Goal: Transaction & Acquisition: Purchase product/service

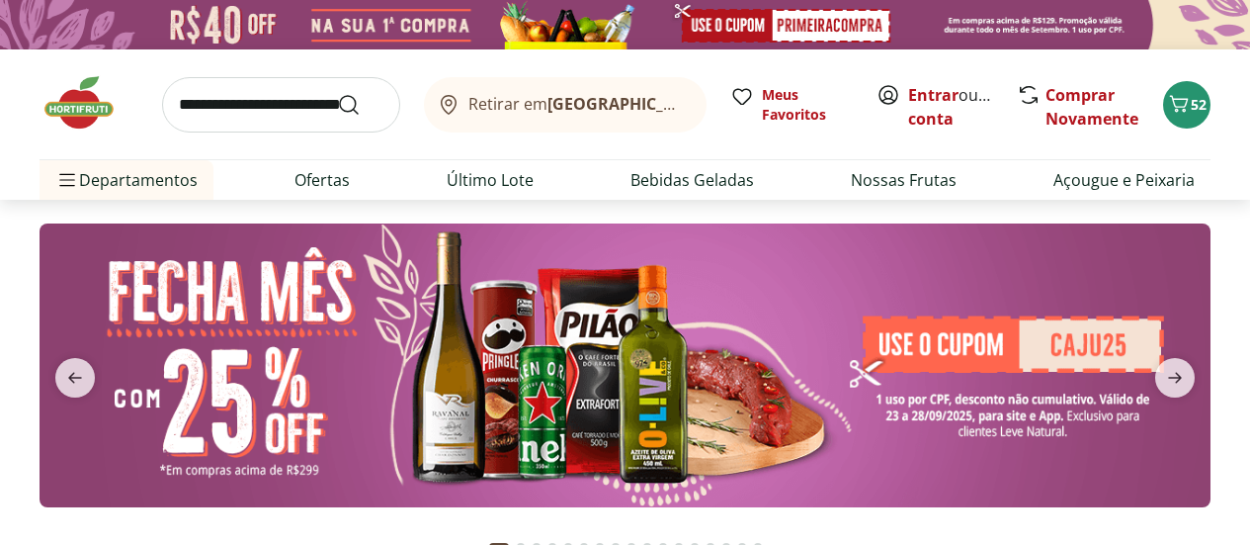
click at [963, 349] on img at bounding box center [625, 365] width 1171 height 284
click at [930, 85] on link "Entrar" at bounding box center [933, 95] width 50 height 22
click at [1182, 103] on icon "Carrinho" at bounding box center [1179, 104] width 24 height 24
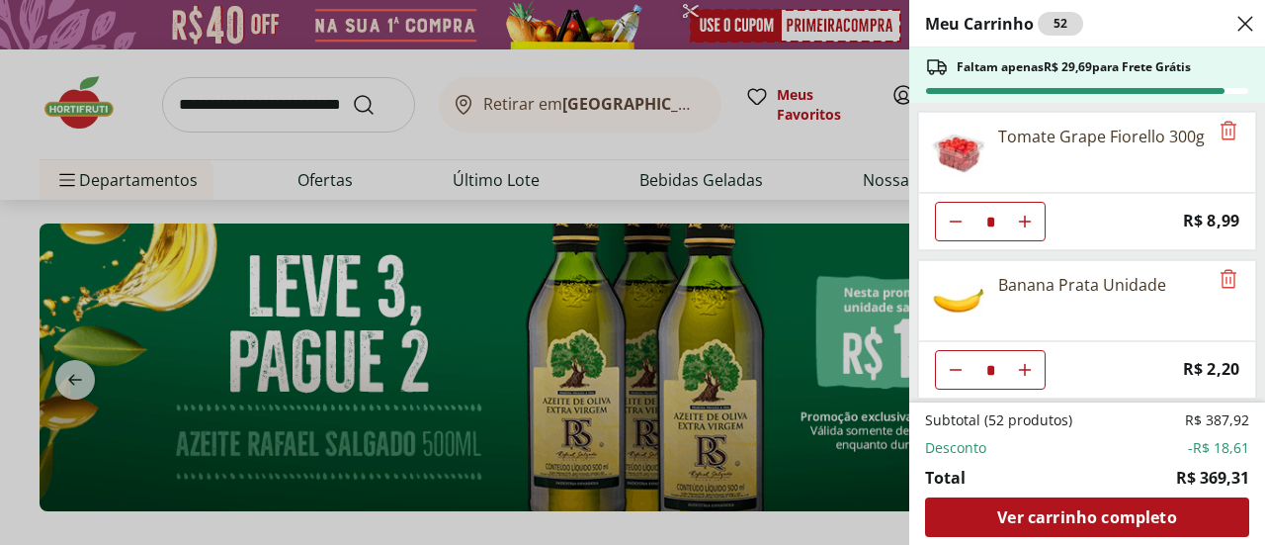
click at [249, 100] on div "Meu Carrinho 52 Faltam apenas R$ 29,69 para Frete Grátis Tomate Grape Fiorello …" at bounding box center [632, 272] width 1265 height 545
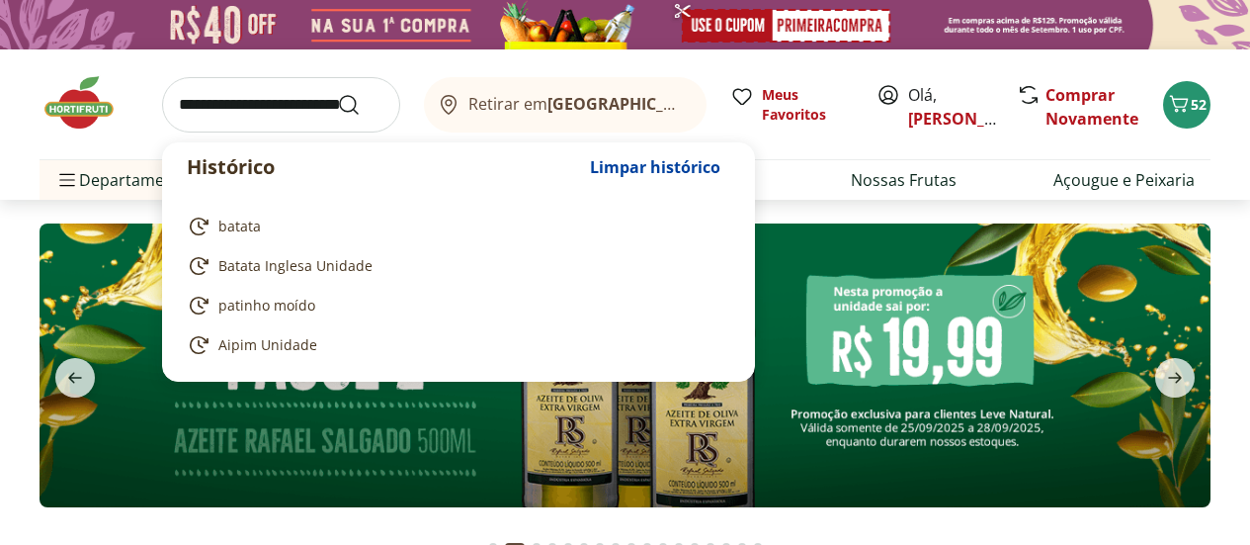
click at [256, 103] on input "search" at bounding box center [281, 104] width 238 height 55
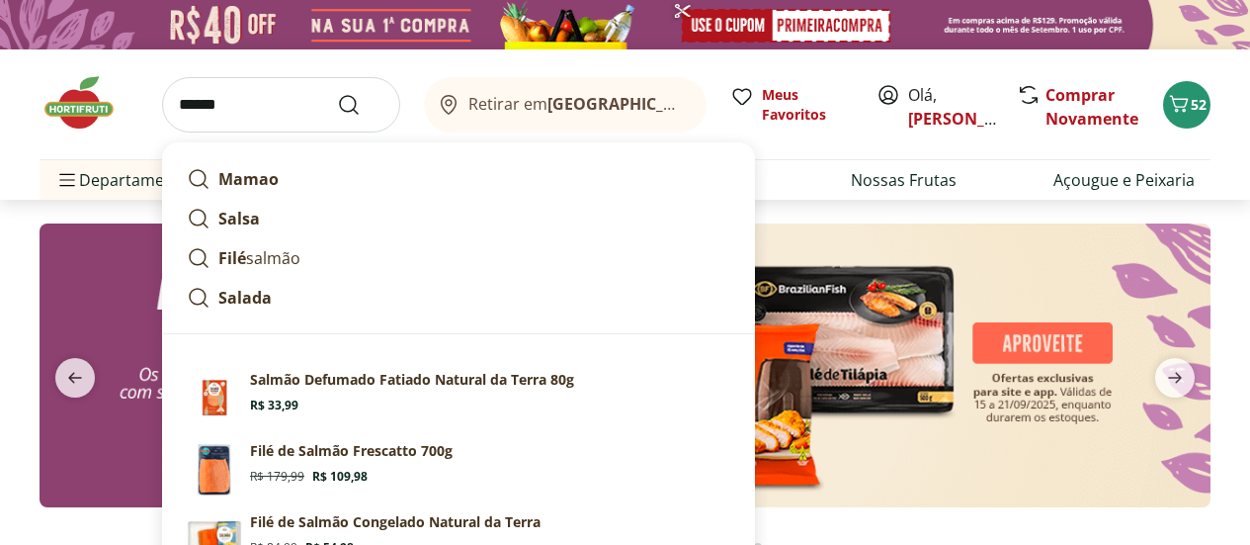
scroll to position [99, 0]
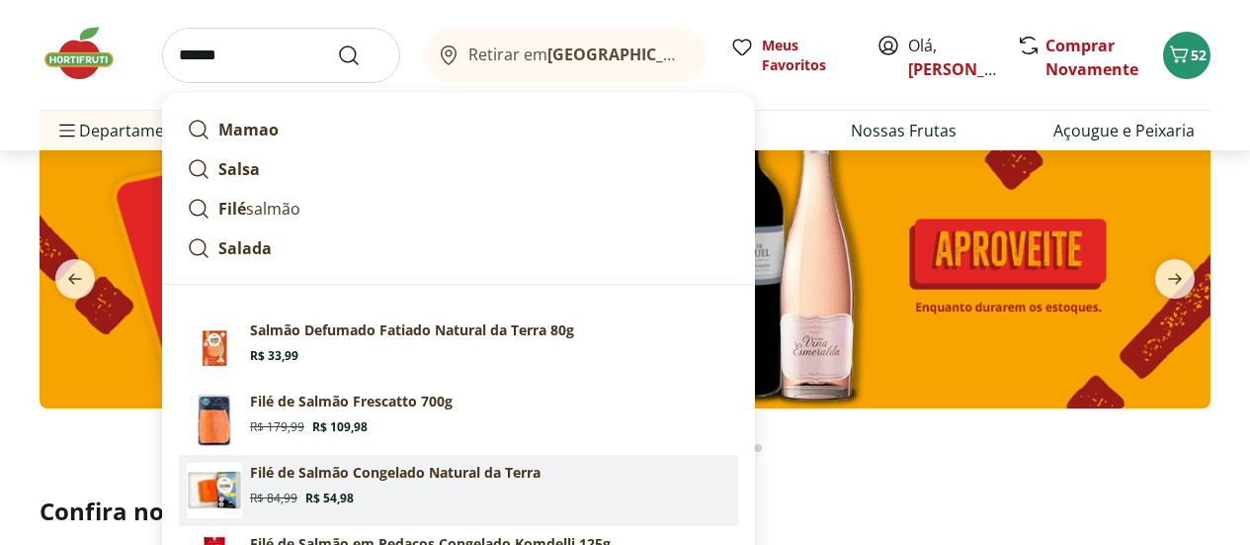
click at [336, 472] on p "Filé de Salmão Congelado Natural da Terra" at bounding box center [395, 473] width 291 height 20
type input "**********"
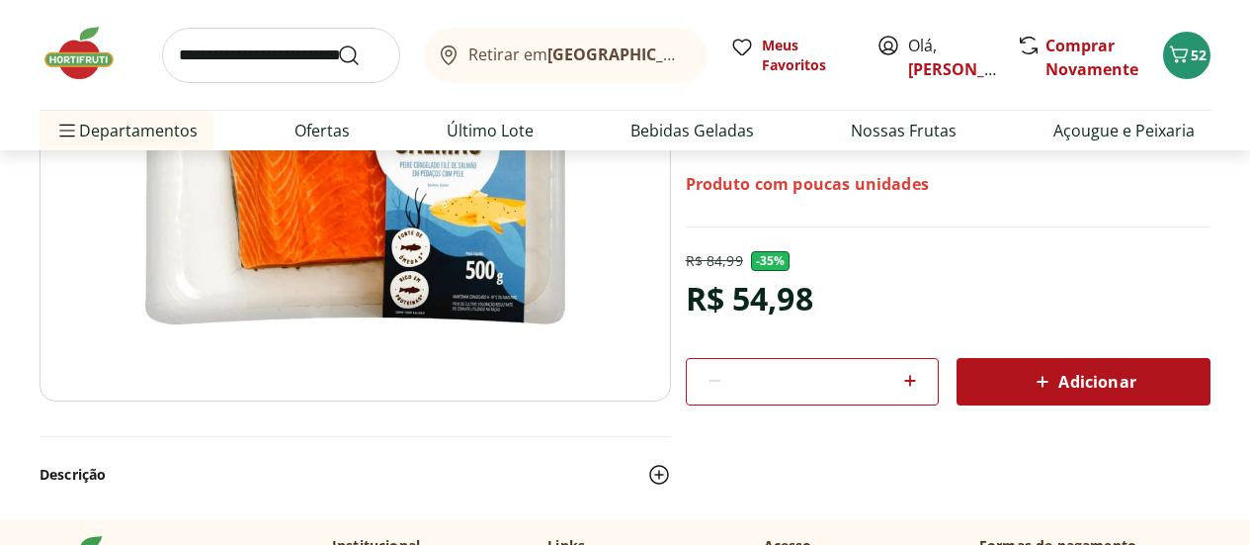
scroll to position [198, 0]
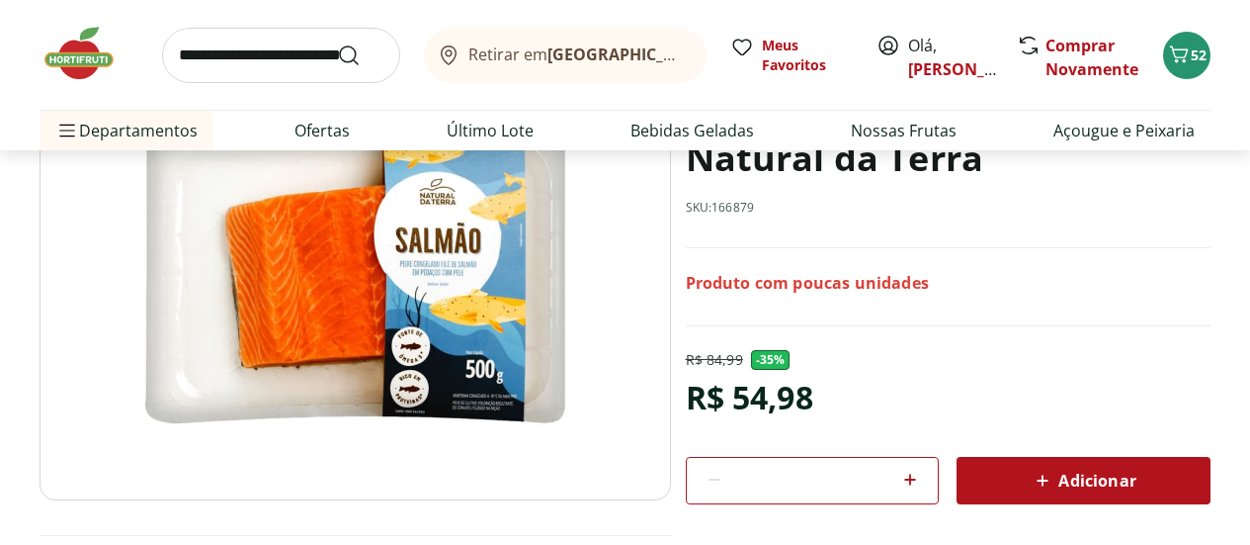
click at [907, 476] on icon at bounding box center [910, 479] width 24 height 24
type input "*"
click at [1096, 478] on span "Adicionar" at bounding box center [1083, 480] width 105 height 24
click at [322, 129] on link "Ofertas" at bounding box center [322, 131] width 55 height 24
select select "**********"
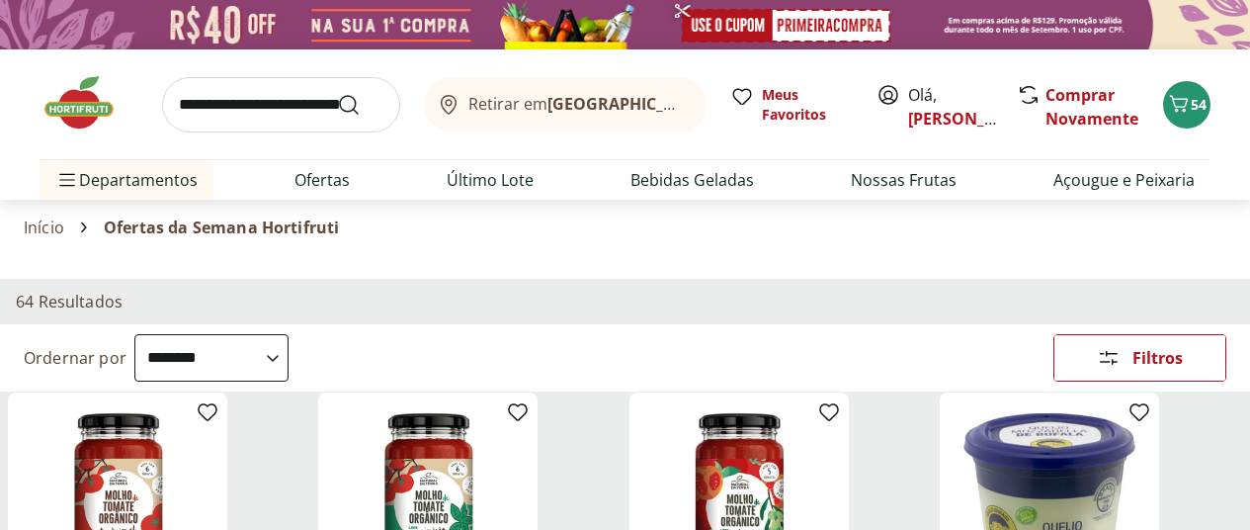
click at [88, 97] on img at bounding box center [89, 102] width 99 height 59
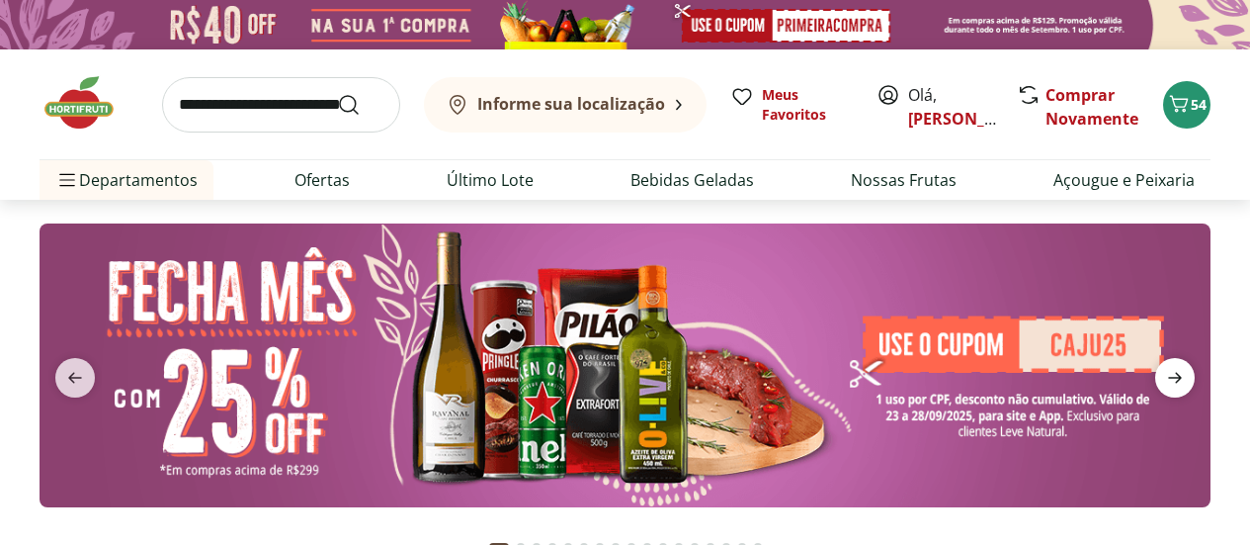
click at [1181, 372] on icon "next" at bounding box center [1175, 378] width 24 height 24
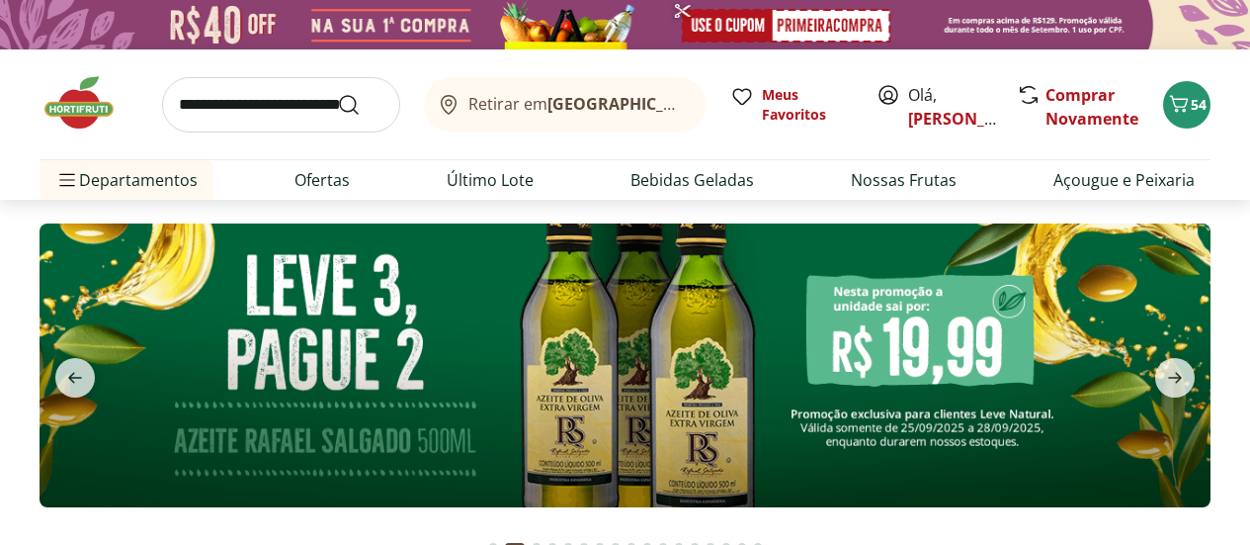
click at [854, 382] on img at bounding box center [625, 365] width 1171 height 284
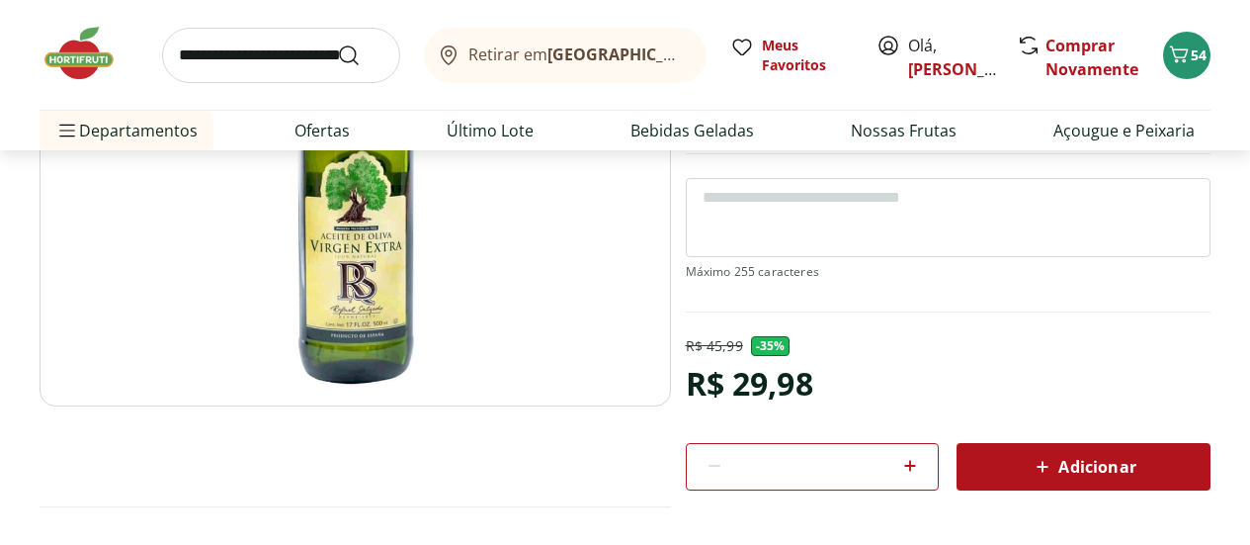
scroll to position [297, 0]
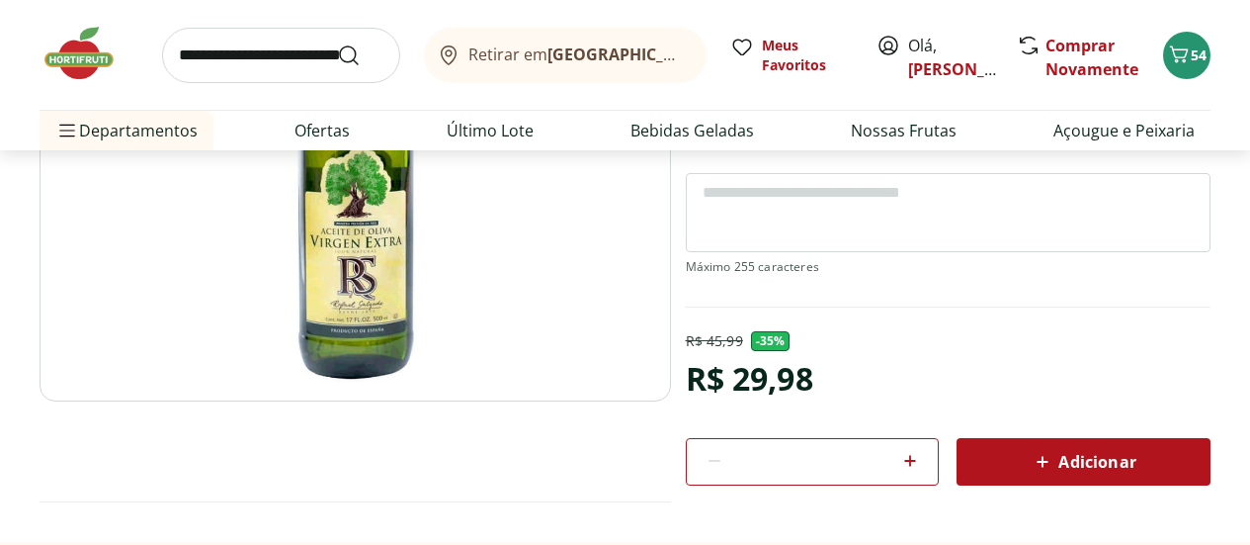
click at [905, 459] on icon at bounding box center [910, 461] width 24 height 24
type input "*"
click at [1116, 454] on span "Adicionar" at bounding box center [1083, 462] width 105 height 24
click at [84, 39] on img at bounding box center [89, 53] width 99 height 59
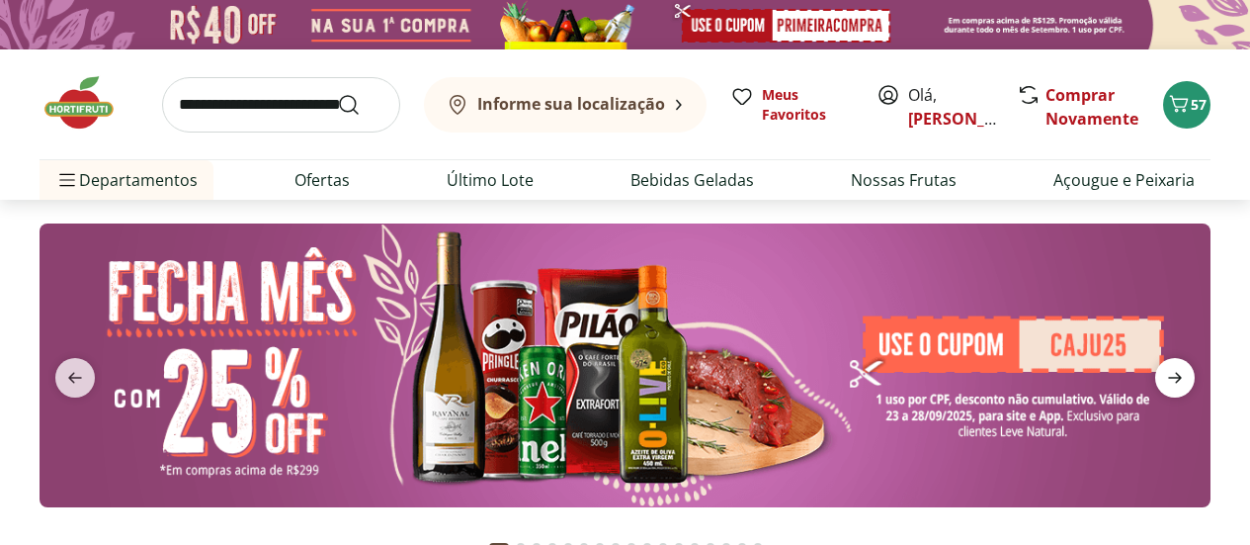
click at [1173, 370] on icon "next" at bounding box center [1175, 378] width 24 height 24
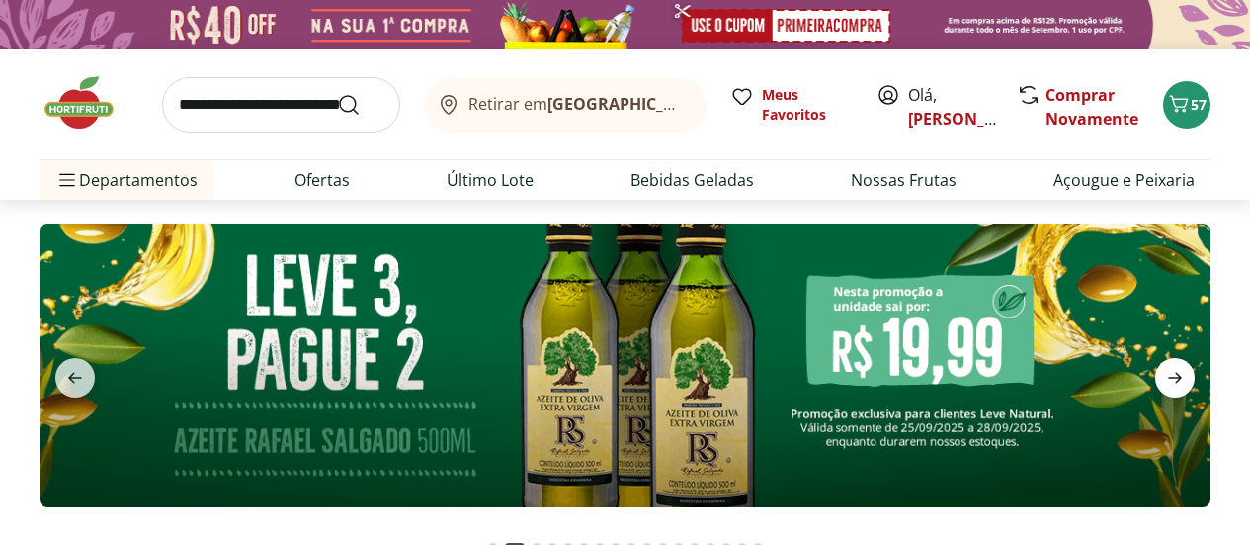
click at [1179, 379] on icon "next" at bounding box center [1175, 377] width 14 height 11
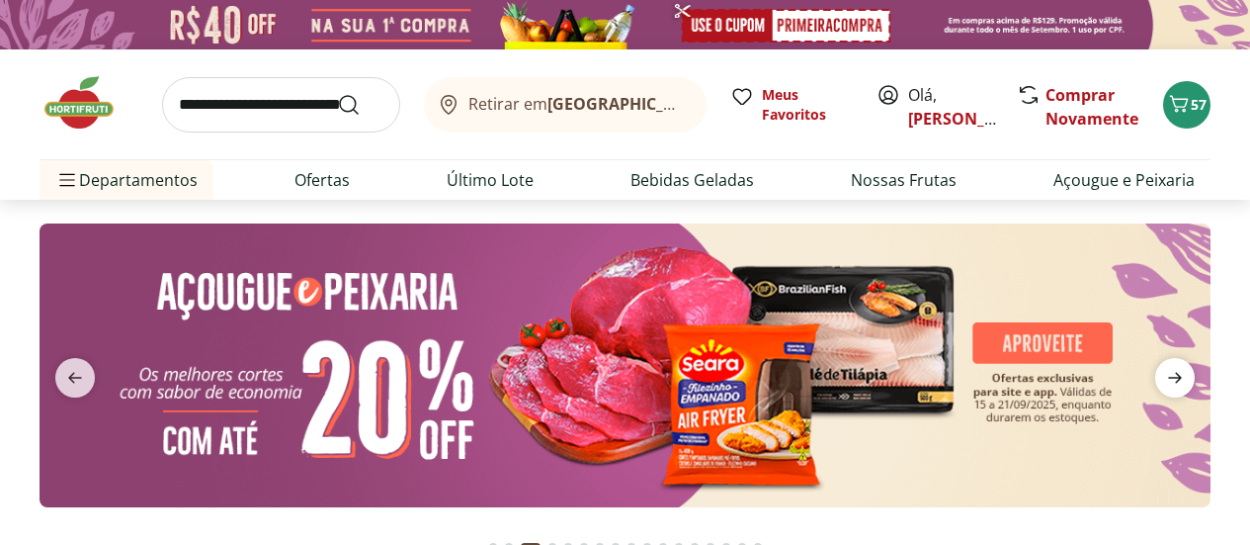
click at [1176, 376] on icon "next" at bounding box center [1175, 378] width 24 height 24
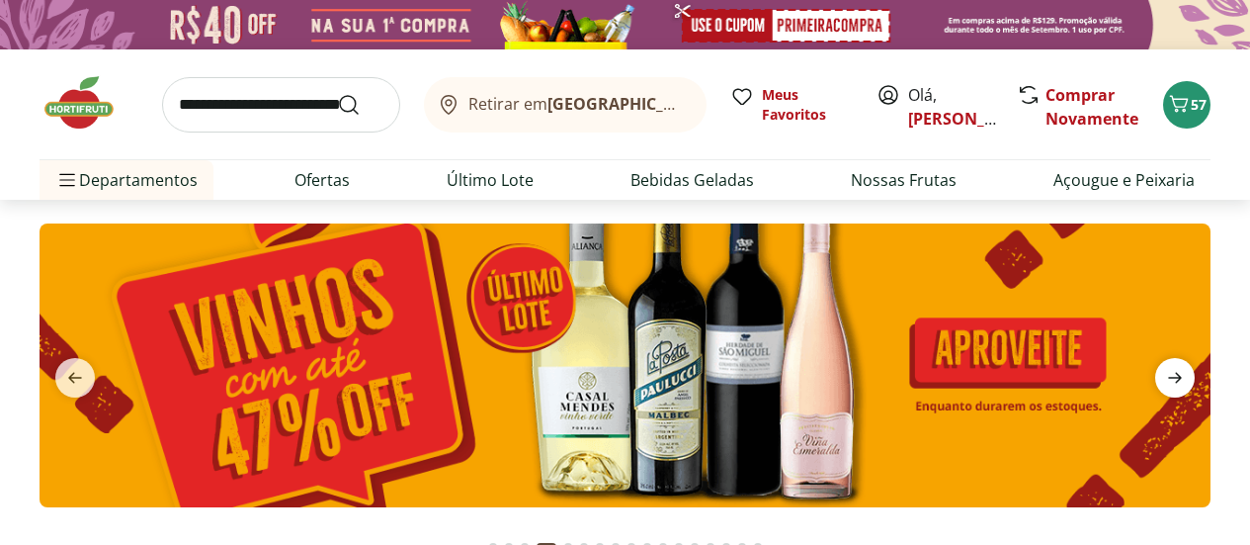
click at [1176, 376] on icon "next" at bounding box center [1175, 378] width 24 height 24
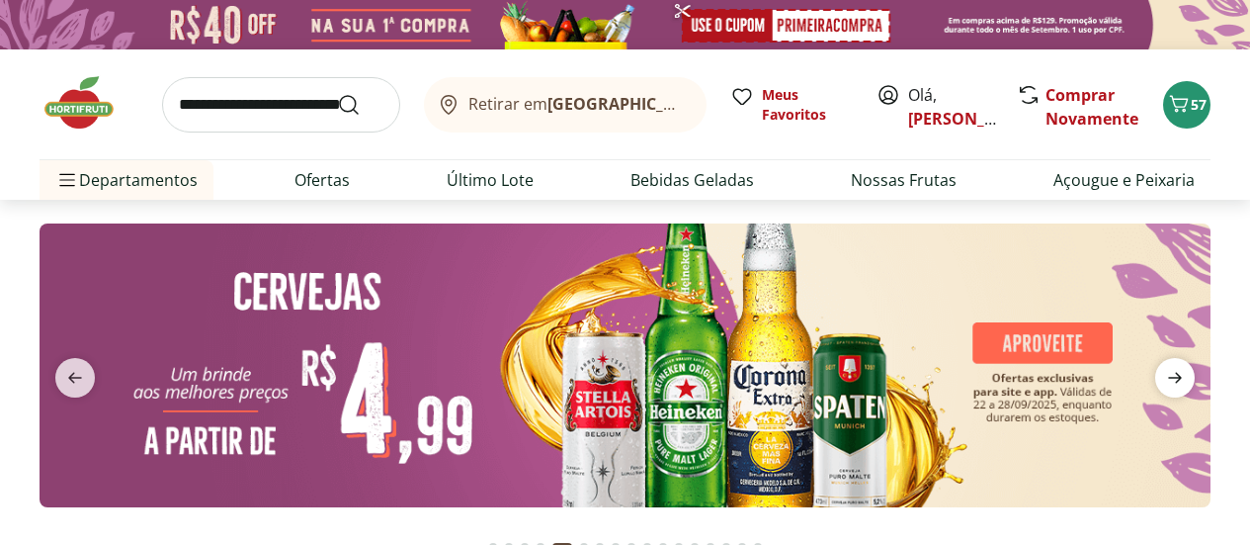
click at [1176, 376] on icon "next" at bounding box center [1175, 378] width 24 height 24
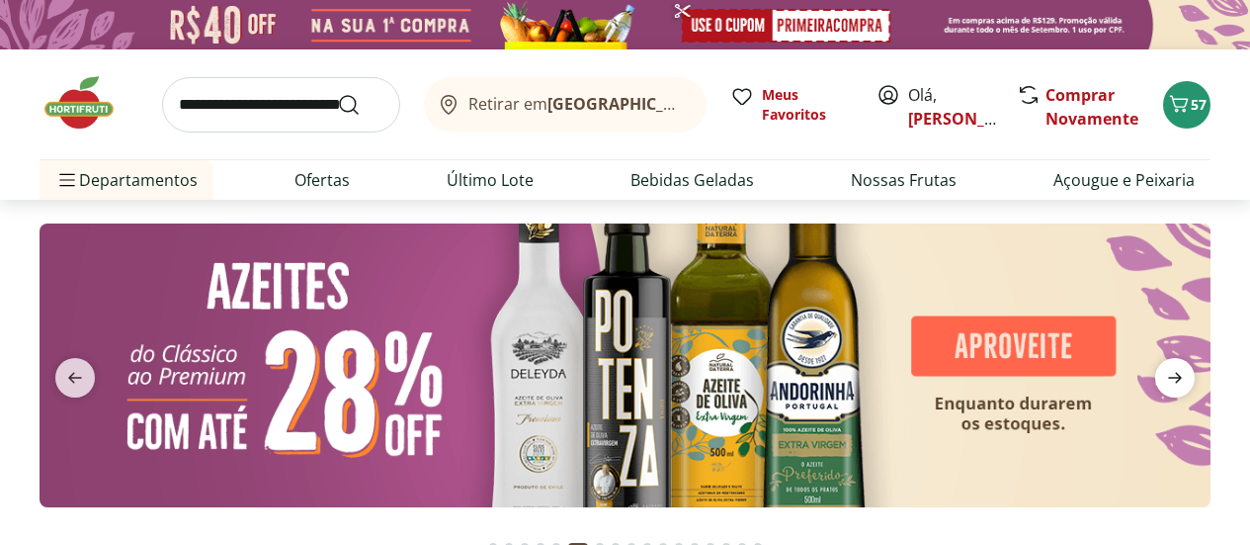
click at [1176, 376] on icon "next" at bounding box center [1175, 378] width 24 height 24
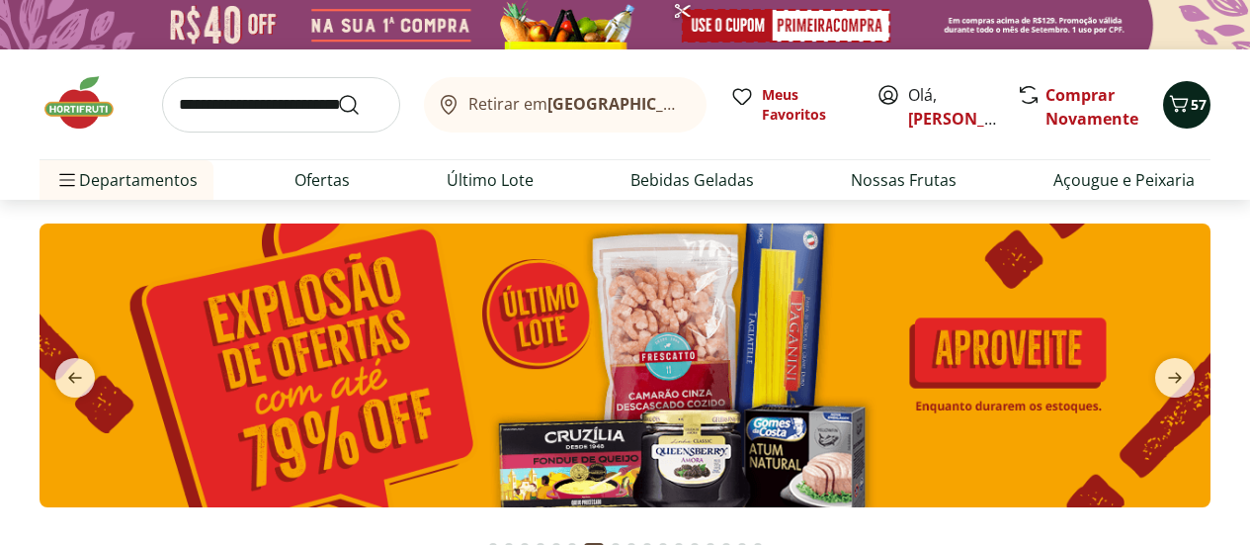
click at [1195, 107] on span "57" at bounding box center [1199, 104] width 16 height 19
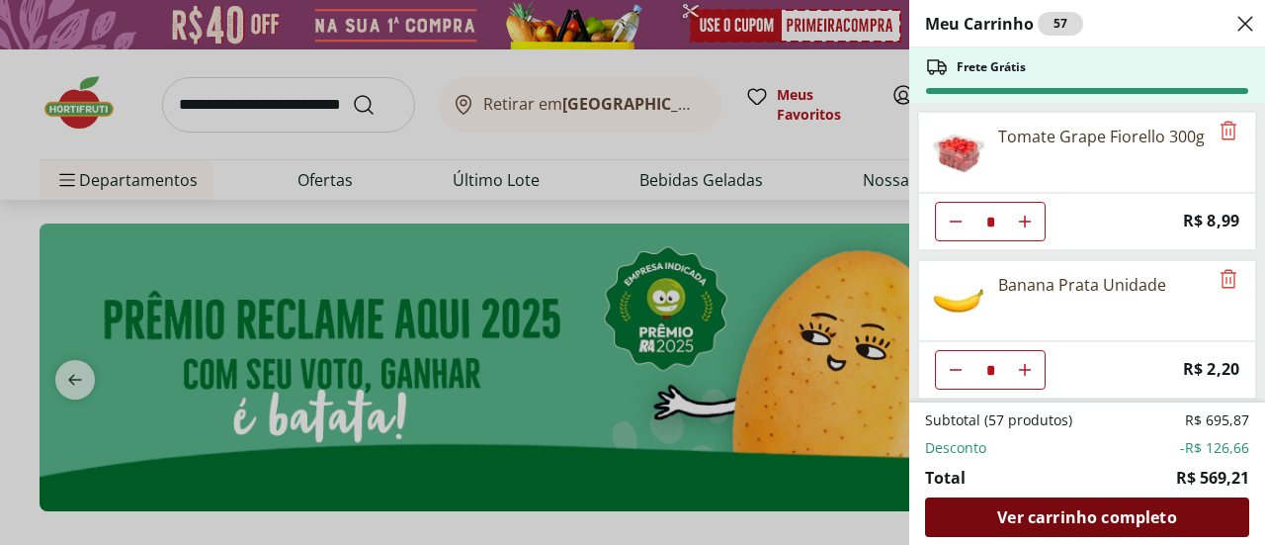
click at [1054, 512] on span "Ver carrinho completo" at bounding box center [1086, 517] width 179 height 16
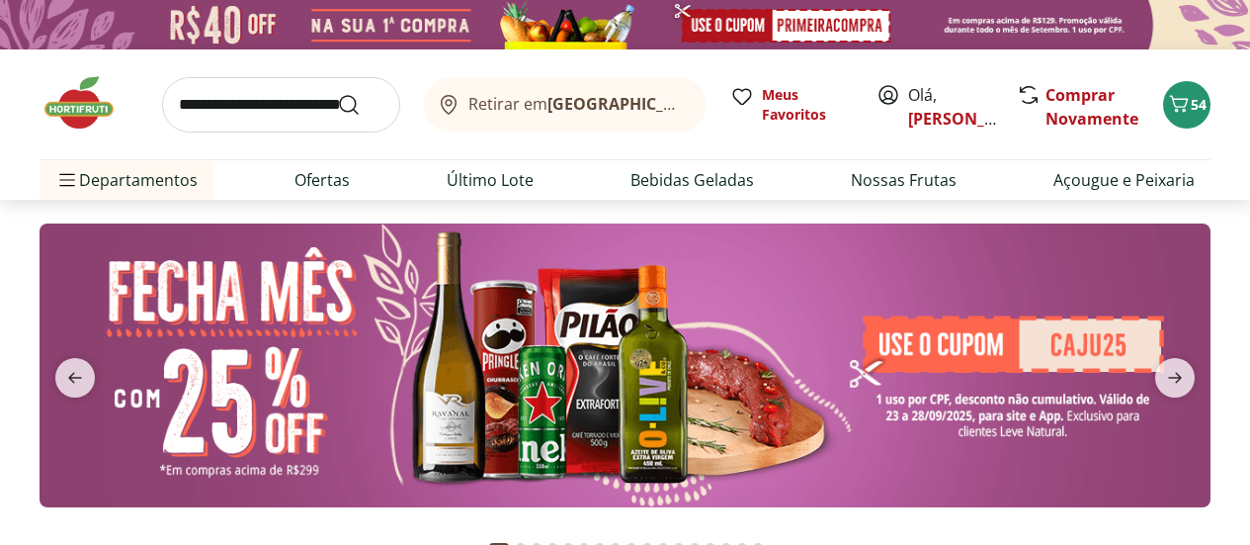
click at [232, 107] on input "search" at bounding box center [281, 104] width 238 height 55
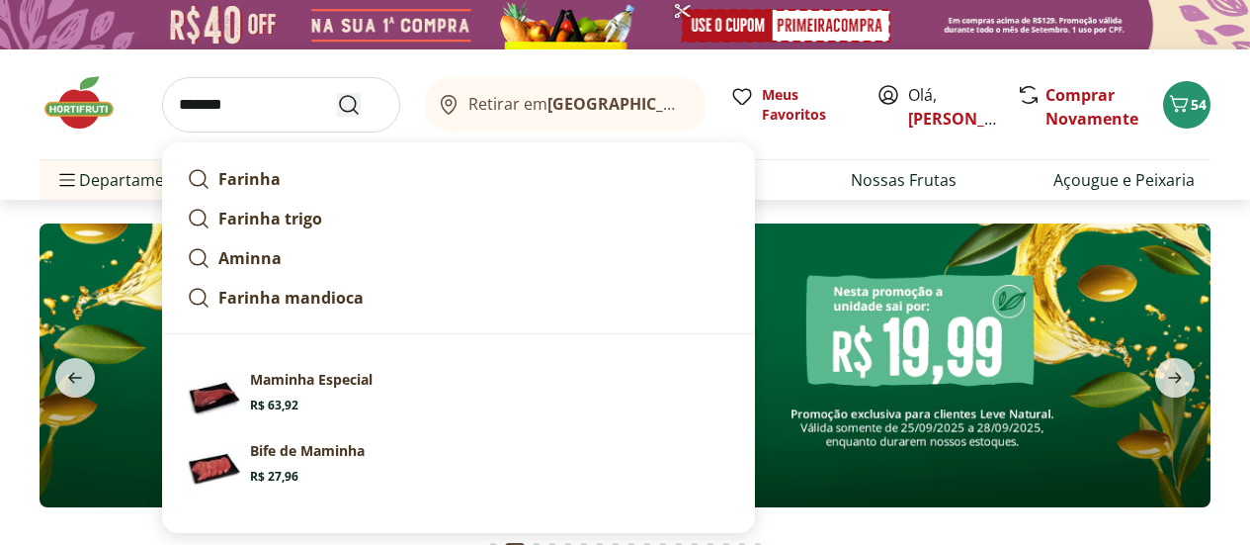
type input "*******"
click at [348, 99] on icon "Submit Search" at bounding box center [349, 105] width 24 height 24
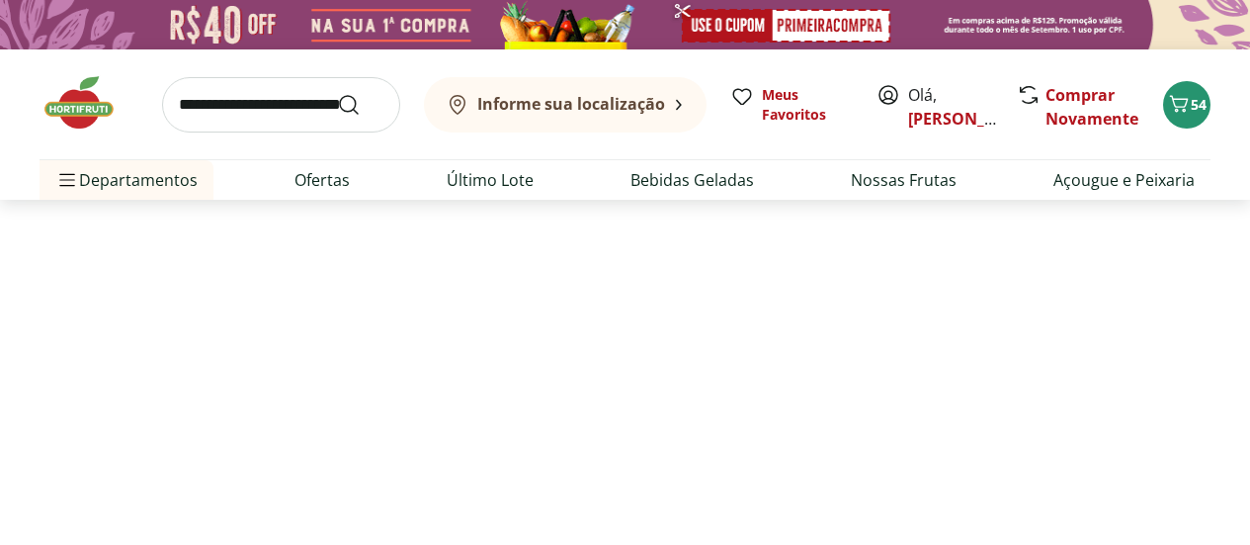
select select "**********"
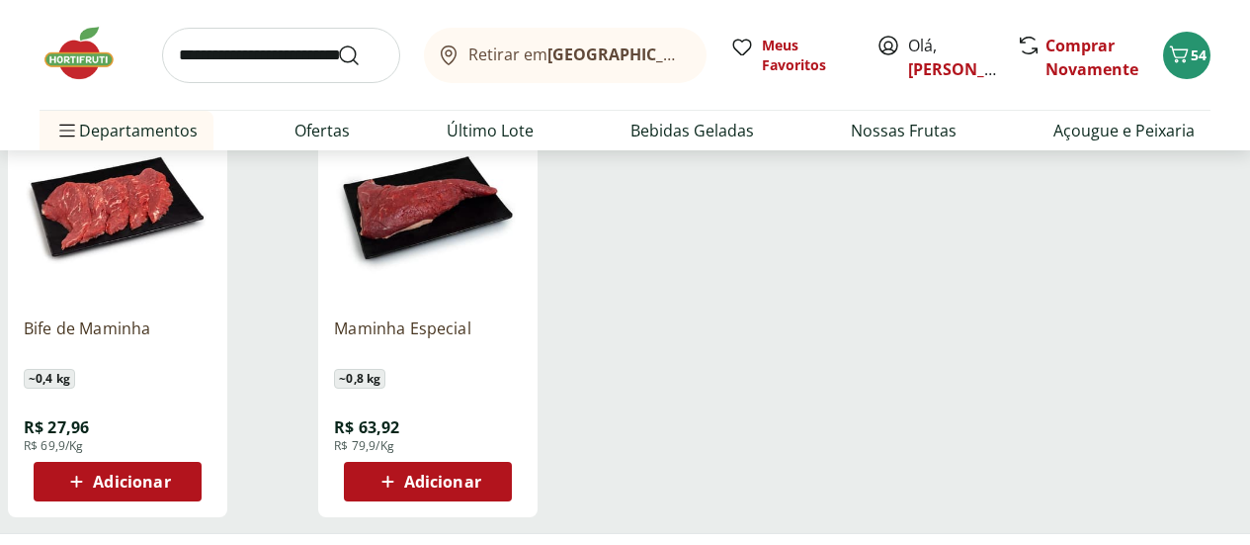
scroll to position [198, 0]
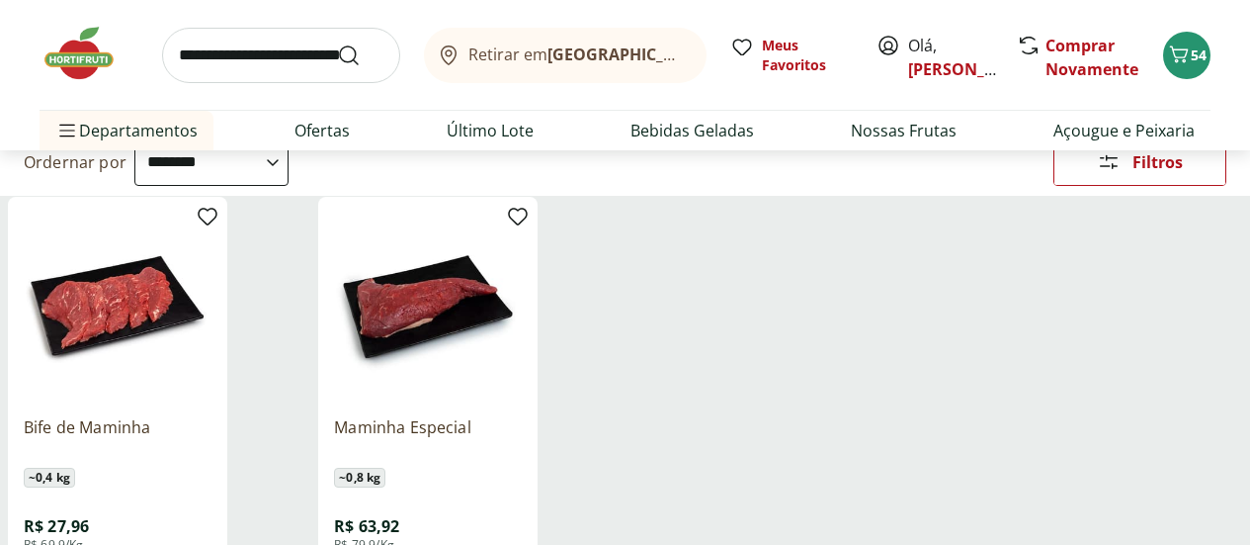
click at [251, 55] on input "search" at bounding box center [281, 55] width 238 height 55
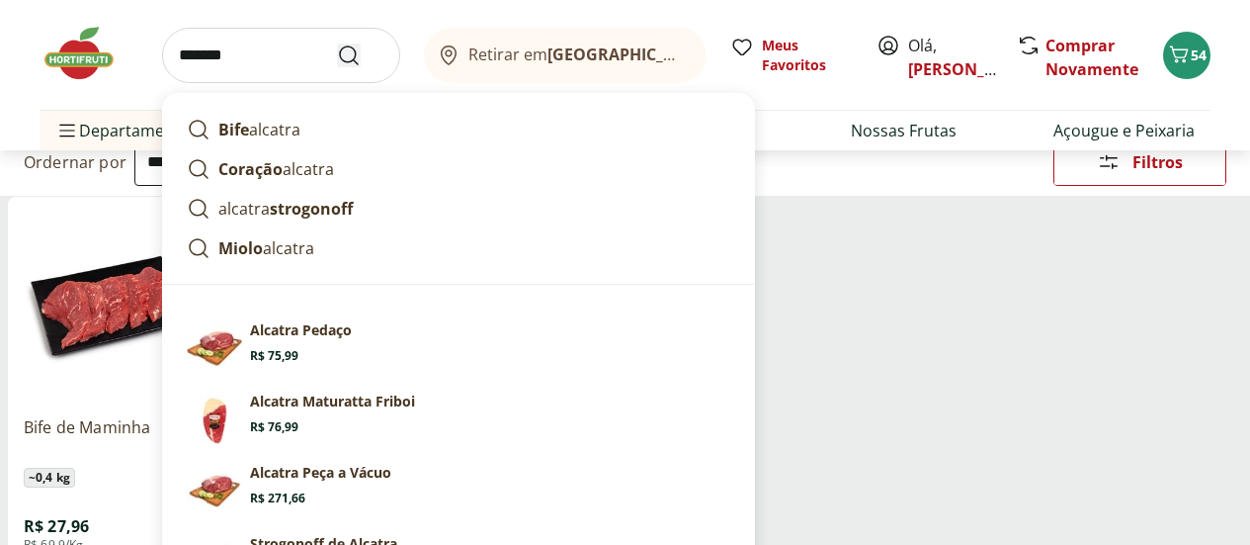
type input "*******"
click at [350, 53] on icon "Submit Search" at bounding box center [349, 55] width 24 height 24
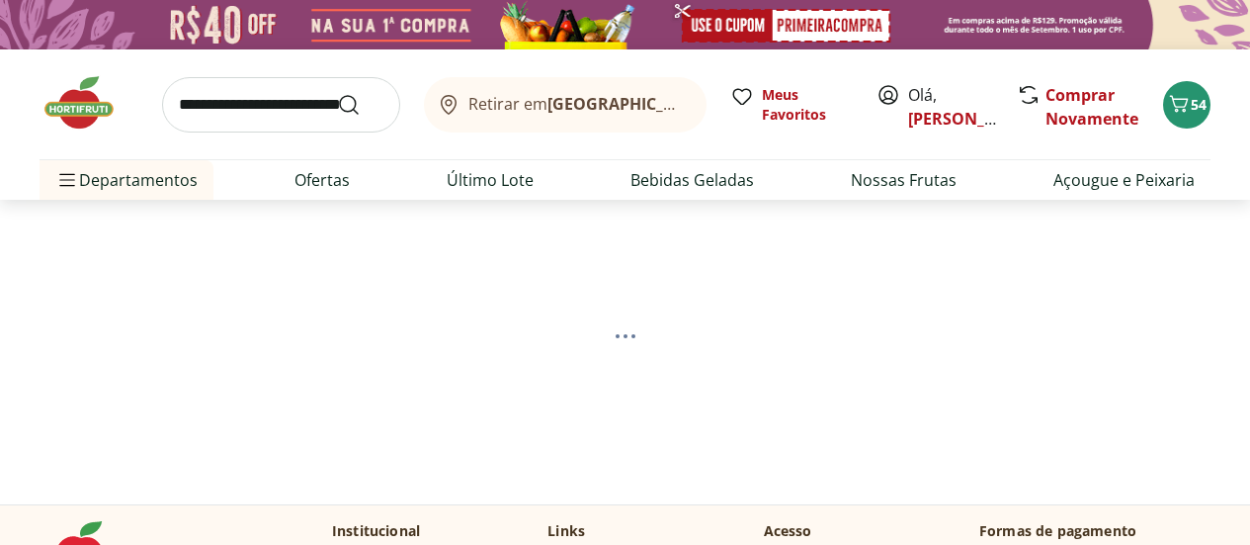
select select "**********"
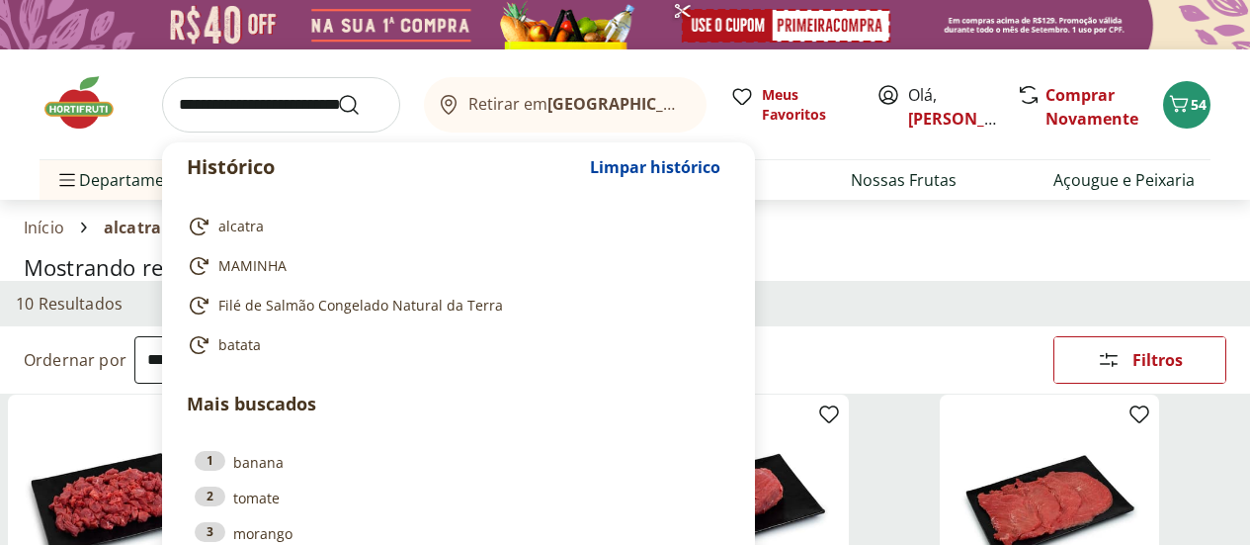
click at [272, 104] on input "search" at bounding box center [281, 104] width 238 height 55
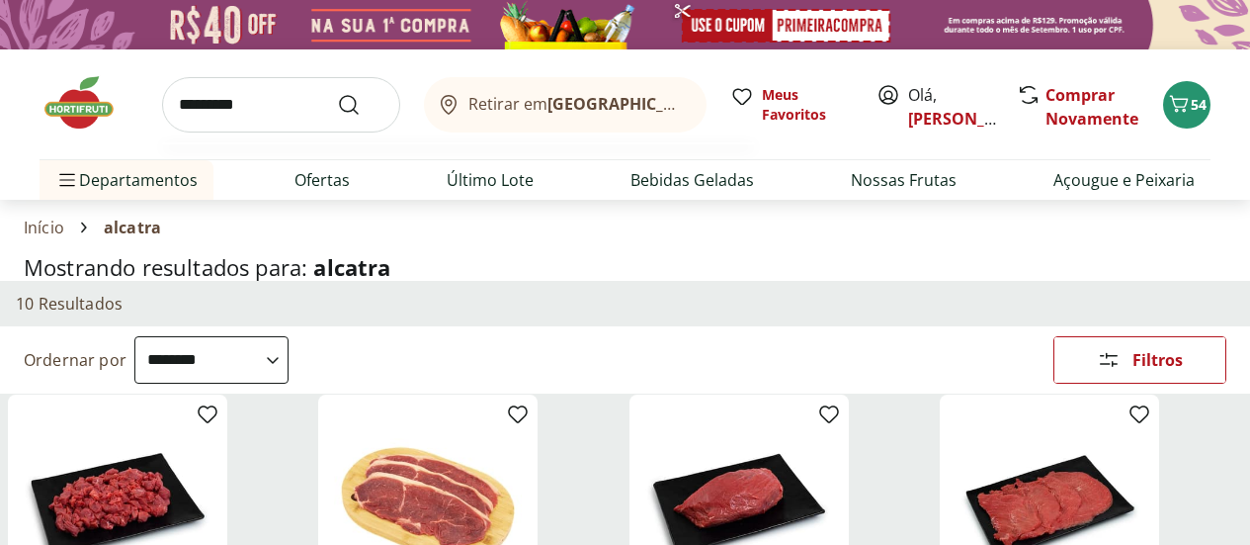
type input "*********"
click at [337, 93] on button "Submit Search" at bounding box center [360, 105] width 47 height 24
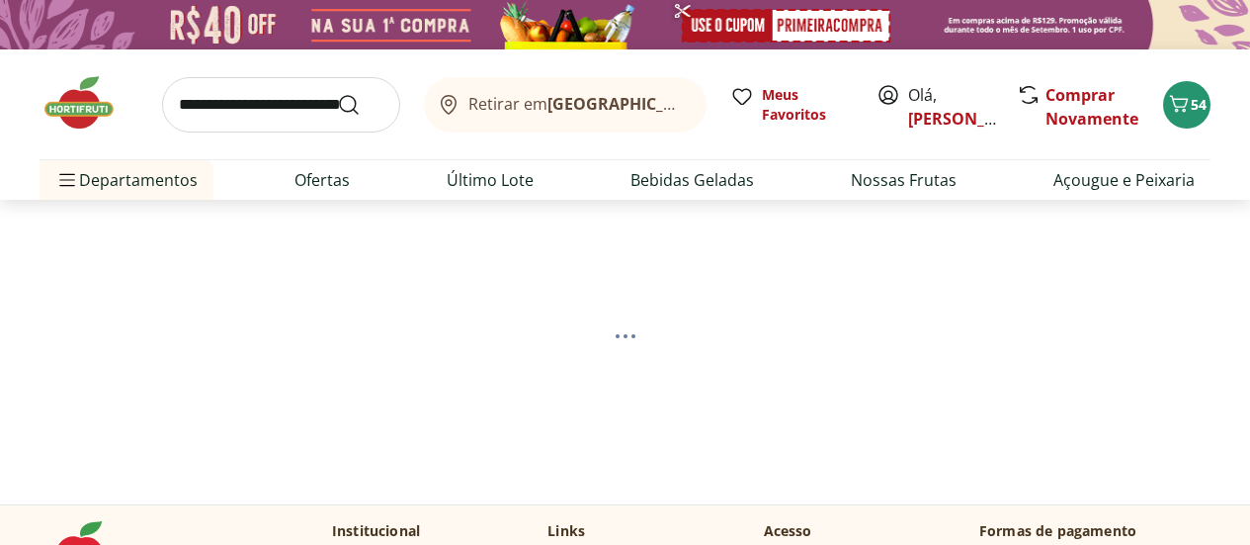
select select "**********"
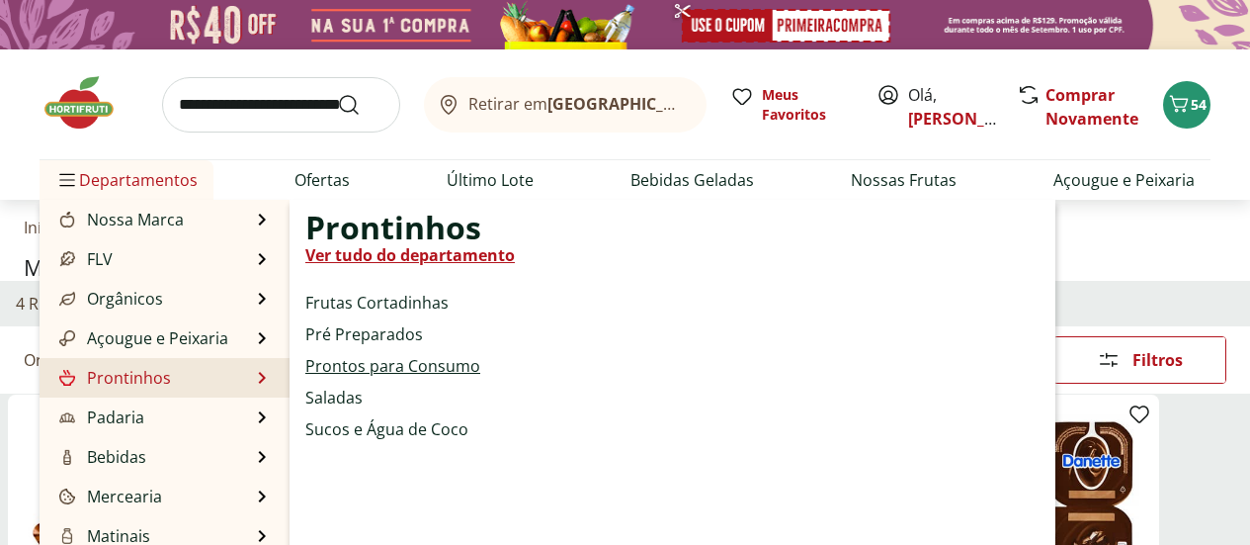
click at [355, 364] on link "Prontos para Consumo" at bounding box center [392, 366] width 175 height 24
select select "**********"
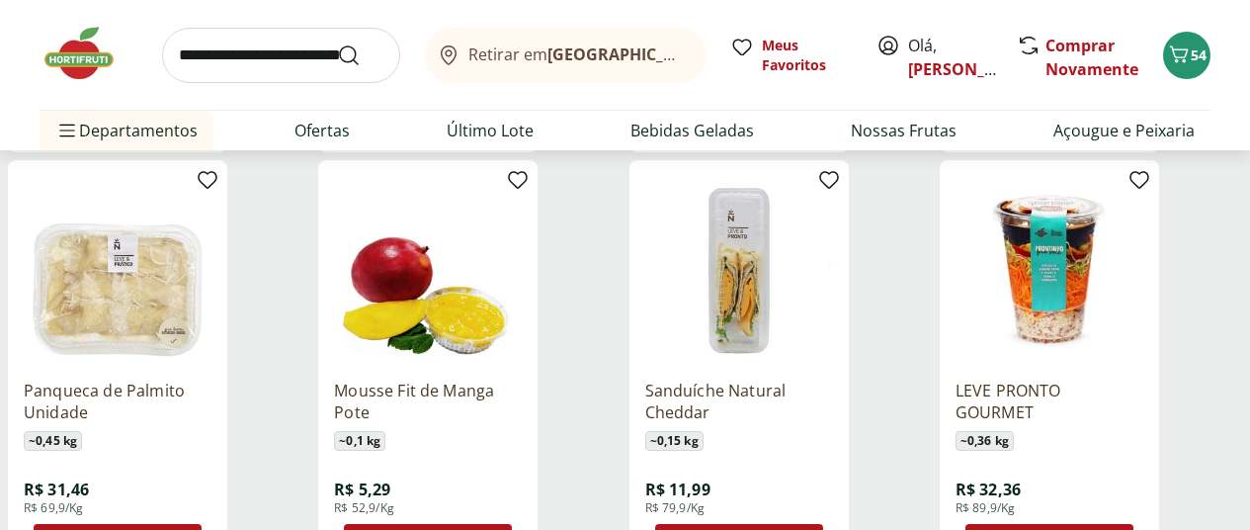
scroll to position [1087, 0]
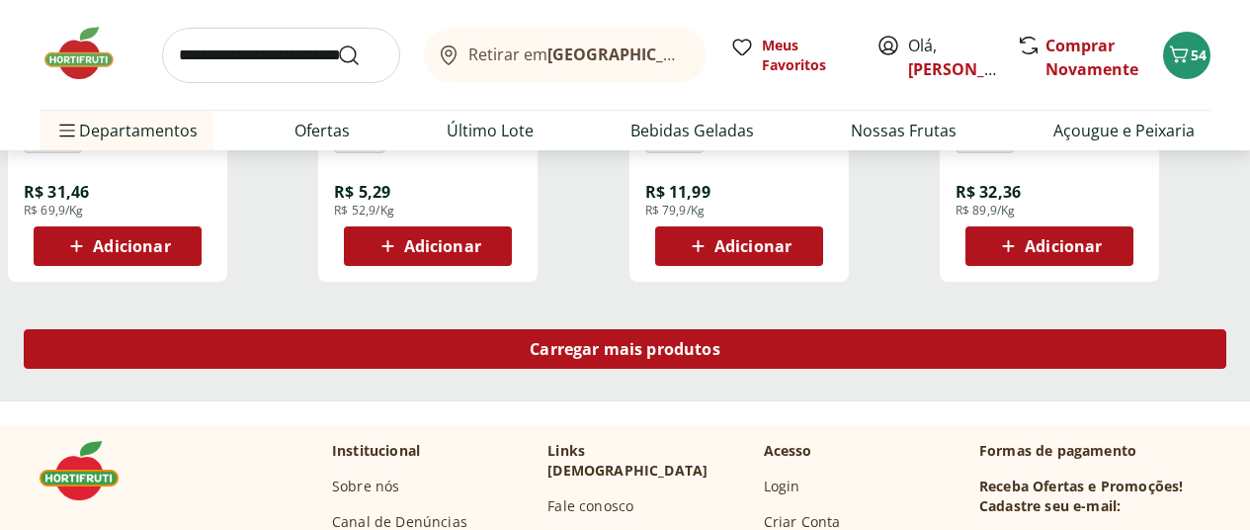
click at [721, 341] on span "Carregar mais produtos" at bounding box center [625, 349] width 191 height 16
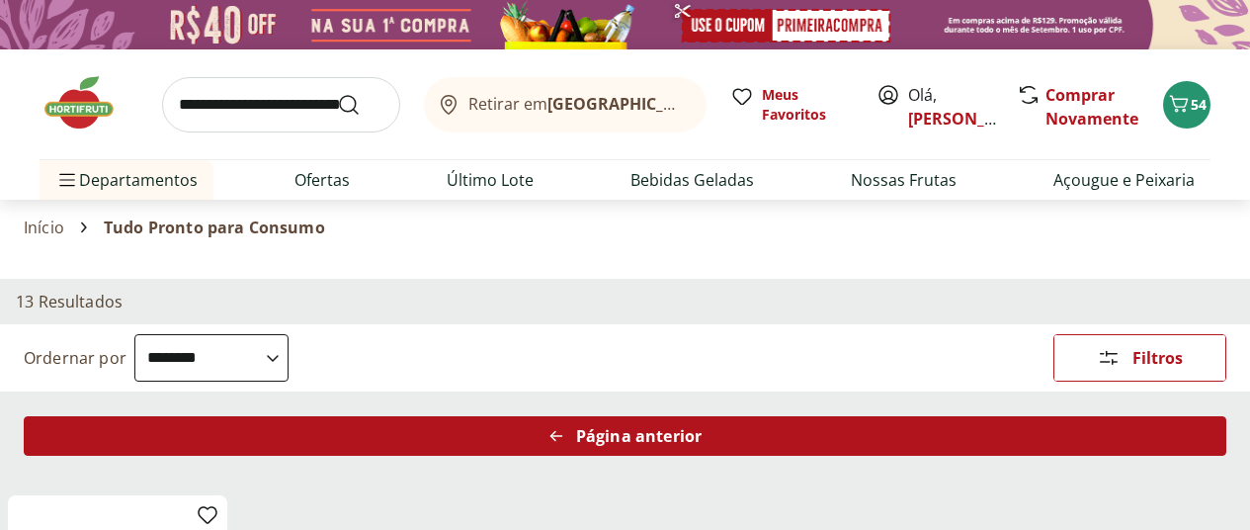
click at [702, 428] on span "Página anterior" at bounding box center [639, 436] width 126 height 16
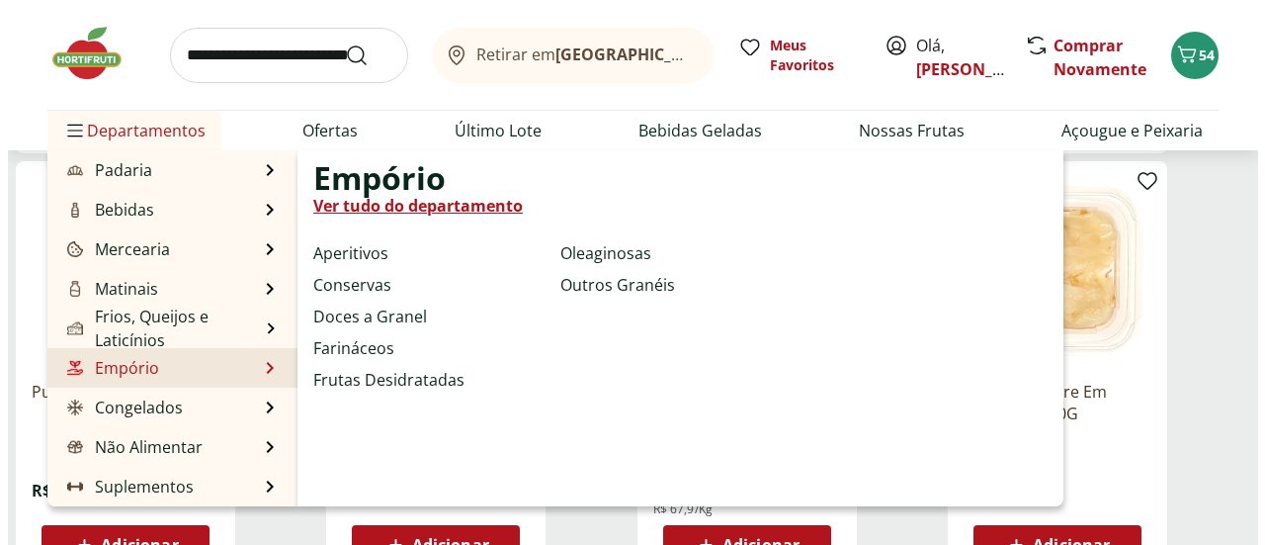
scroll to position [791, 0]
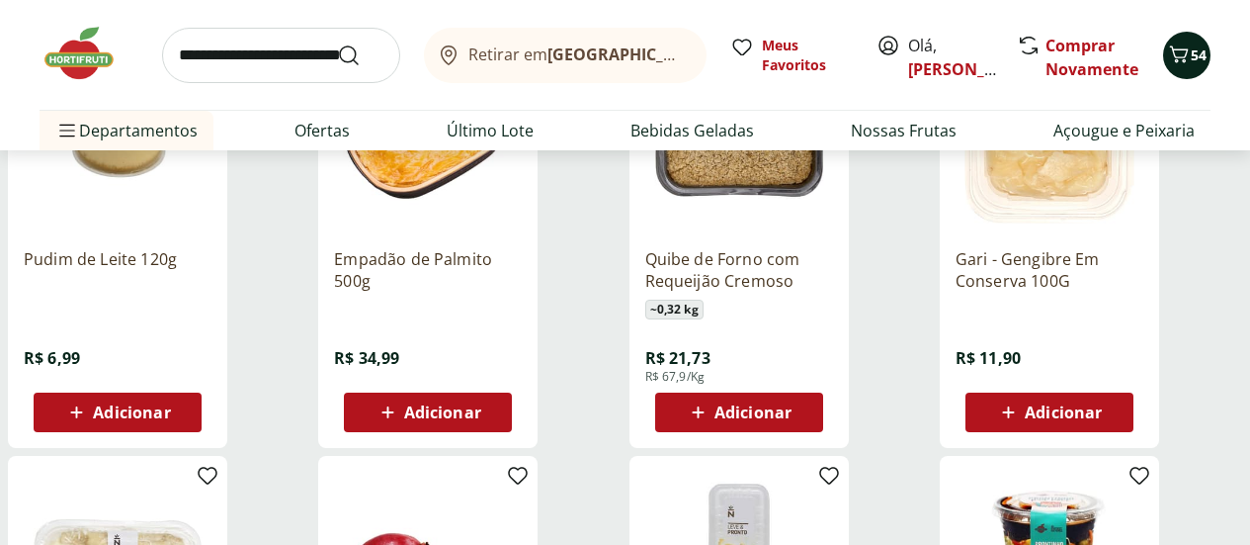
click at [1200, 56] on span "54" at bounding box center [1199, 54] width 16 height 19
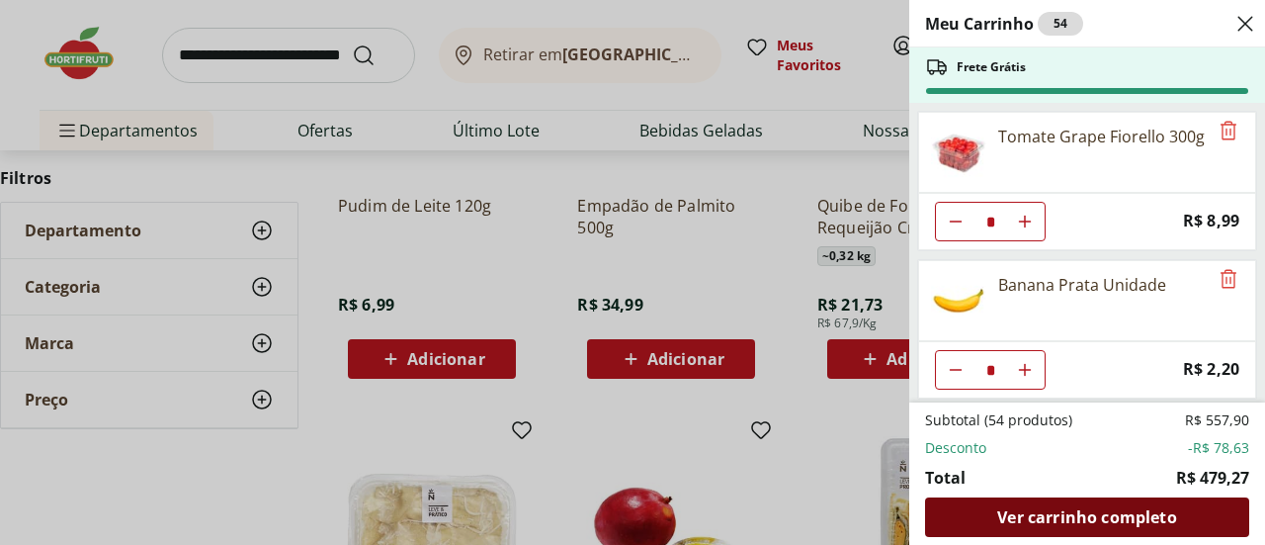
click at [1069, 523] on span "Ver carrinho completo" at bounding box center [1086, 517] width 179 height 16
click at [1050, 520] on span "Ver carrinho completo" at bounding box center [1086, 517] width 179 height 16
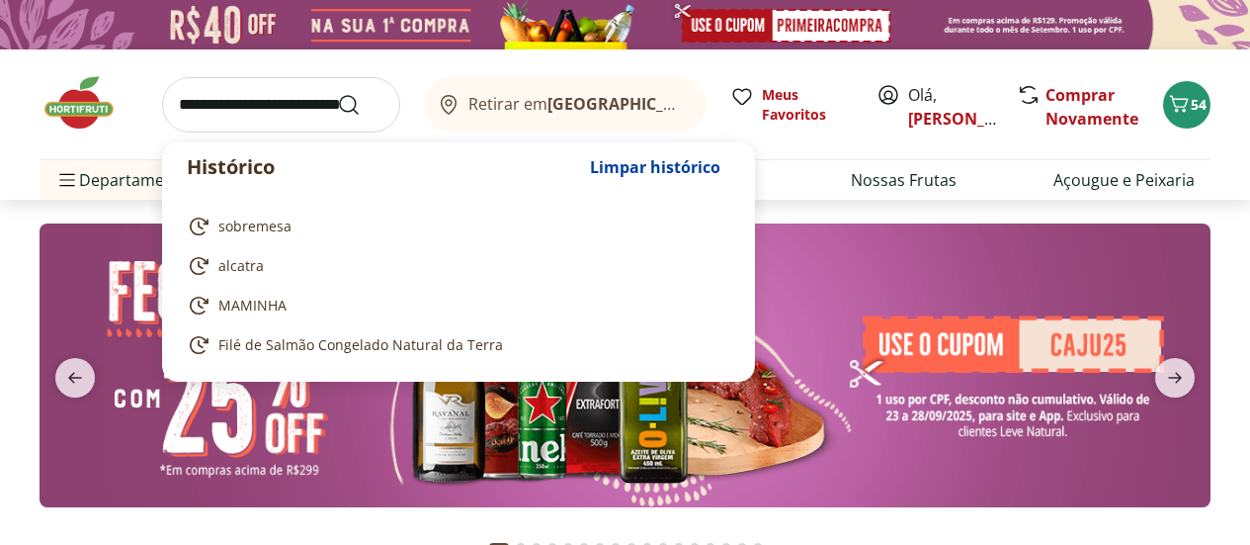
click at [273, 102] on input "search" at bounding box center [281, 104] width 238 height 55
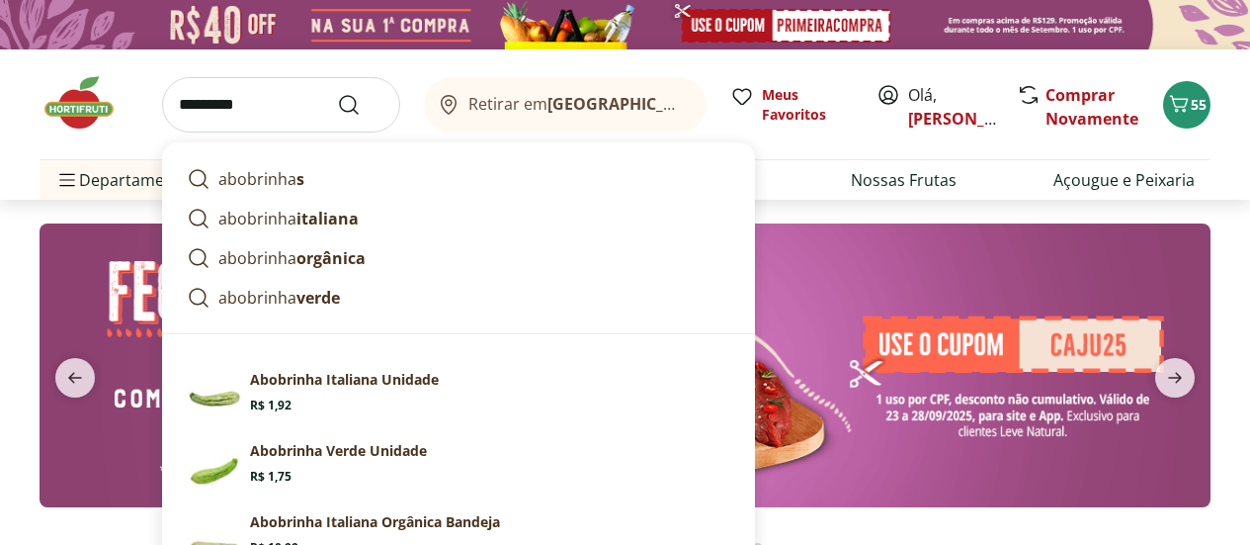
type input "*********"
click at [337, 93] on button "Submit Search" at bounding box center [360, 105] width 47 height 24
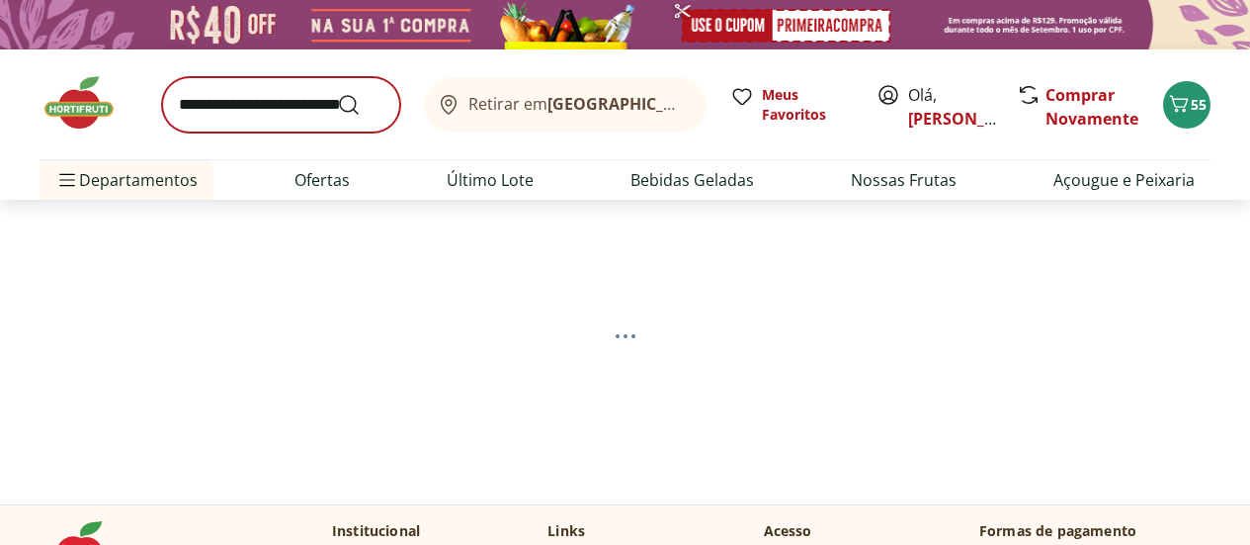
select select "**********"
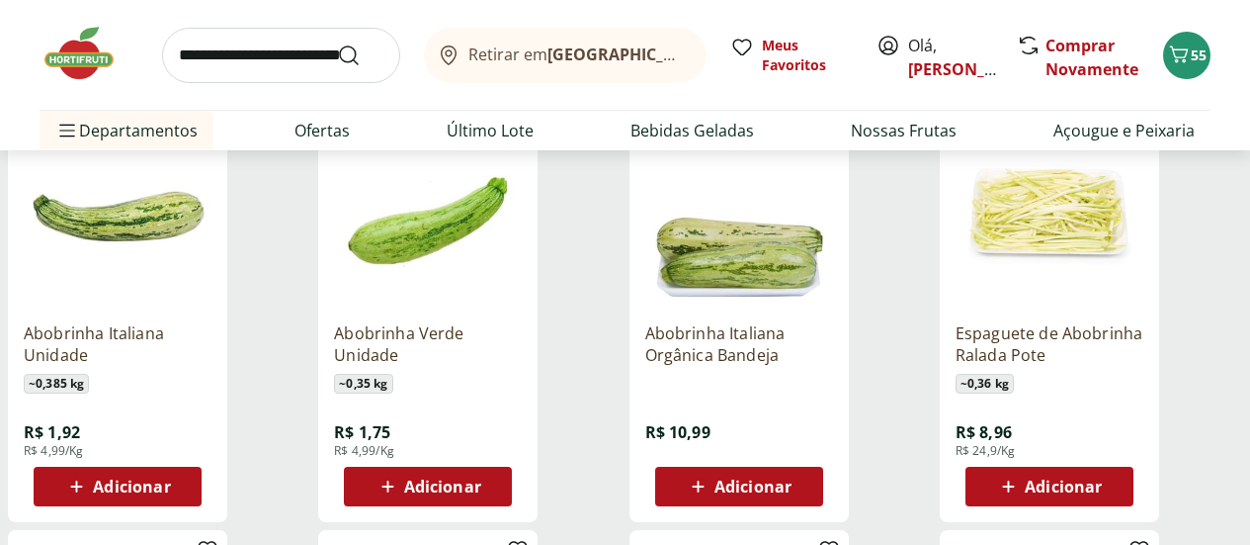
scroll to position [297, 0]
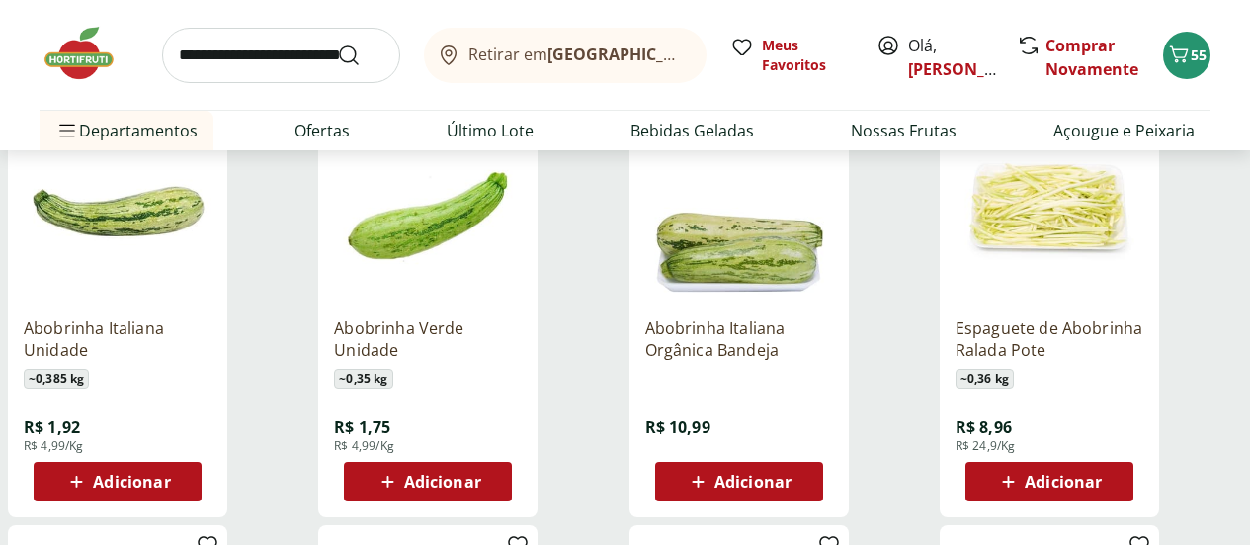
click at [170, 489] on span "Adicionar" at bounding box center [131, 481] width 77 height 16
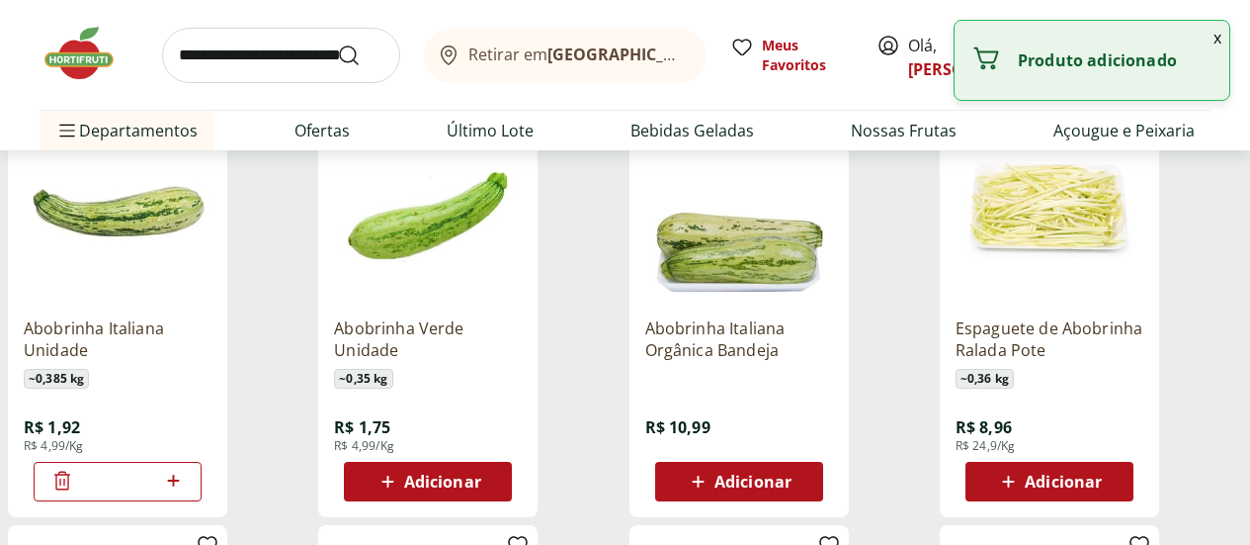
click at [179, 486] on icon at bounding box center [173, 480] width 12 height 12
type input "*"
click at [285, 51] on input "search" at bounding box center [281, 55] width 238 height 55
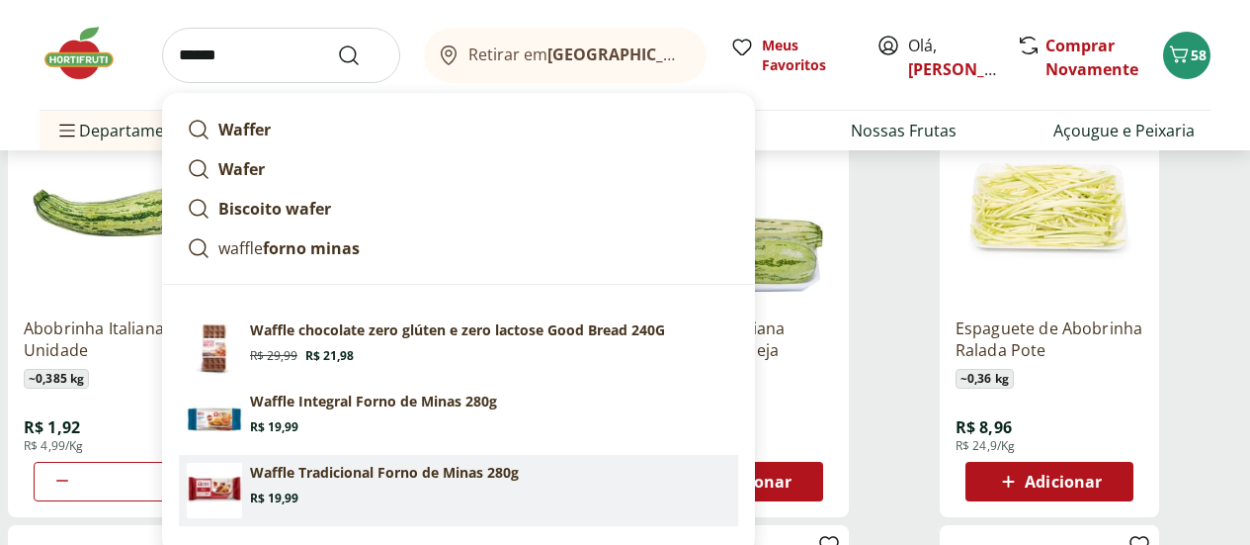
click at [386, 470] on p "Waffle Tradicional Forno de Minas 280g" at bounding box center [384, 473] width 269 height 20
type input "**********"
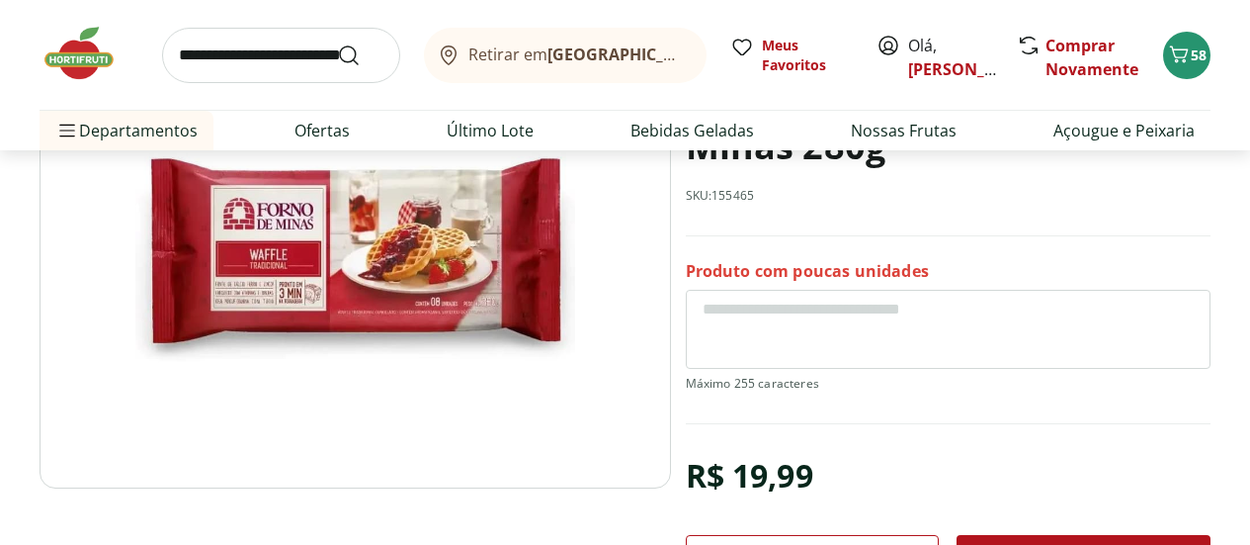
scroll to position [395, 0]
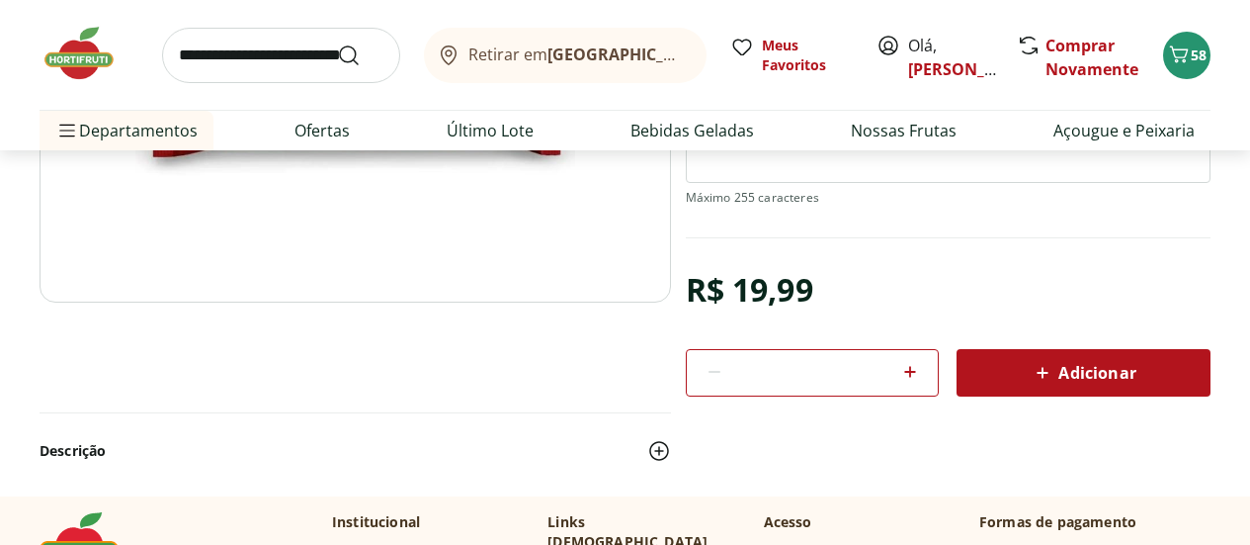
click at [1078, 376] on span "Adicionar" at bounding box center [1083, 373] width 105 height 24
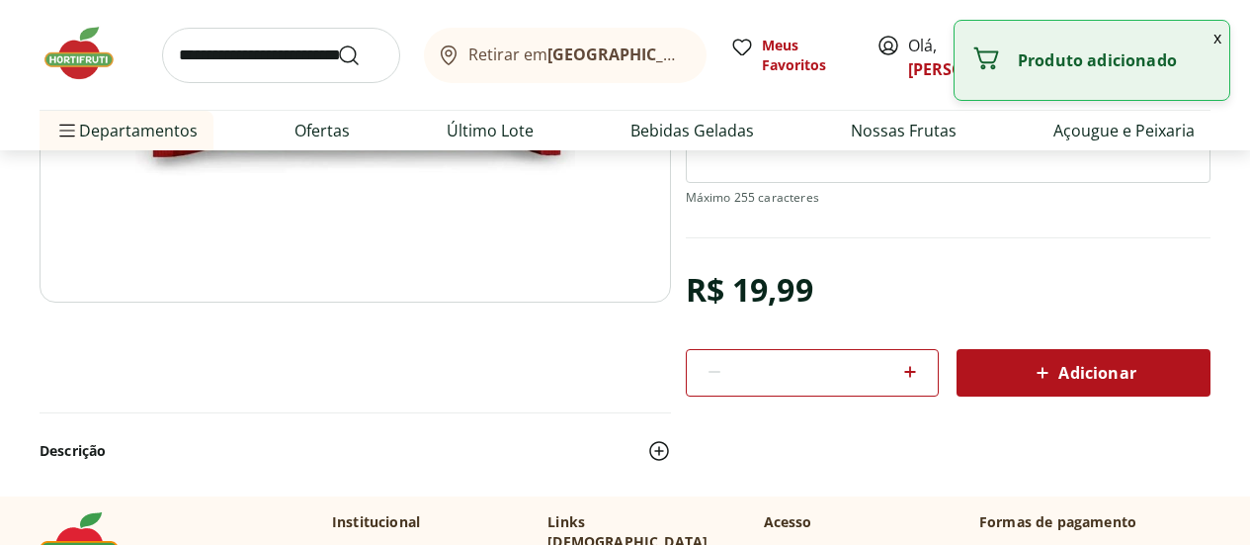
click at [250, 52] on input "search" at bounding box center [281, 55] width 238 height 55
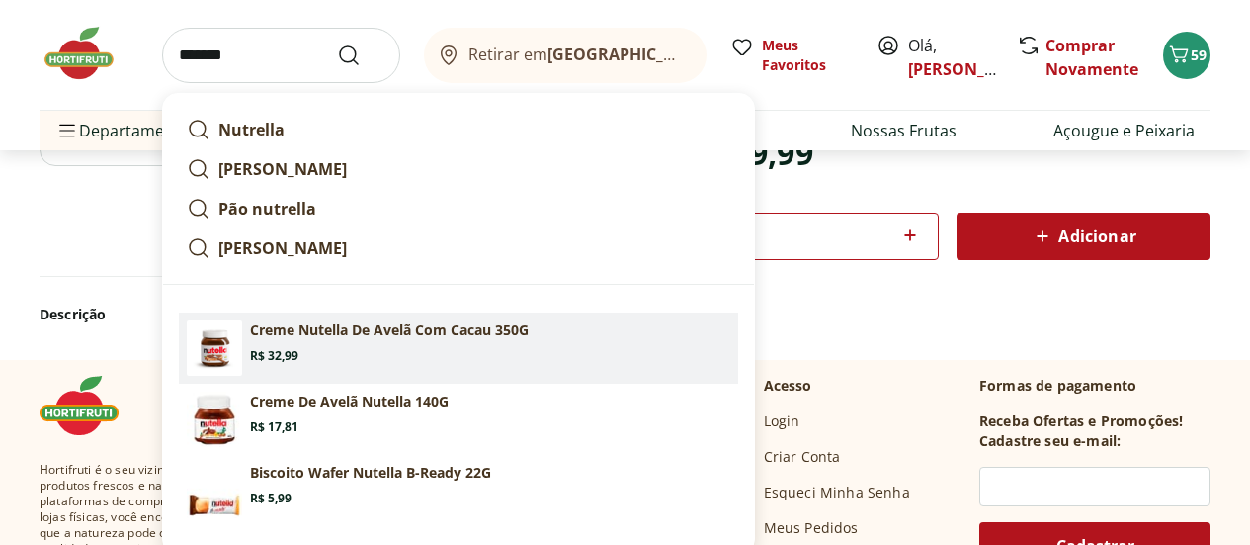
scroll to position [593, 0]
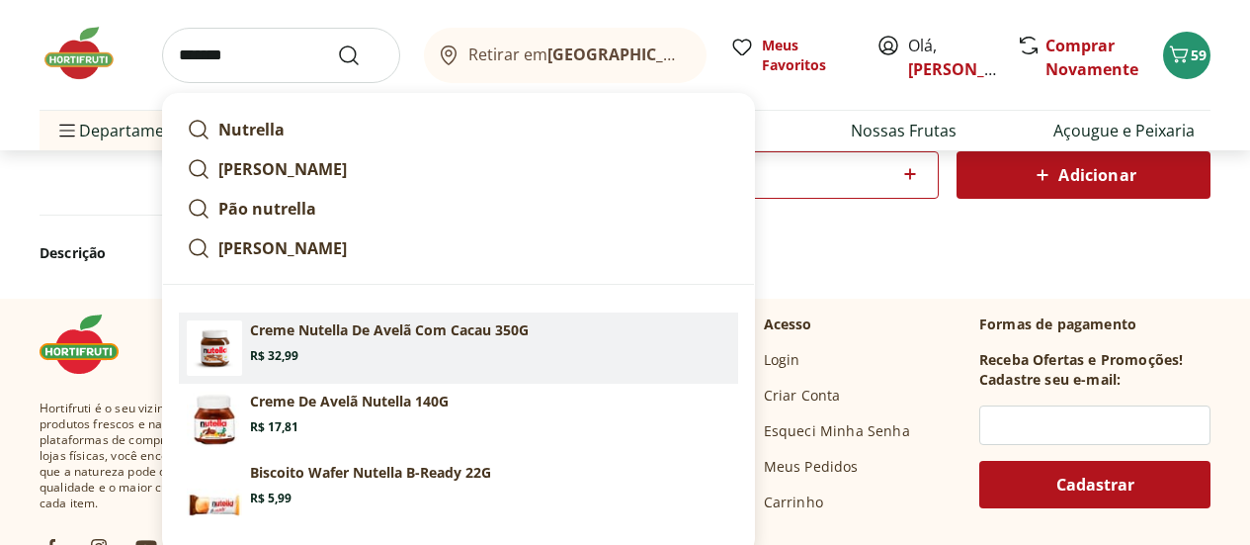
click at [375, 326] on p "Creme Nutella De Avelã Com Cacau 350G" at bounding box center [389, 330] width 279 height 20
type input "**********"
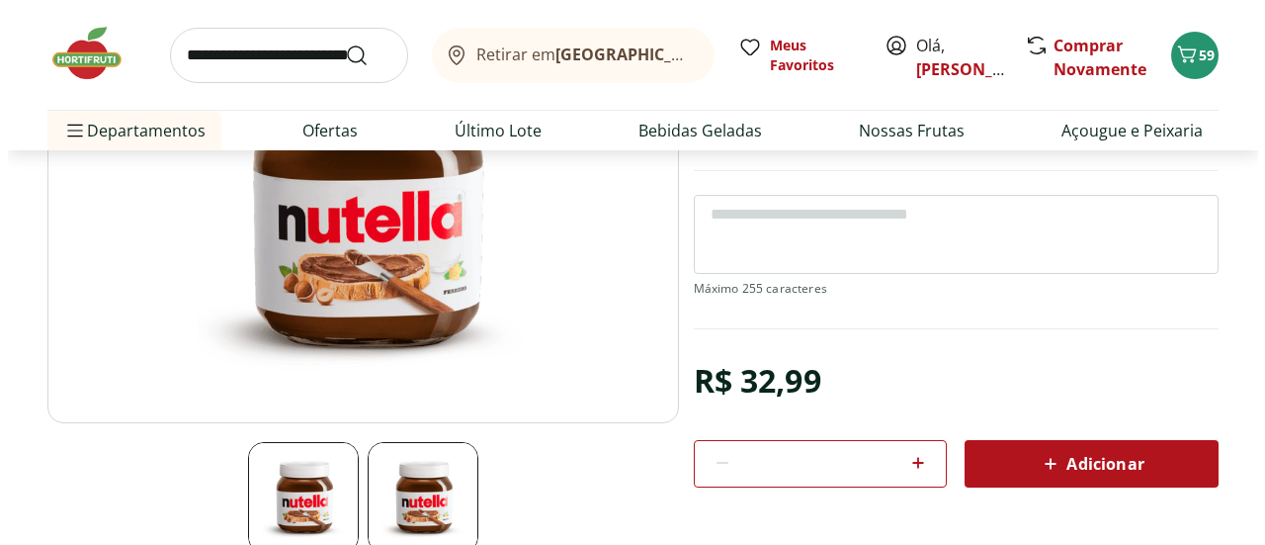
scroll to position [297, 0]
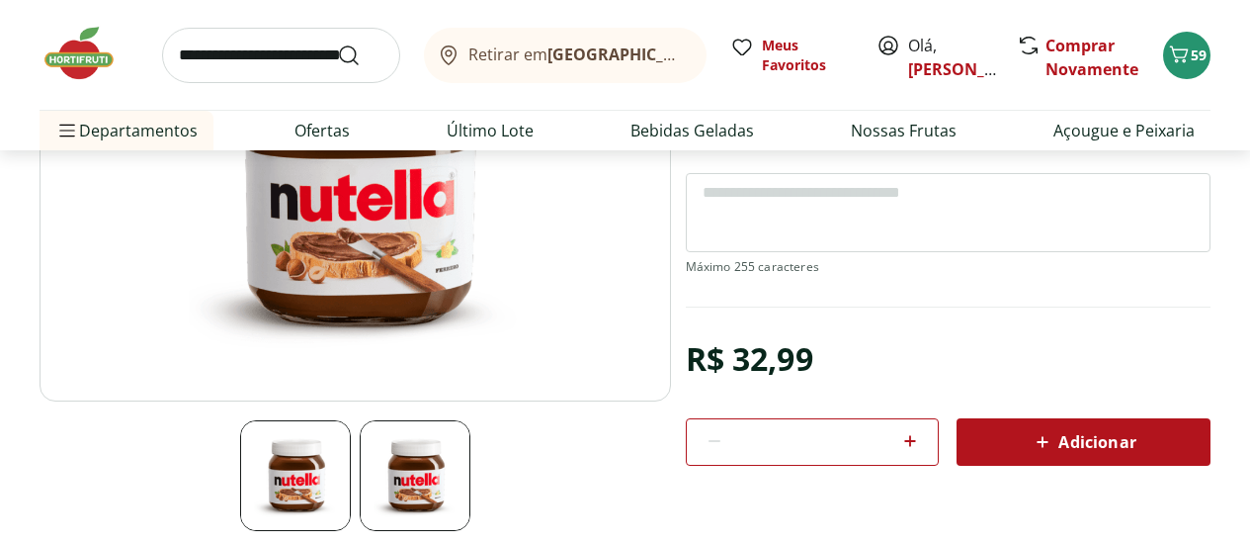
click at [1088, 441] on span "Adicionar" at bounding box center [1083, 442] width 105 height 24
click at [1195, 58] on span "60" at bounding box center [1199, 54] width 16 height 19
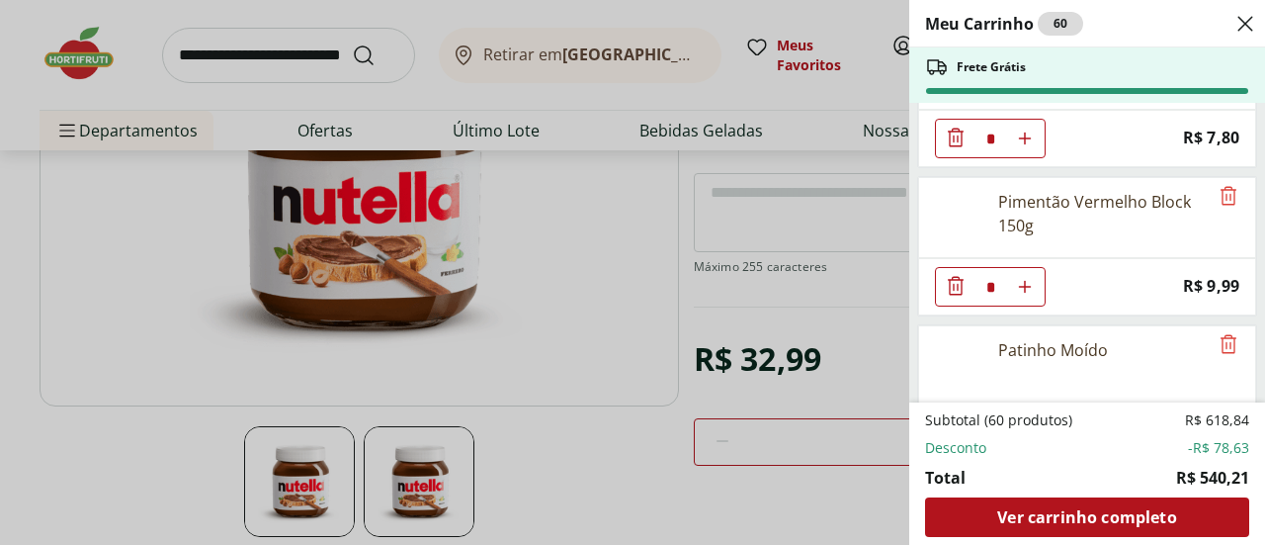
scroll to position [2377, 0]
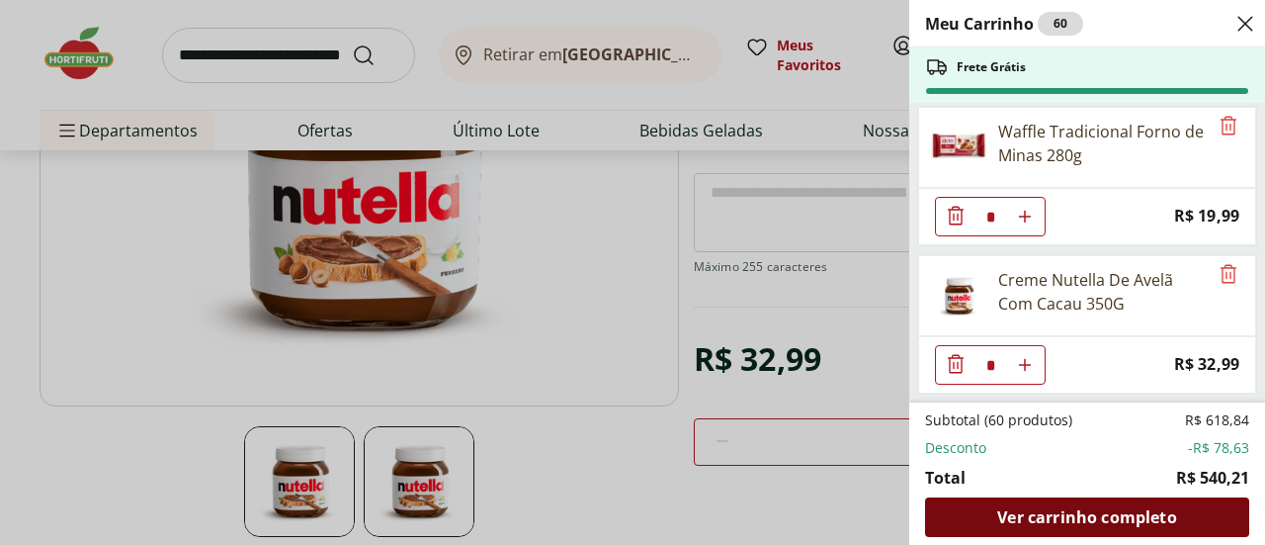
click at [1066, 512] on span "Ver carrinho completo" at bounding box center [1086, 517] width 179 height 16
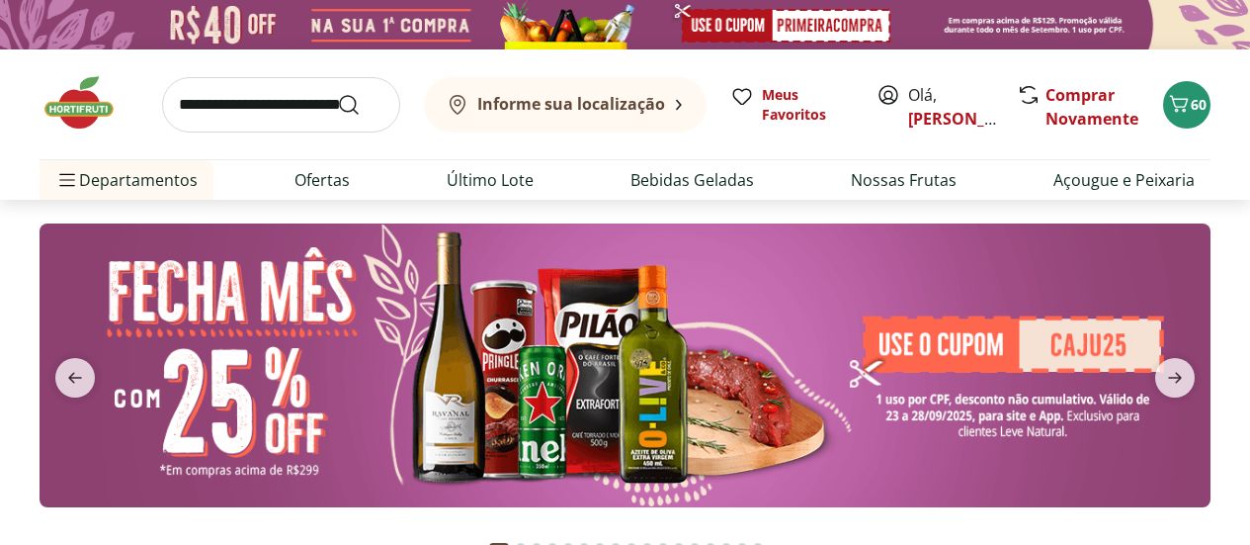
click at [233, 109] on input "search" at bounding box center [281, 104] width 238 height 55
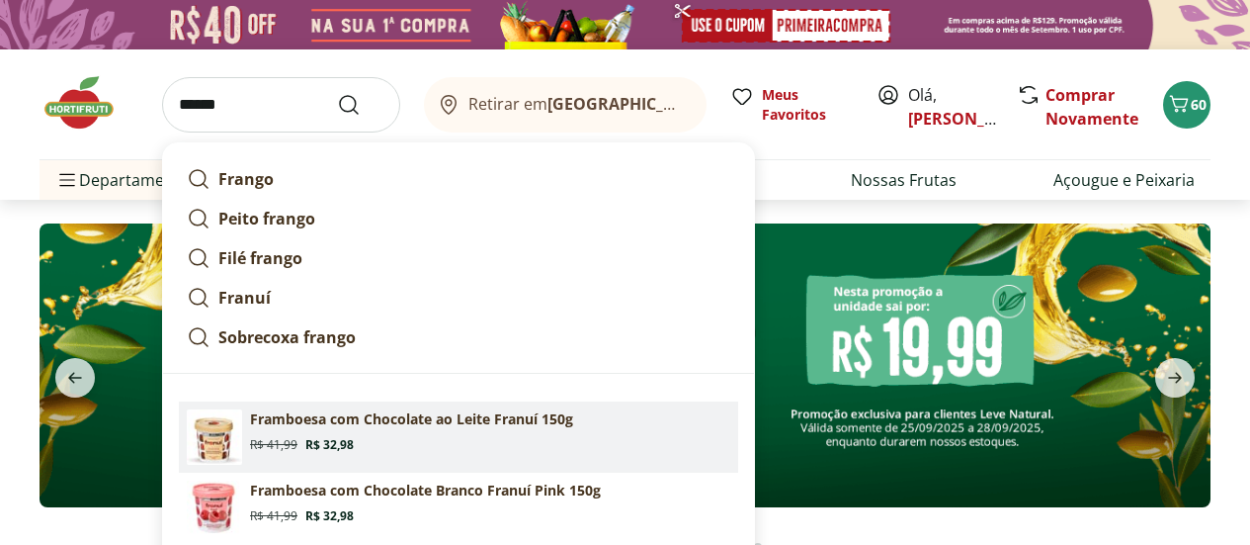
click at [372, 417] on p "Framboesa com Chocolate ao Leite Franuí 150g" at bounding box center [411, 419] width 323 height 20
type input "**********"
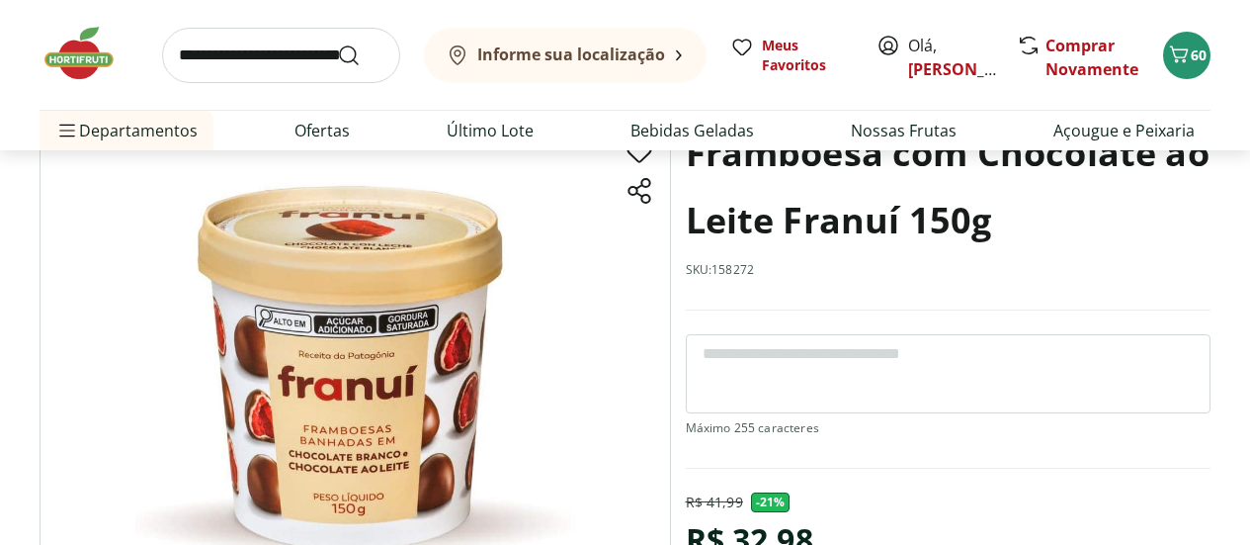
scroll to position [297, 0]
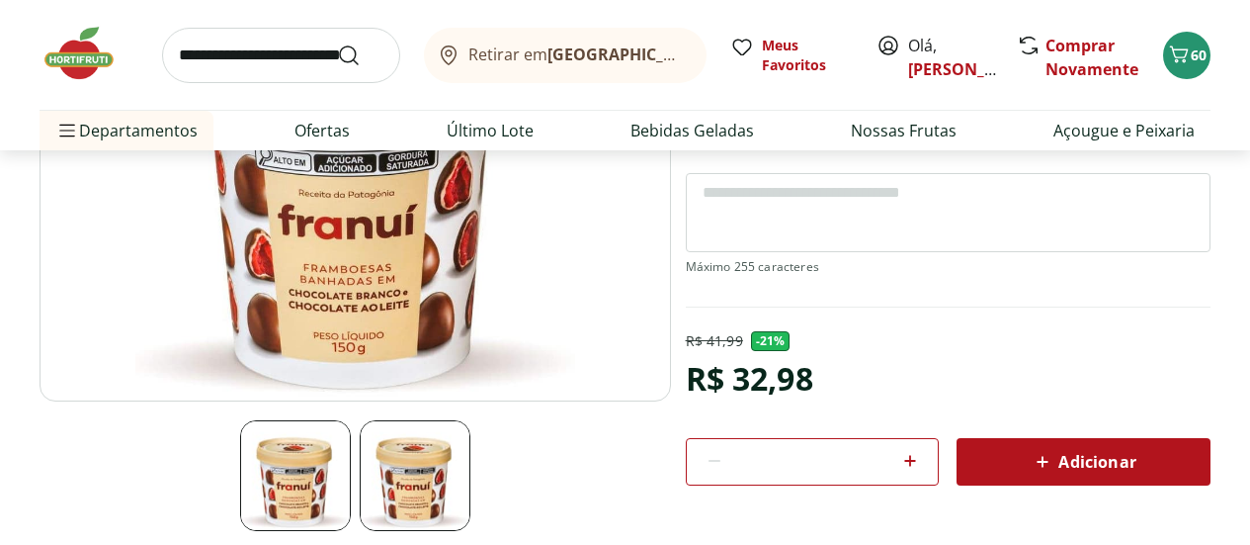
click at [1067, 452] on span "Adicionar" at bounding box center [1083, 462] width 105 height 24
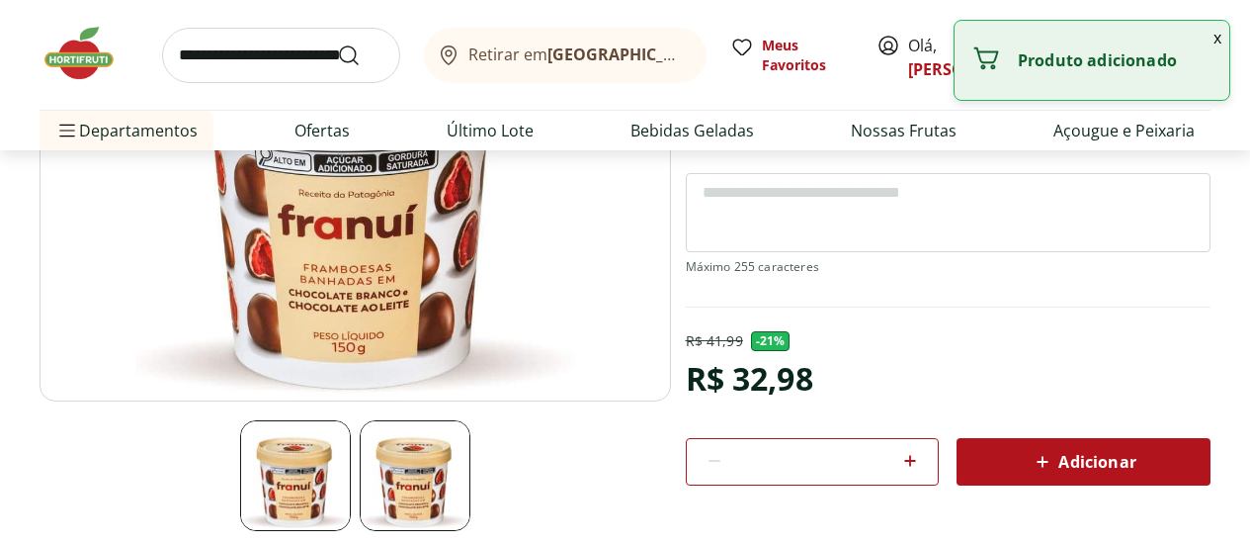
click at [275, 45] on input "search" at bounding box center [281, 55] width 238 height 55
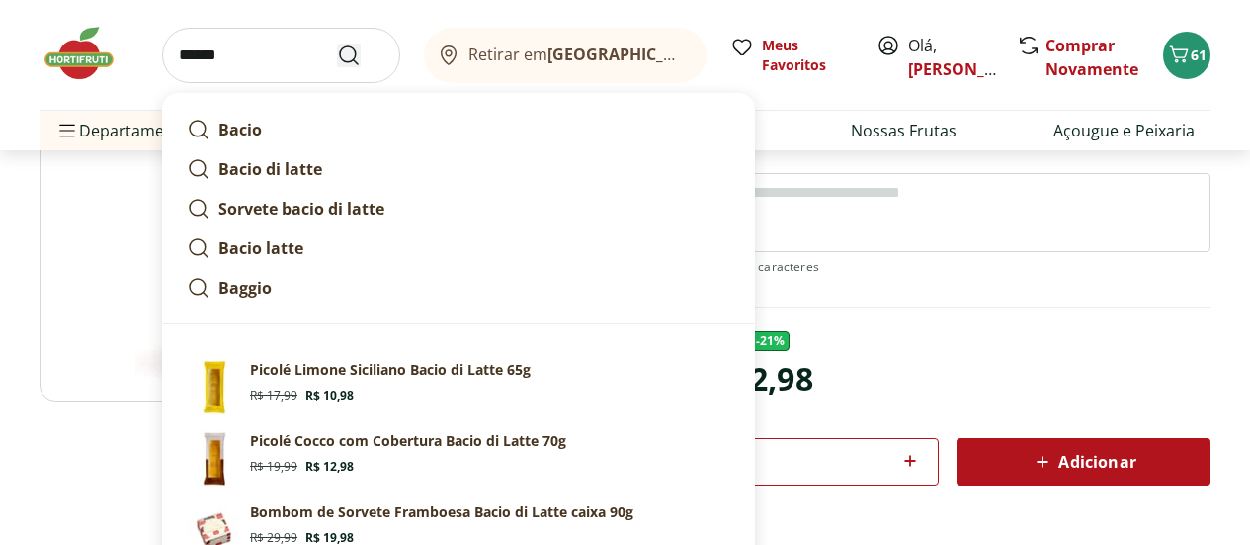
type input "******"
click at [345, 51] on icon "Submit Search" at bounding box center [349, 55] width 24 height 24
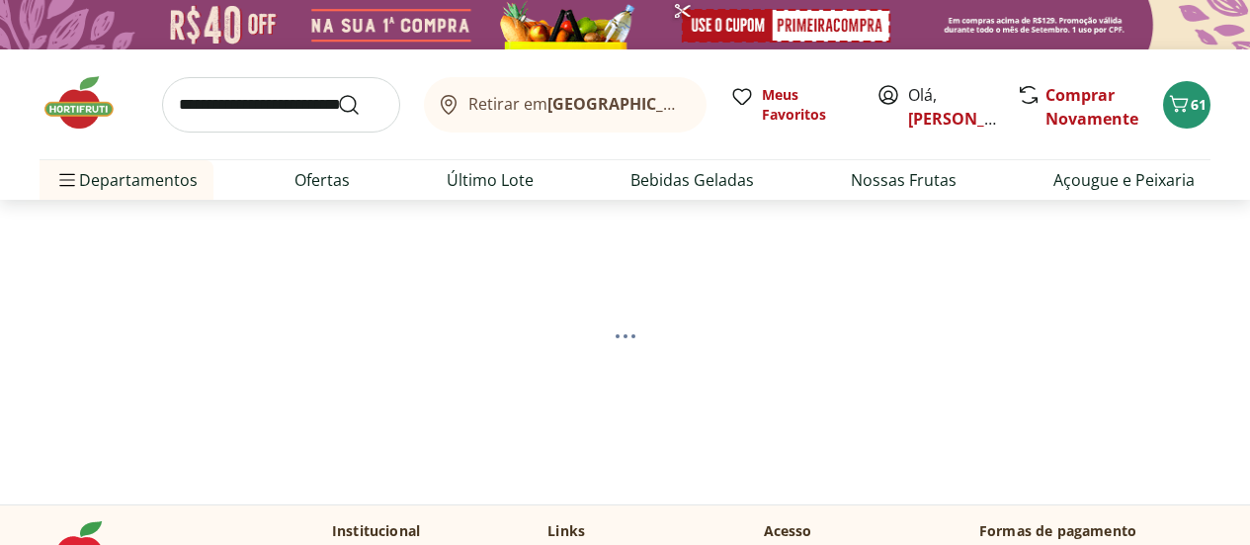
select select "**********"
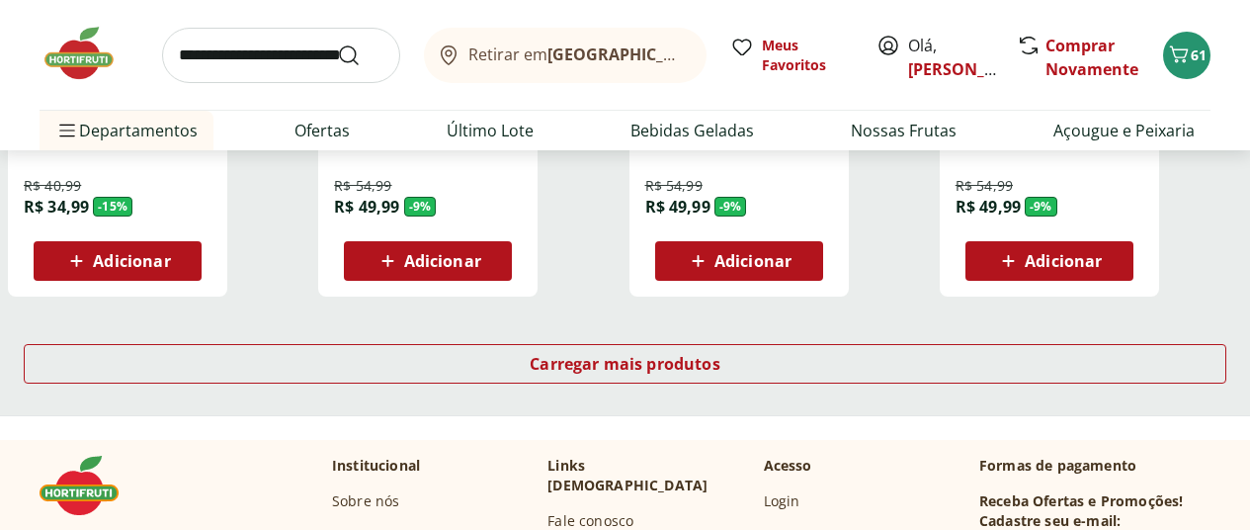
scroll to position [1384, 0]
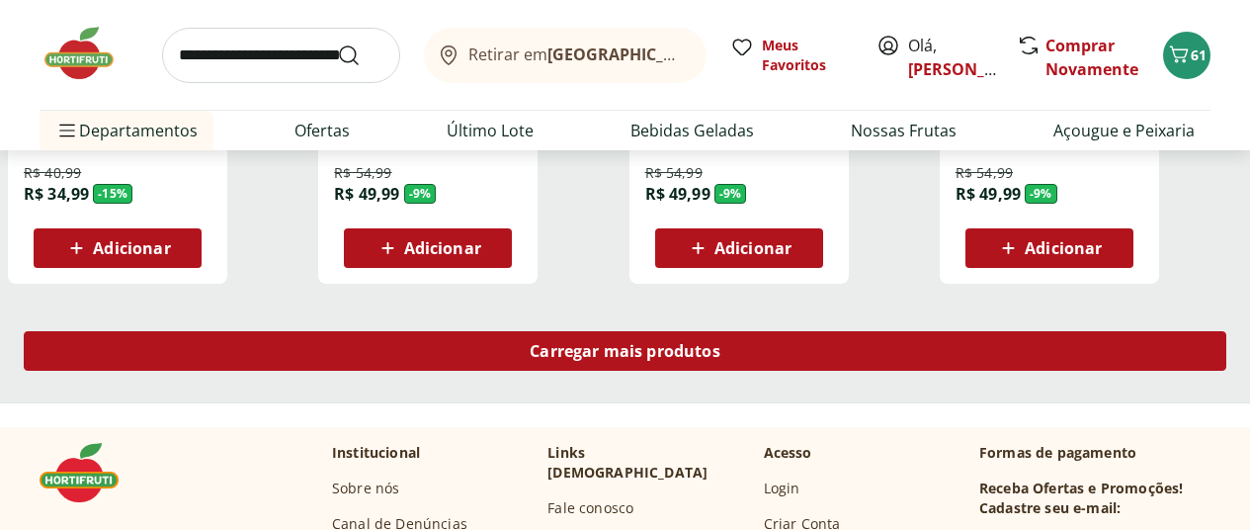
click at [721, 359] on span "Carregar mais produtos" at bounding box center [625, 351] width 191 height 16
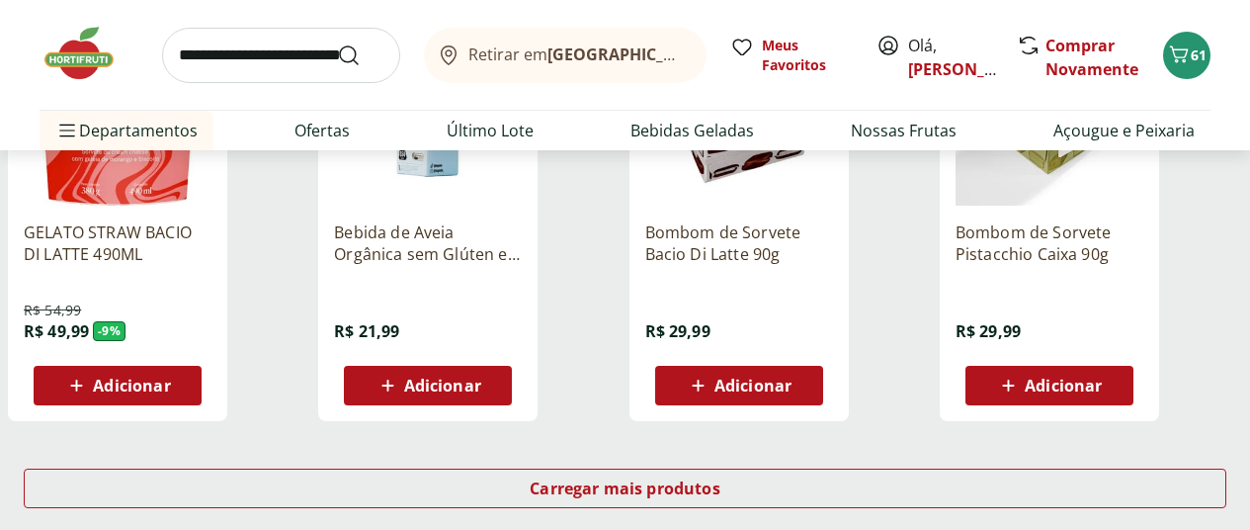
scroll to position [2570, 0]
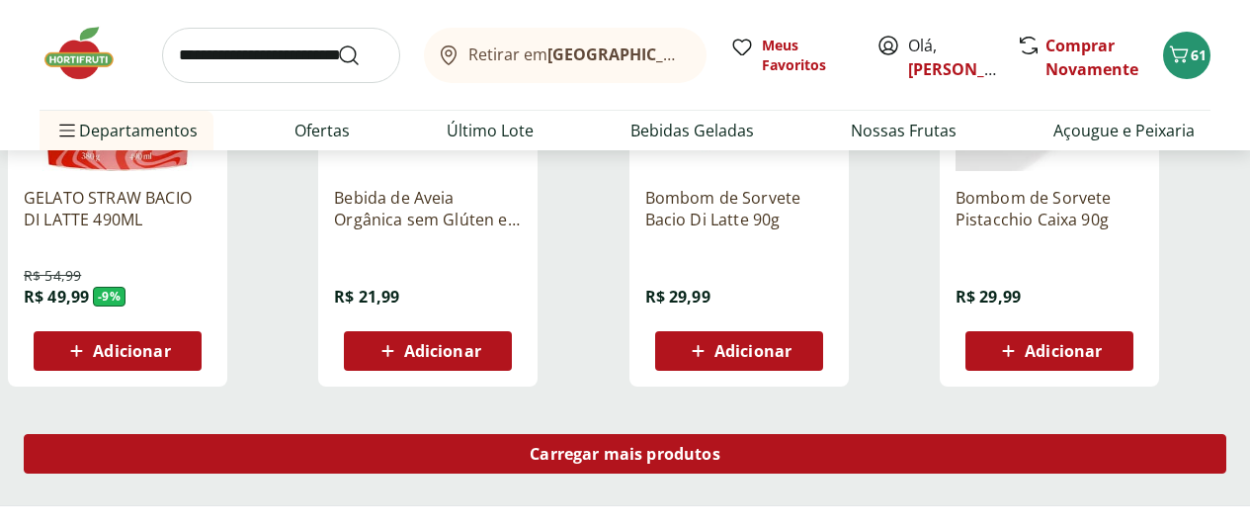
click at [721, 458] on span "Carregar mais produtos" at bounding box center [625, 454] width 191 height 16
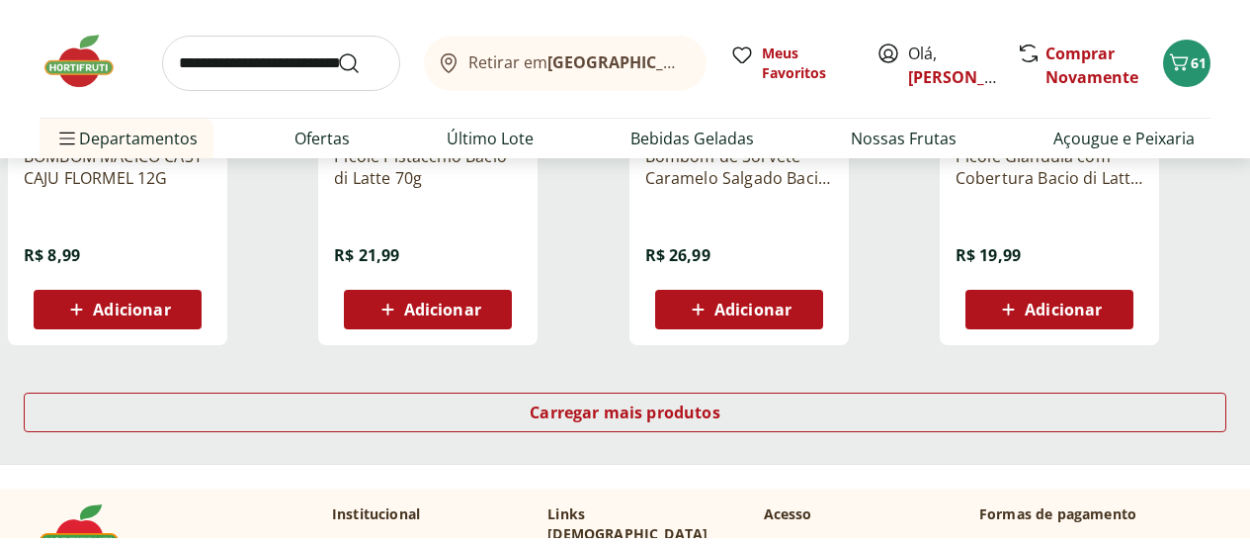
scroll to position [3855, 0]
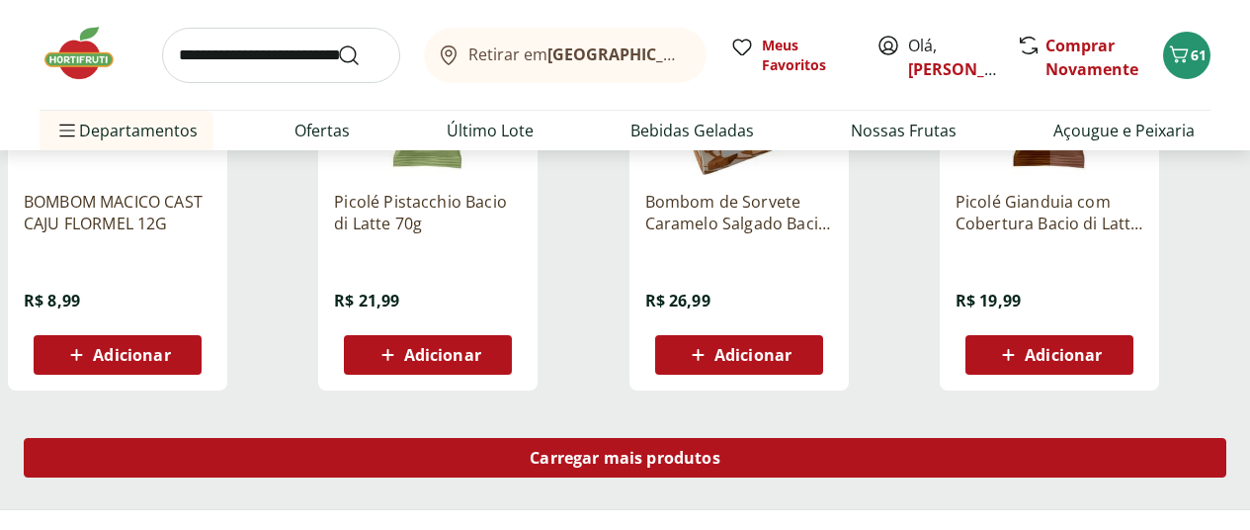
click at [721, 466] on span "Carregar mais produtos" at bounding box center [625, 458] width 191 height 16
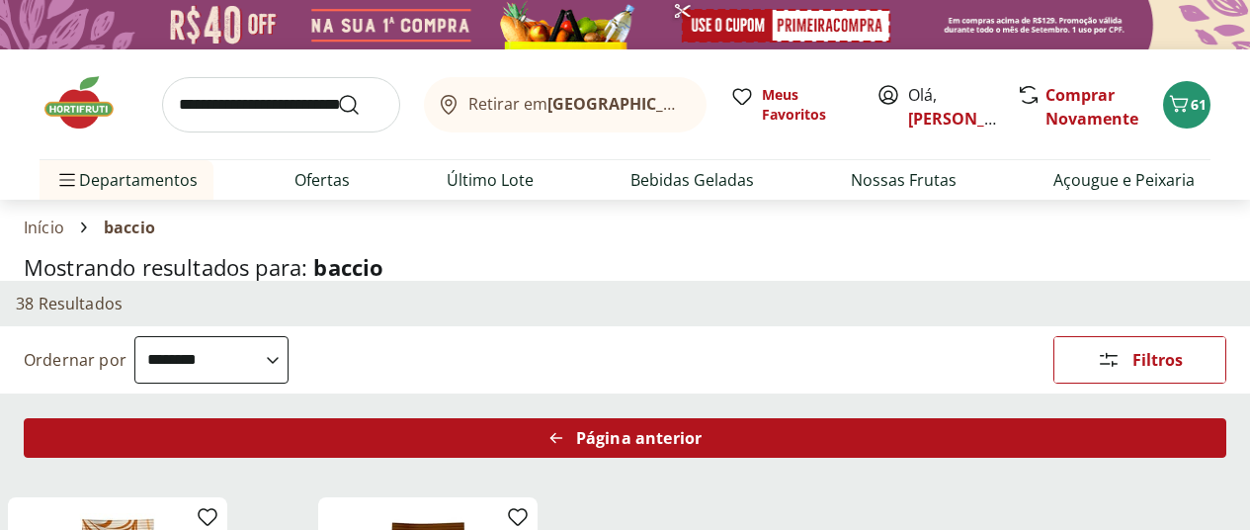
click at [702, 445] on span "Página anterior" at bounding box center [639, 438] width 126 height 16
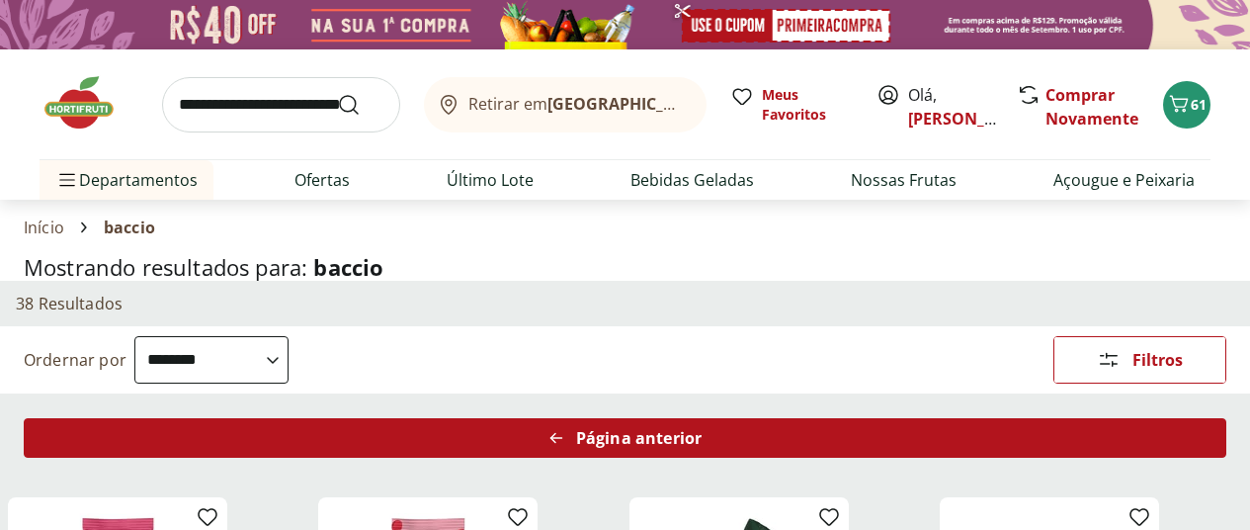
click at [702, 446] on span "Página anterior" at bounding box center [639, 438] width 126 height 16
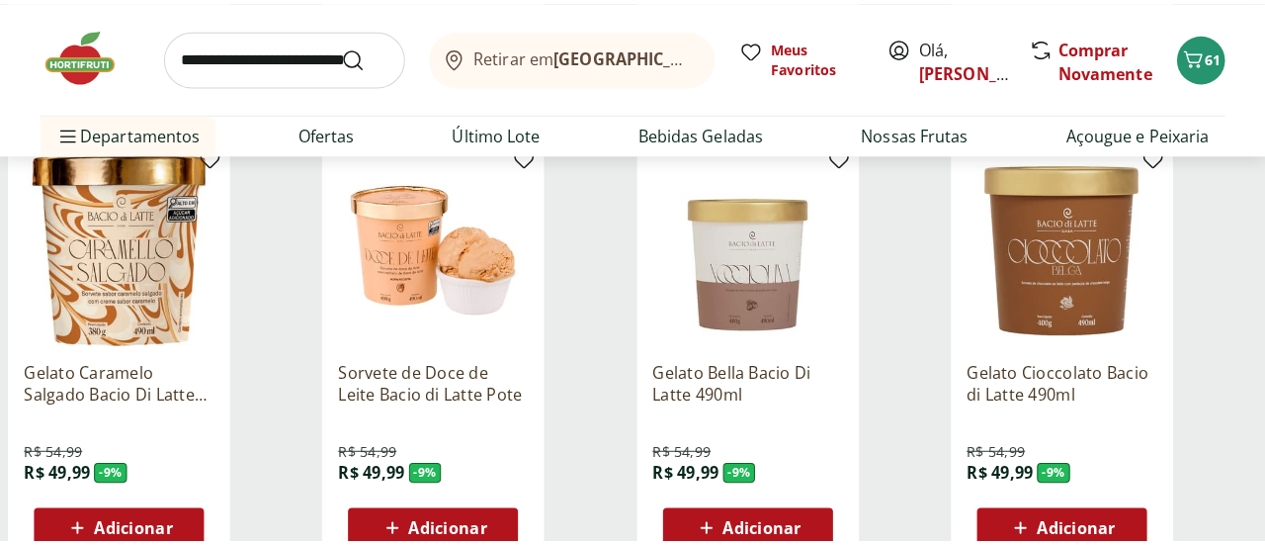
scroll to position [890, 0]
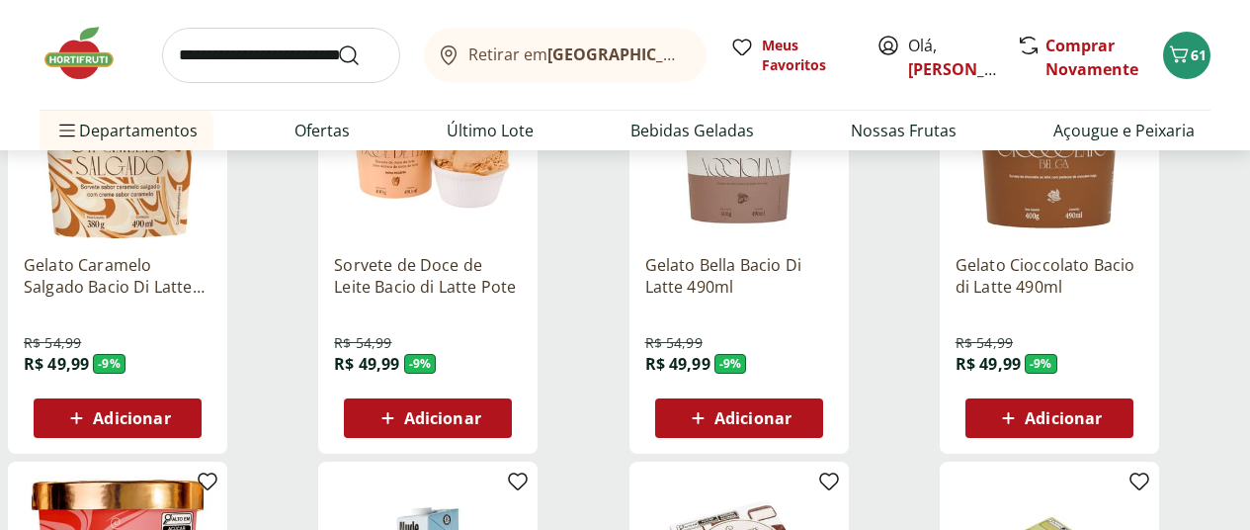
click at [792, 426] on span "Adicionar" at bounding box center [753, 418] width 77 height 16
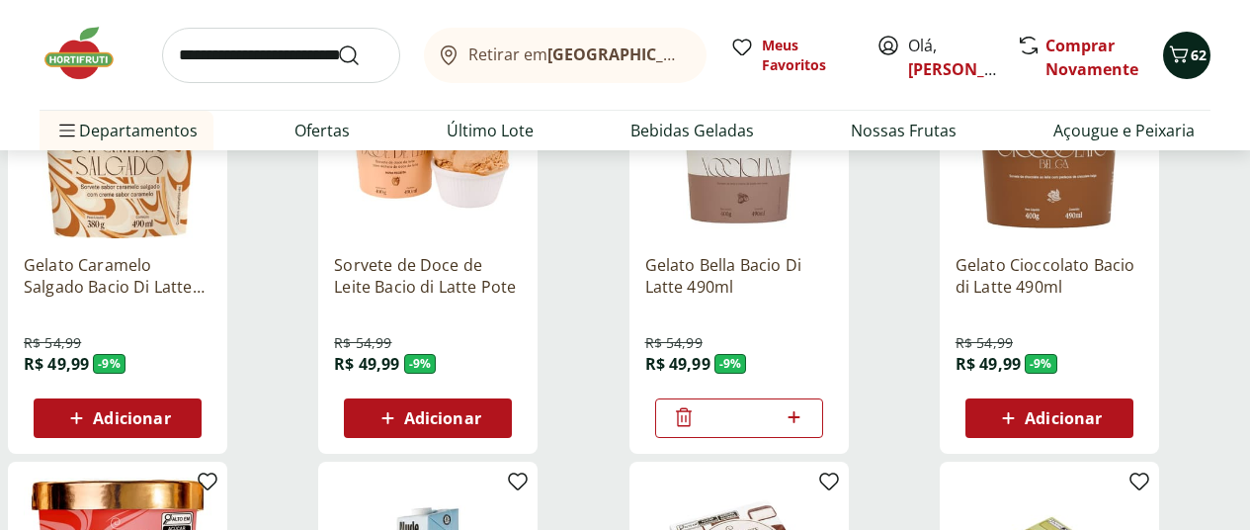
click at [1187, 50] on icon "Carrinho" at bounding box center [1179, 53] width 19 height 17
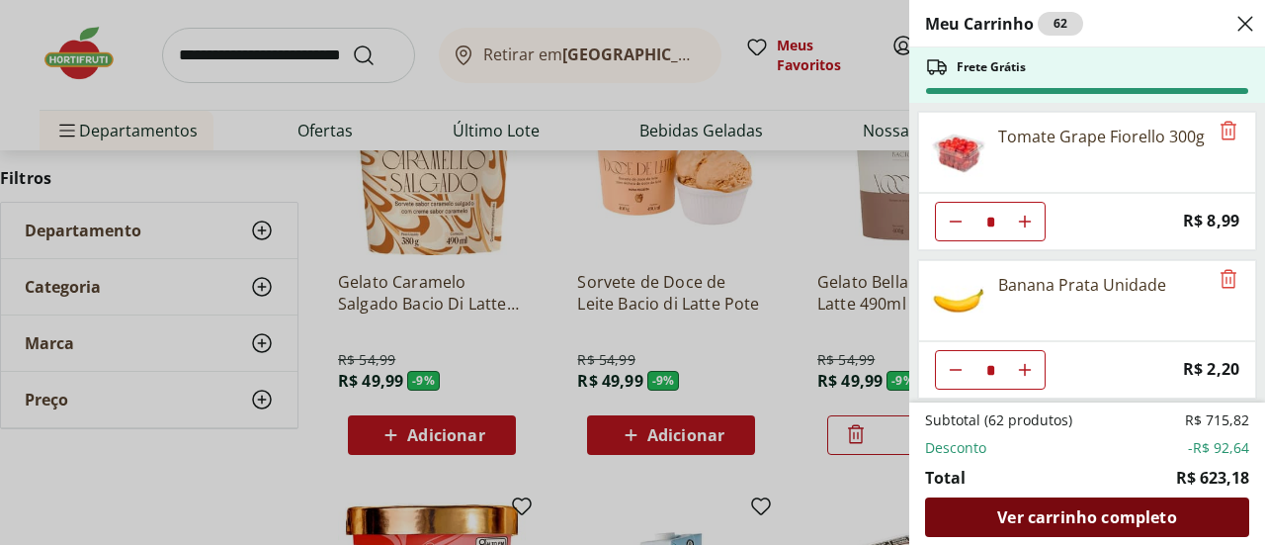
click at [1052, 519] on span "Ver carrinho completo" at bounding box center [1086, 517] width 179 height 16
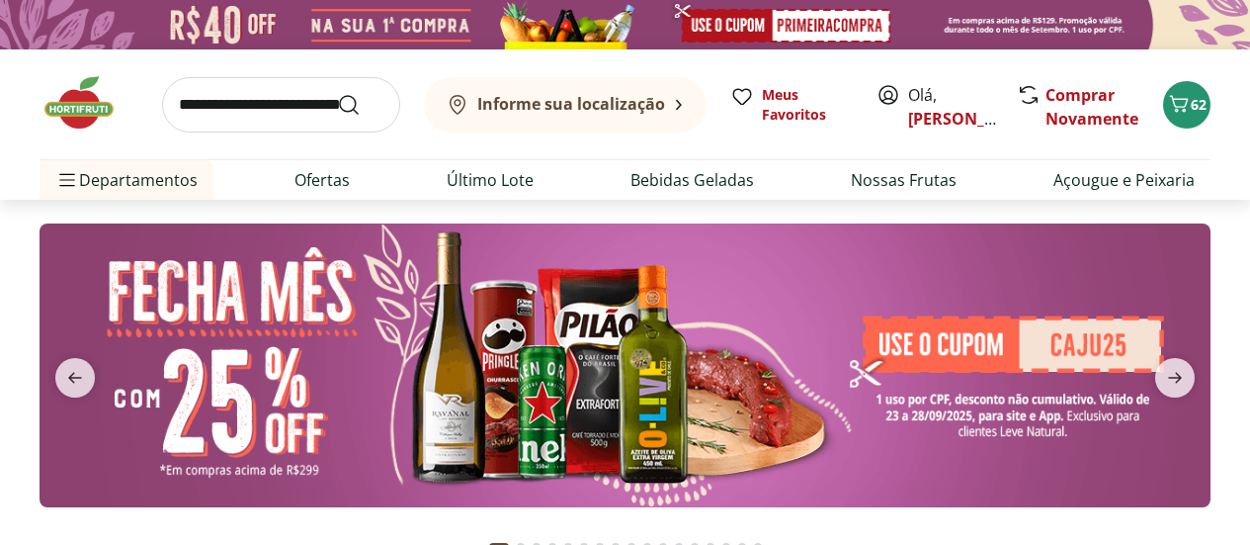
click at [299, 103] on input "search" at bounding box center [281, 104] width 238 height 55
type input "******"
click at [337, 93] on button "Submit Search" at bounding box center [360, 105] width 47 height 24
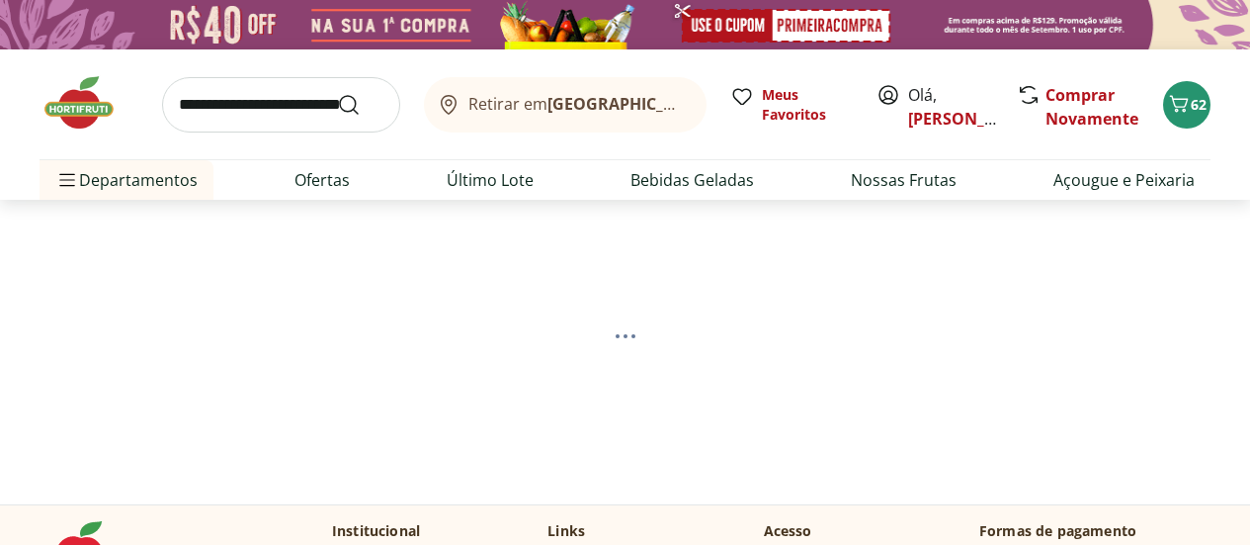
select select "**********"
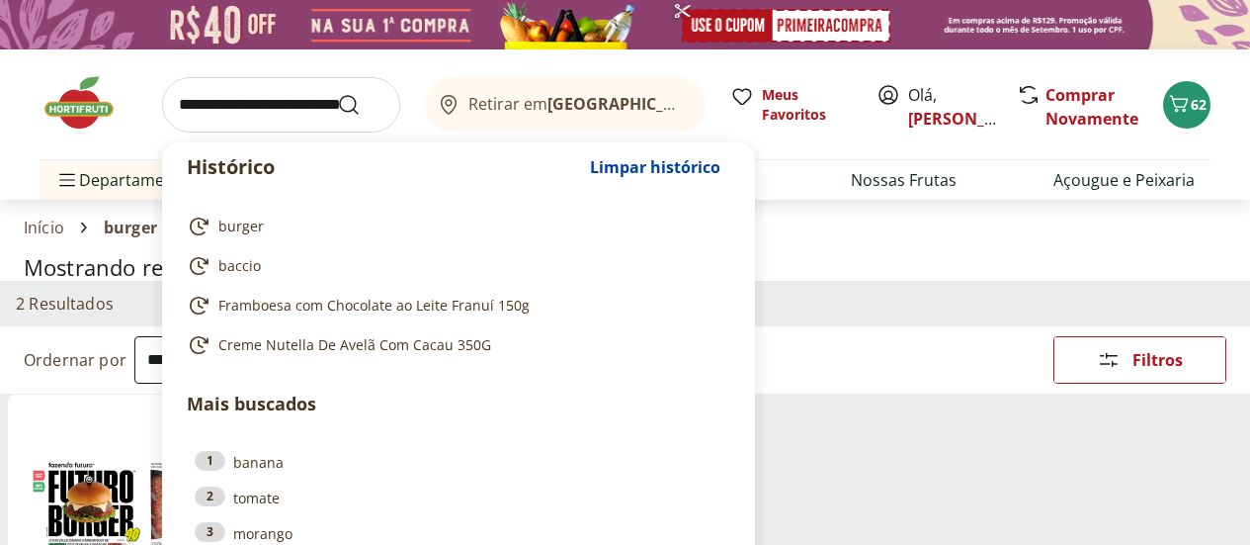
click at [222, 99] on input "search" at bounding box center [281, 104] width 238 height 55
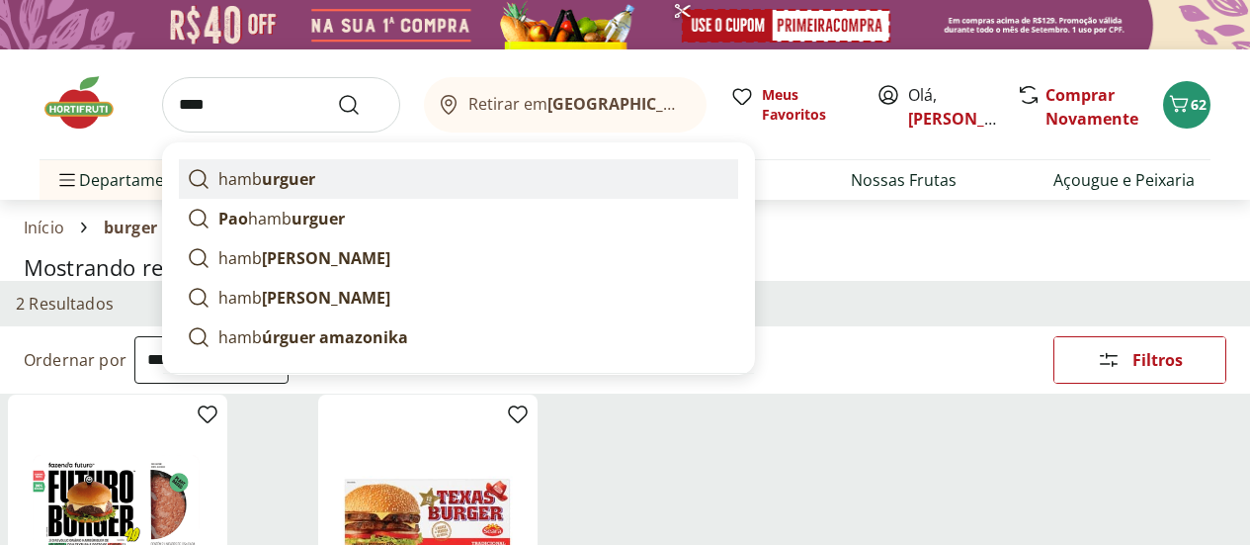
click at [269, 176] on strong "urguer" at bounding box center [288, 179] width 53 height 22
type input "**********"
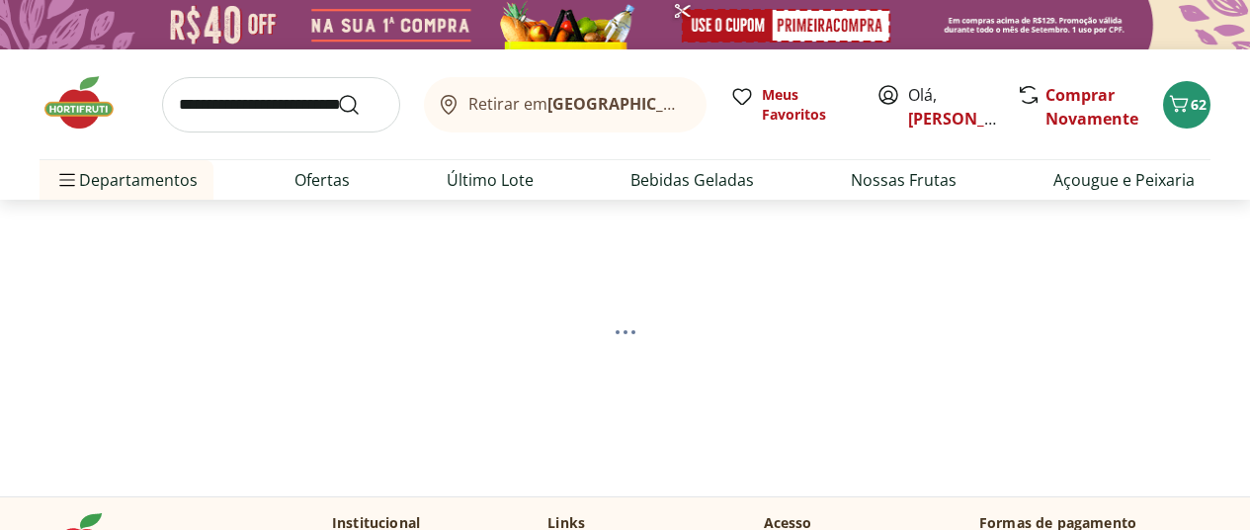
select select "**********"
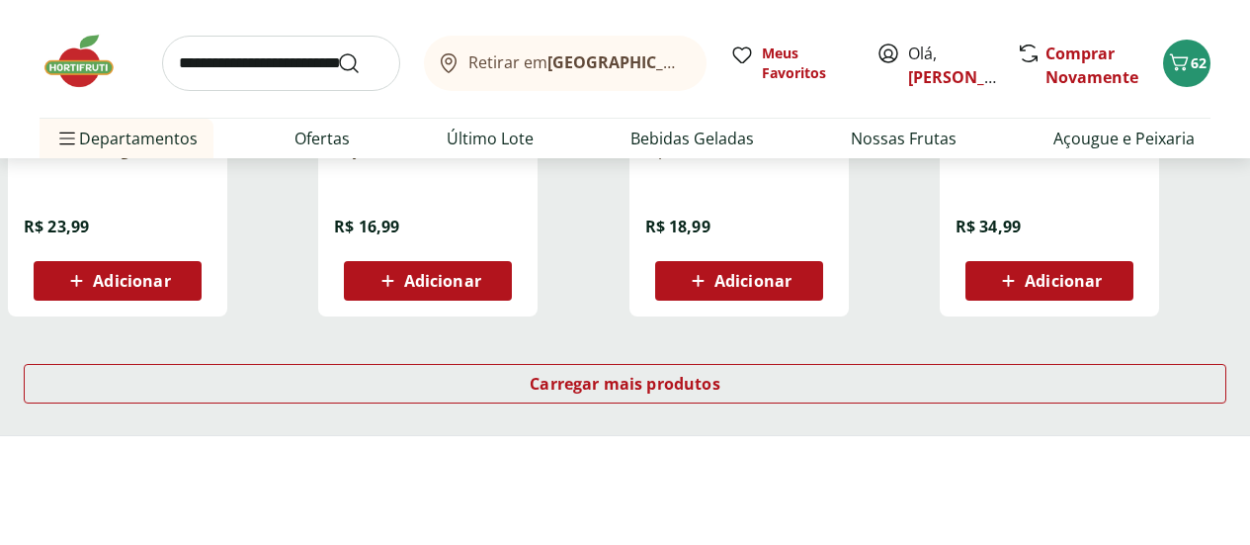
scroll to position [1384, 0]
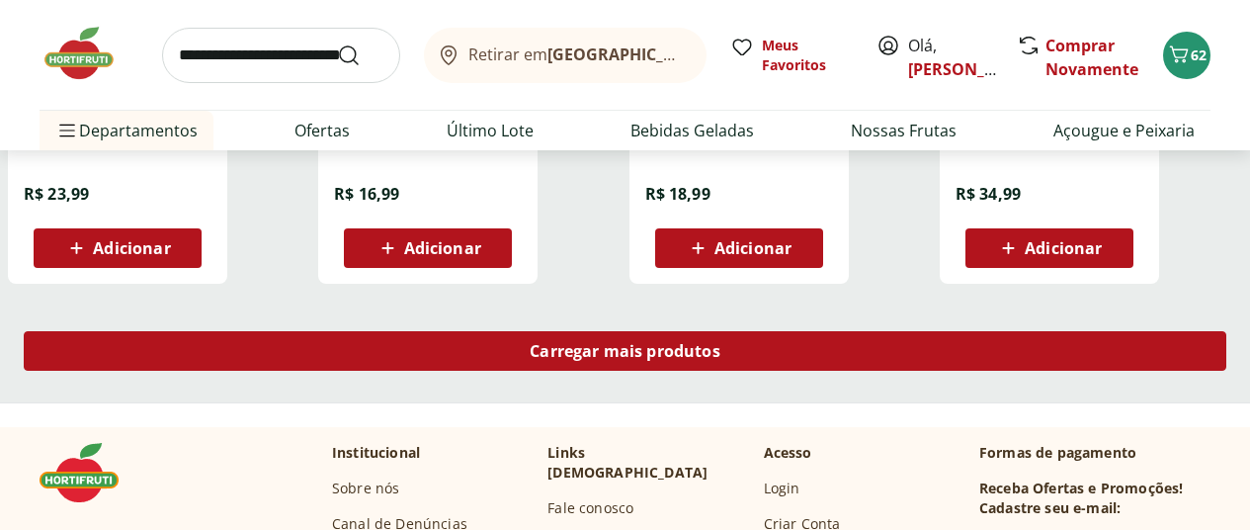
click at [721, 359] on span "Carregar mais produtos" at bounding box center [625, 351] width 191 height 16
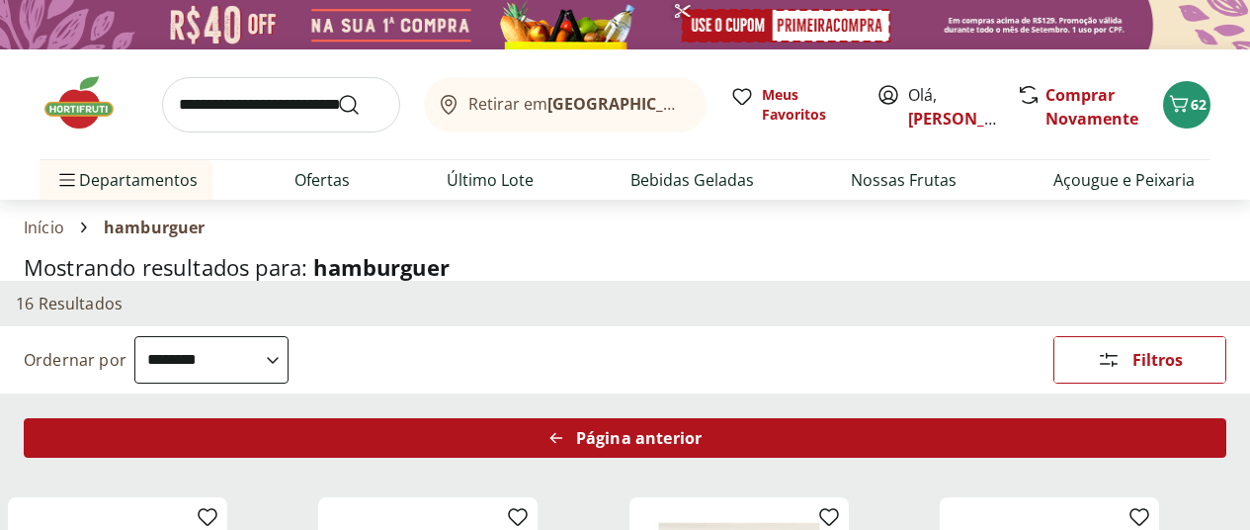
click at [702, 444] on span "Página anterior" at bounding box center [639, 438] width 126 height 16
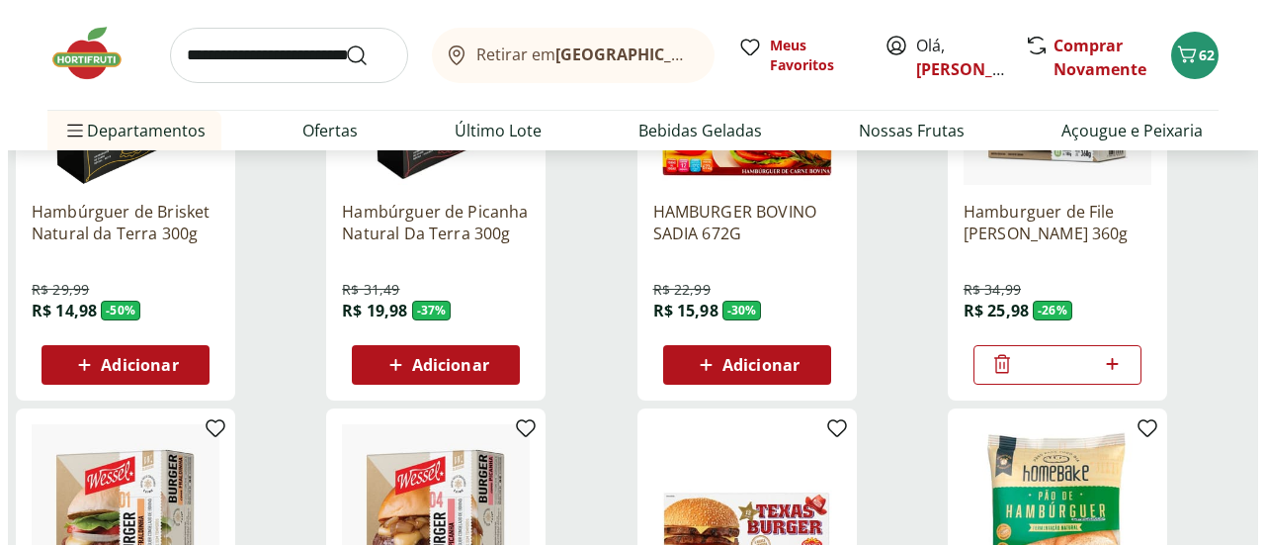
scroll to position [791, 0]
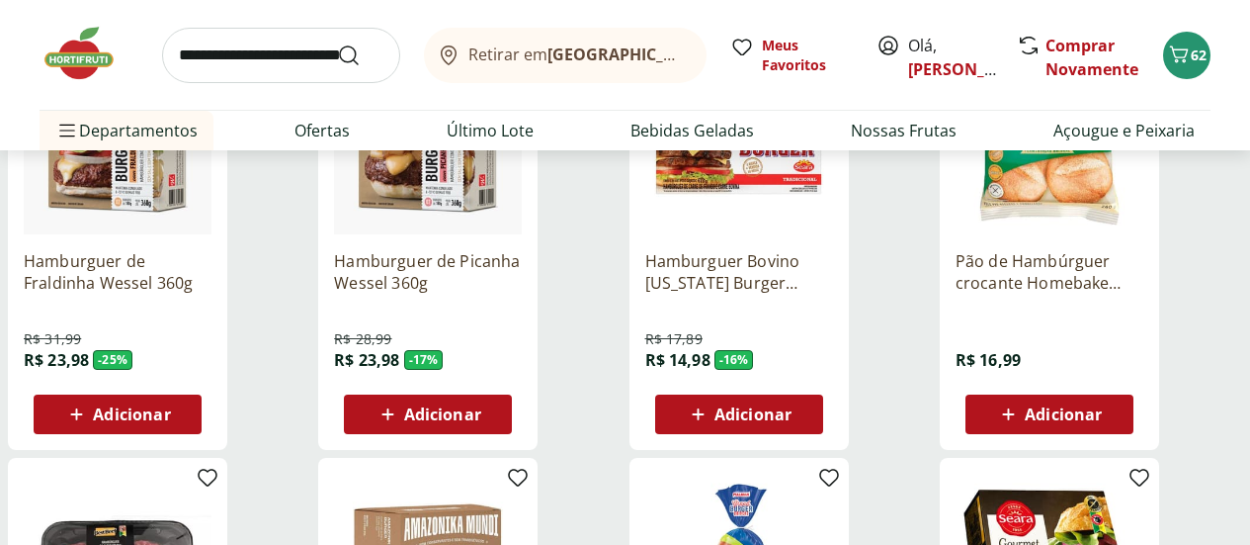
click at [481, 422] on span "Adicionar" at bounding box center [442, 414] width 77 height 16
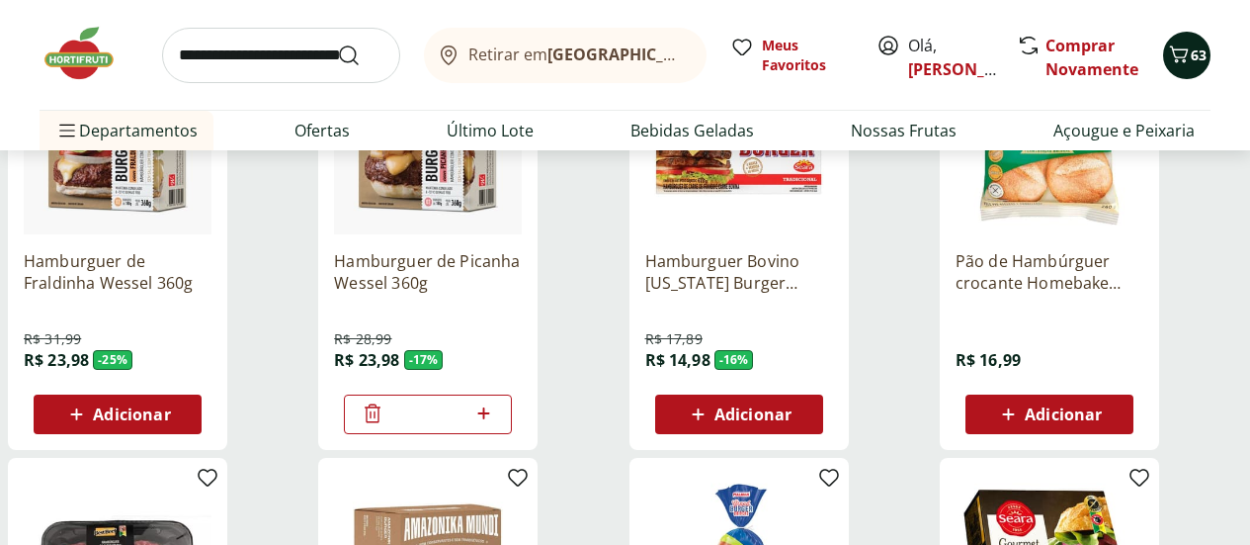
click at [1188, 56] on icon "Carrinho" at bounding box center [1179, 54] width 24 height 24
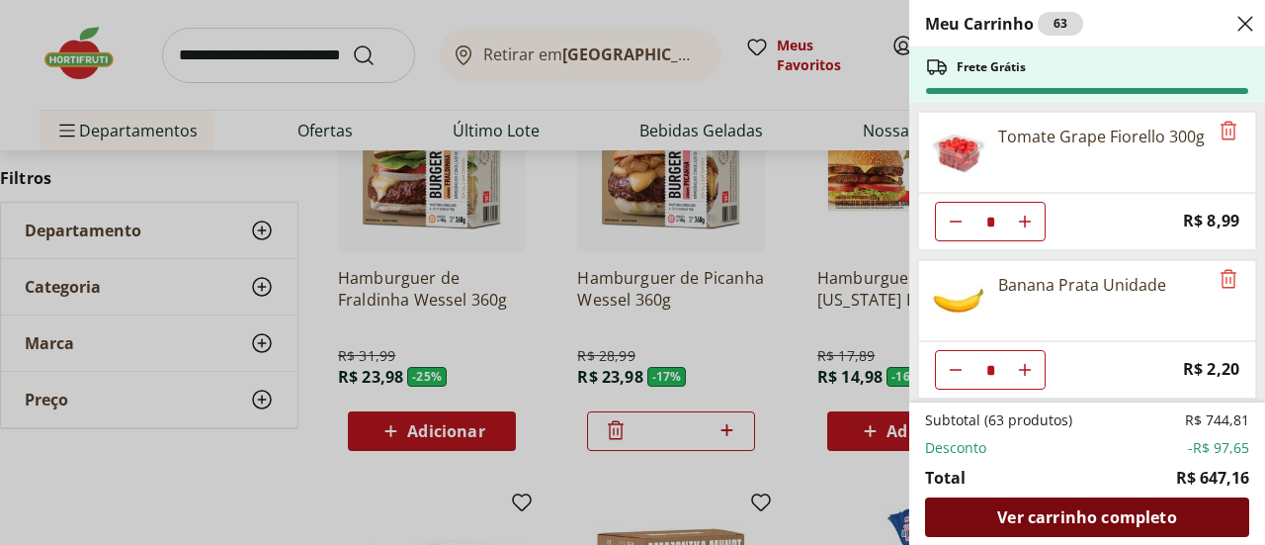
click at [1082, 512] on span "Ver carrinho completo" at bounding box center [1086, 517] width 179 height 16
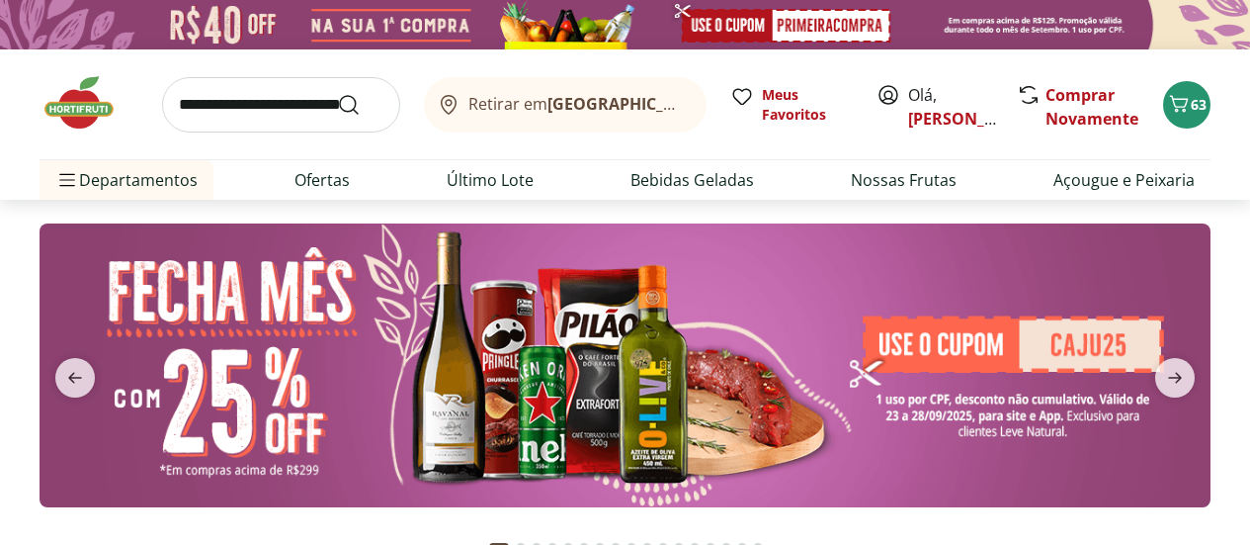
click at [271, 111] on input "search" at bounding box center [281, 104] width 238 height 55
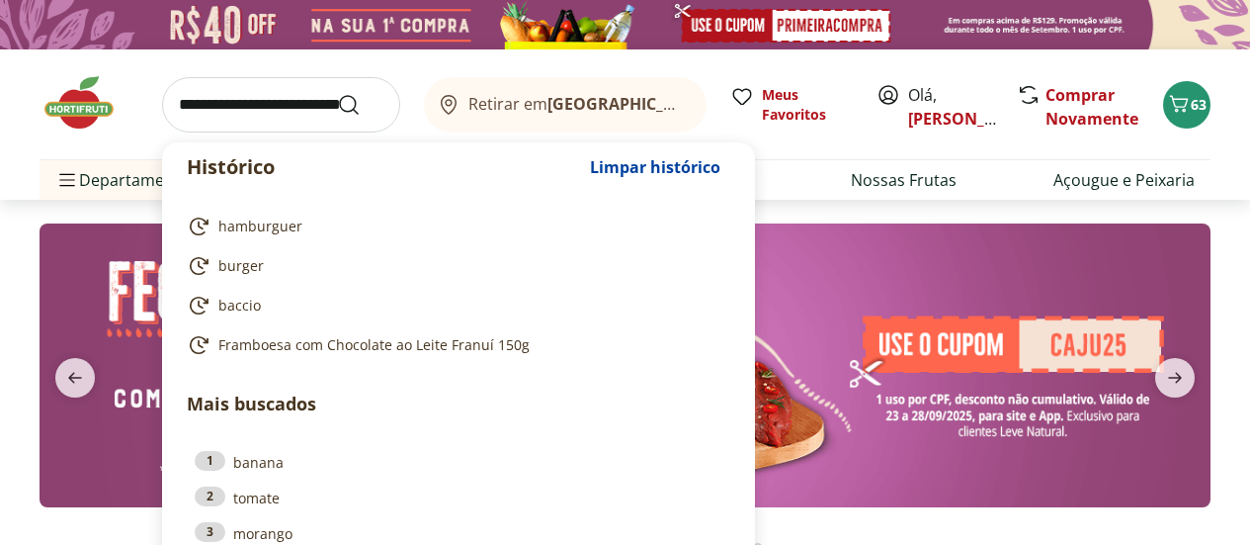
type input "*"
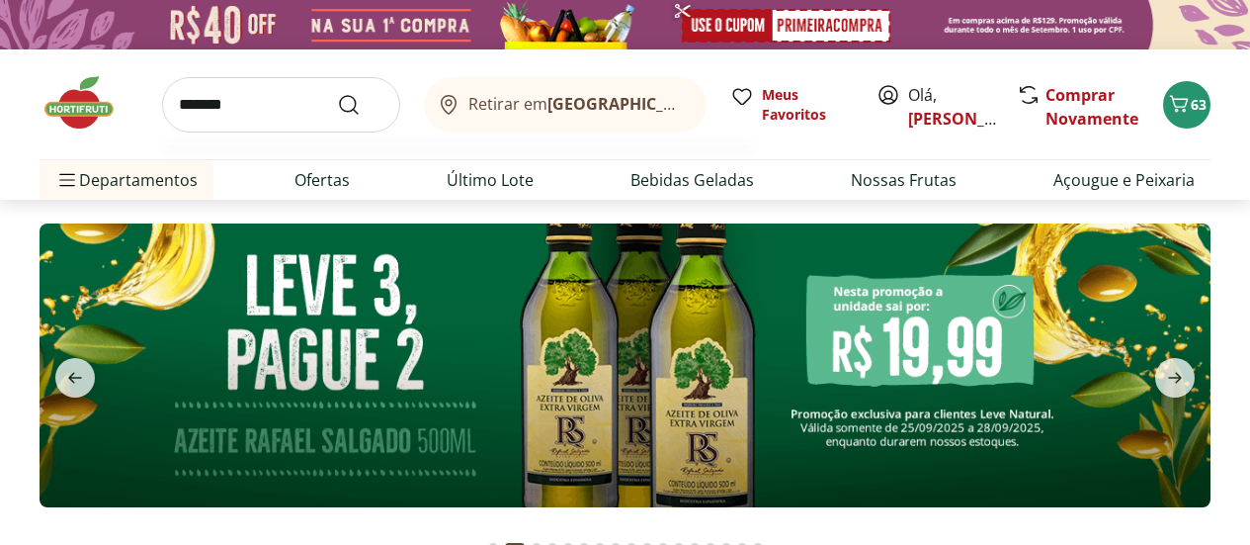
type input "*******"
click at [337, 93] on button "Submit Search" at bounding box center [360, 105] width 47 height 24
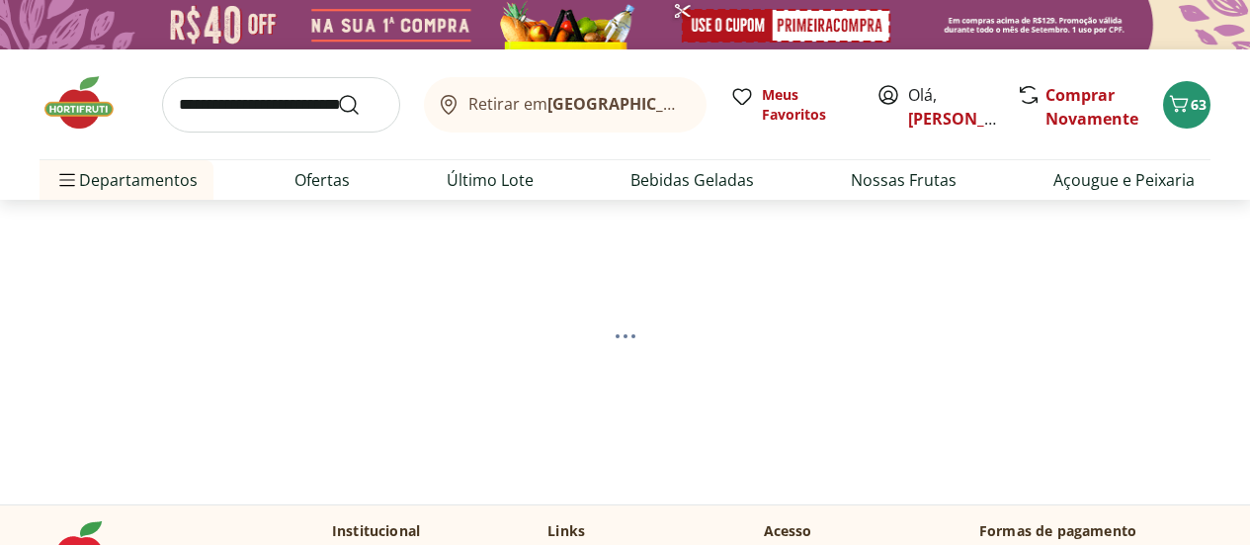
select select "**********"
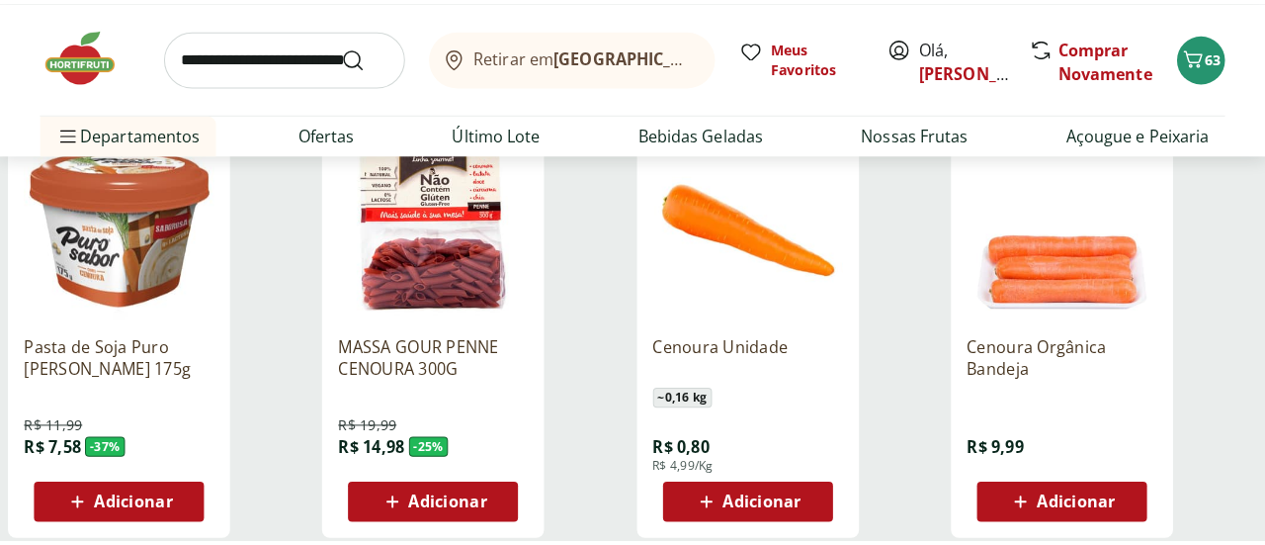
scroll to position [395, 0]
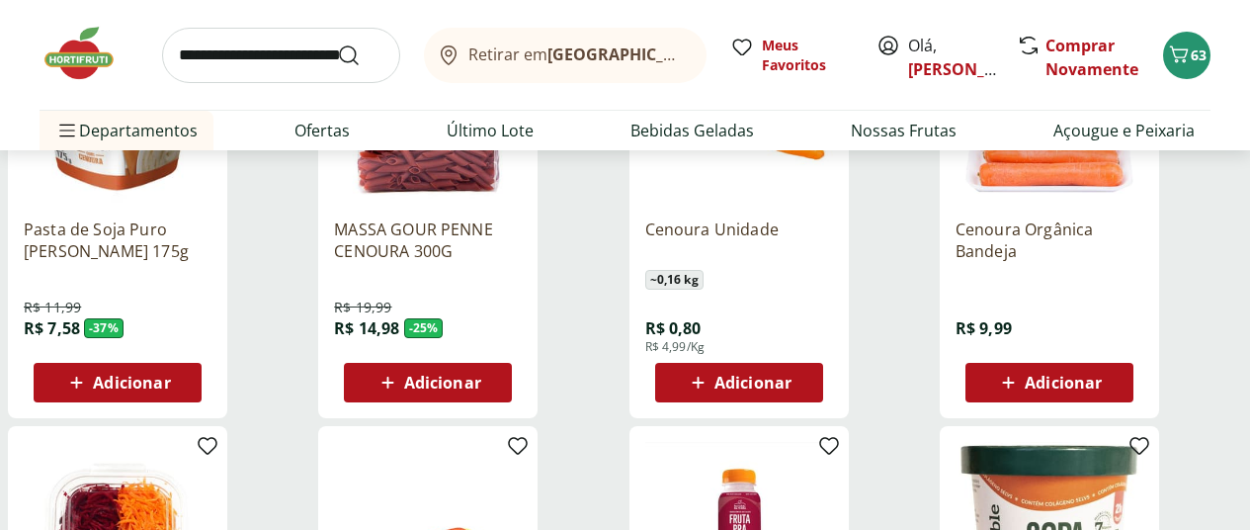
click at [792, 387] on span "Adicionar" at bounding box center [753, 383] width 77 height 16
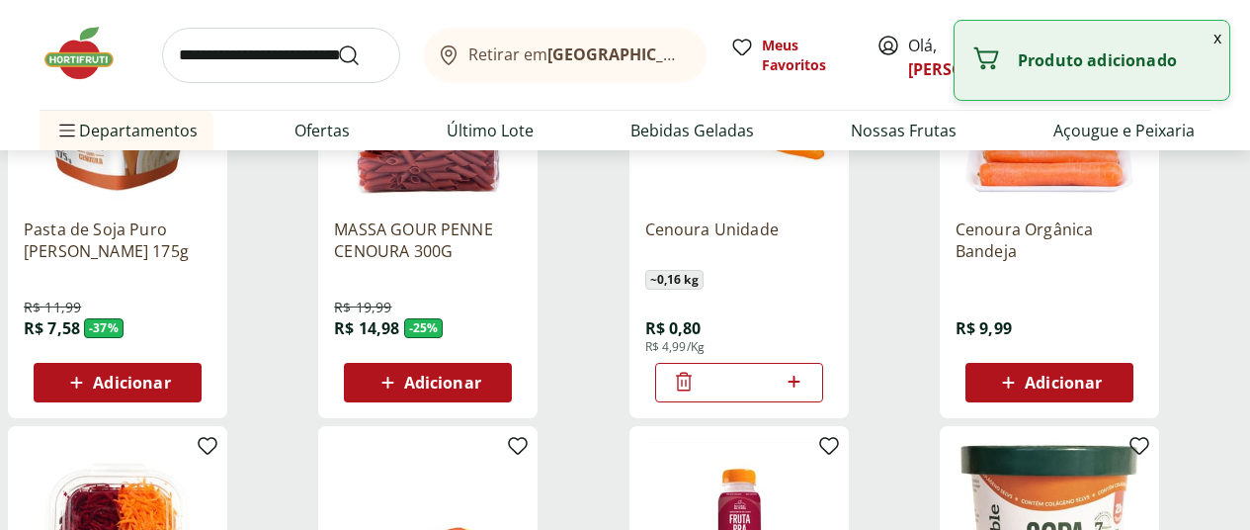
click at [806, 388] on icon at bounding box center [794, 382] width 25 height 24
type input "*"
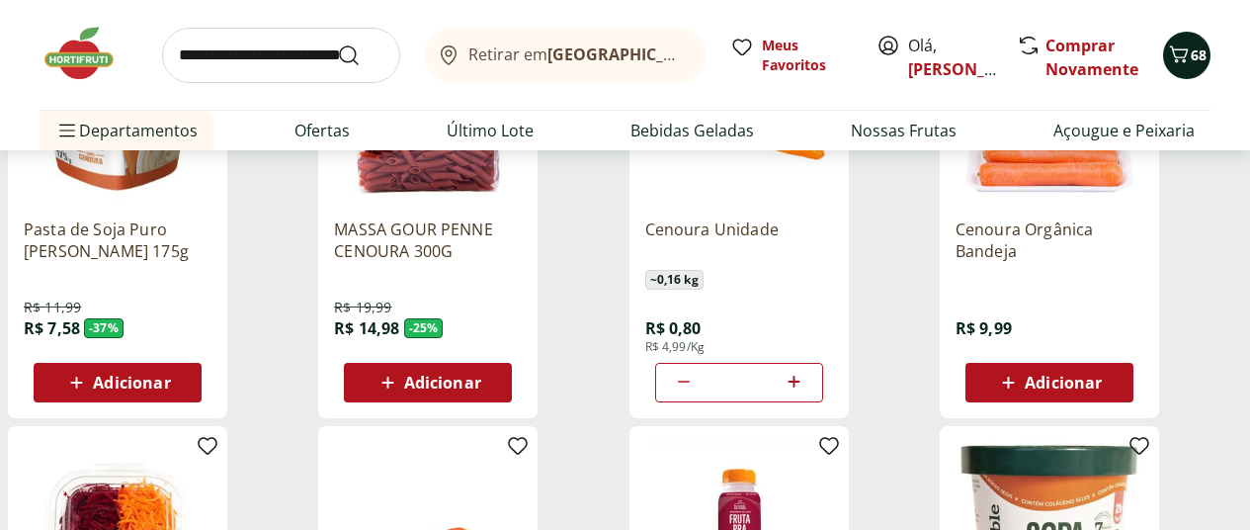
click at [1185, 47] on icon "Carrinho" at bounding box center [1179, 54] width 24 height 24
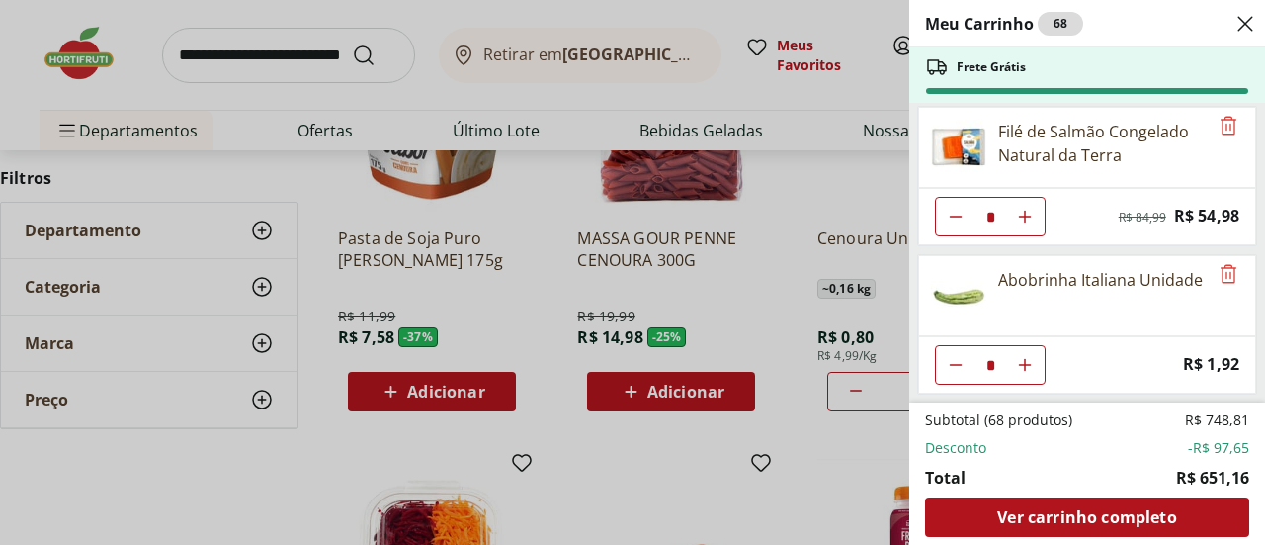
scroll to position [0, 0]
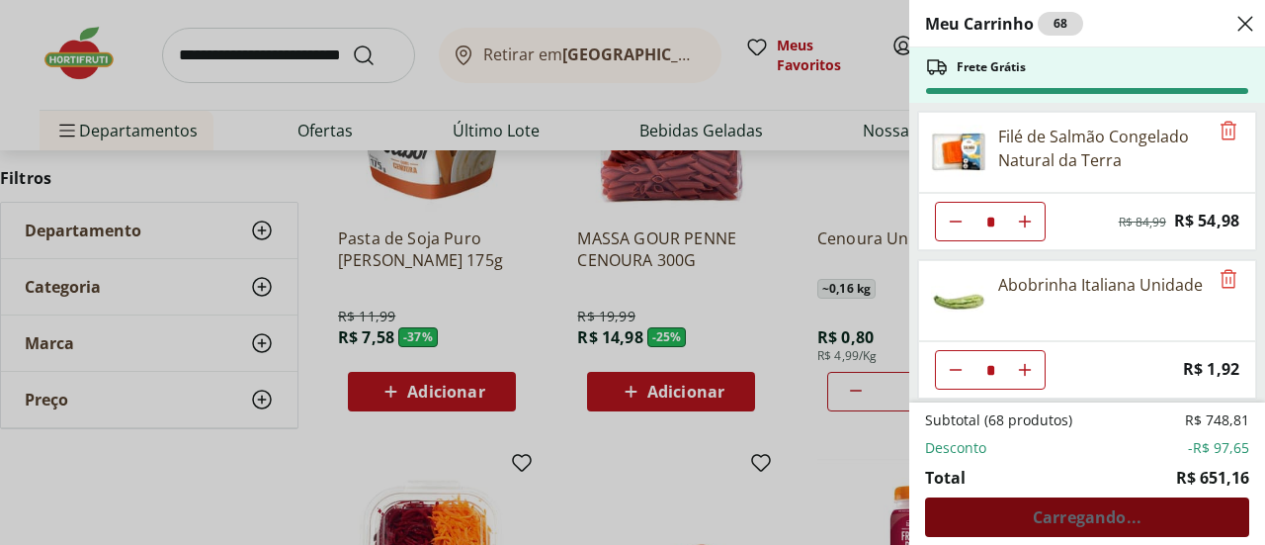
click at [1089, 523] on span "Carregando..." at bounding box center [1087, 517] width 109 height 16
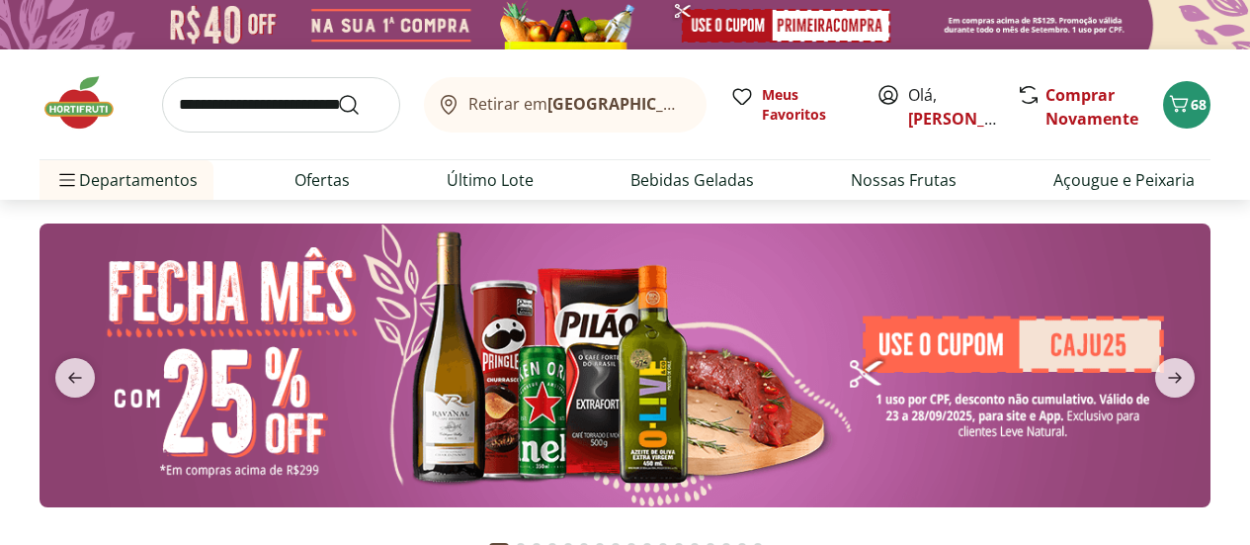
click at [283, 106] on input "search" at bounding box center [281, 104] width 238 height 55
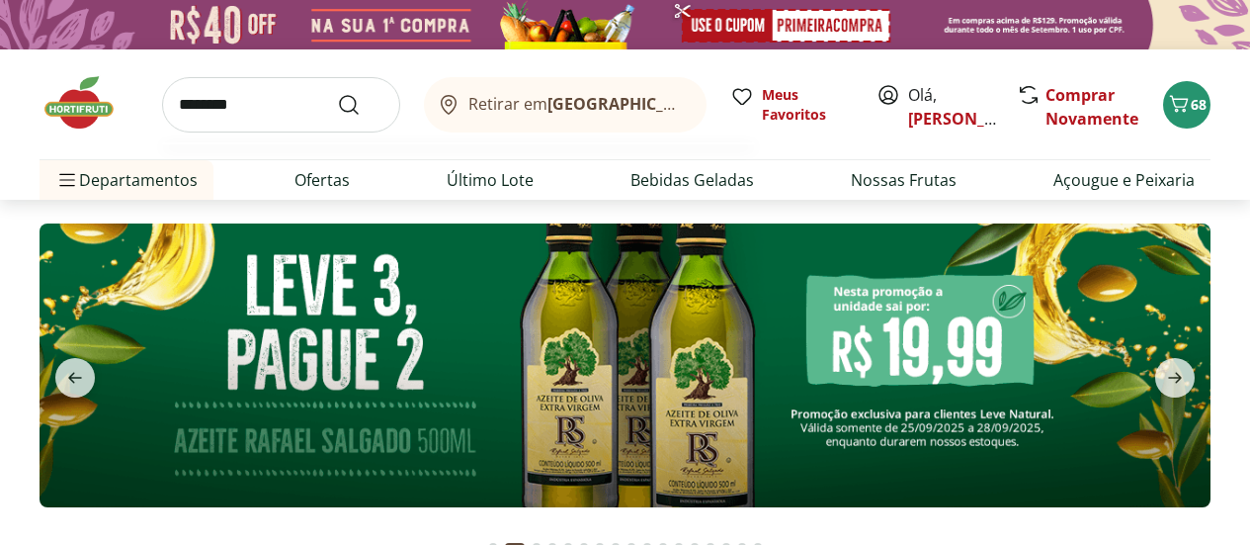
type input "********"
click at [337, 93] on button "Submit Search" at bounding box center [360, 105] width 47 height 24
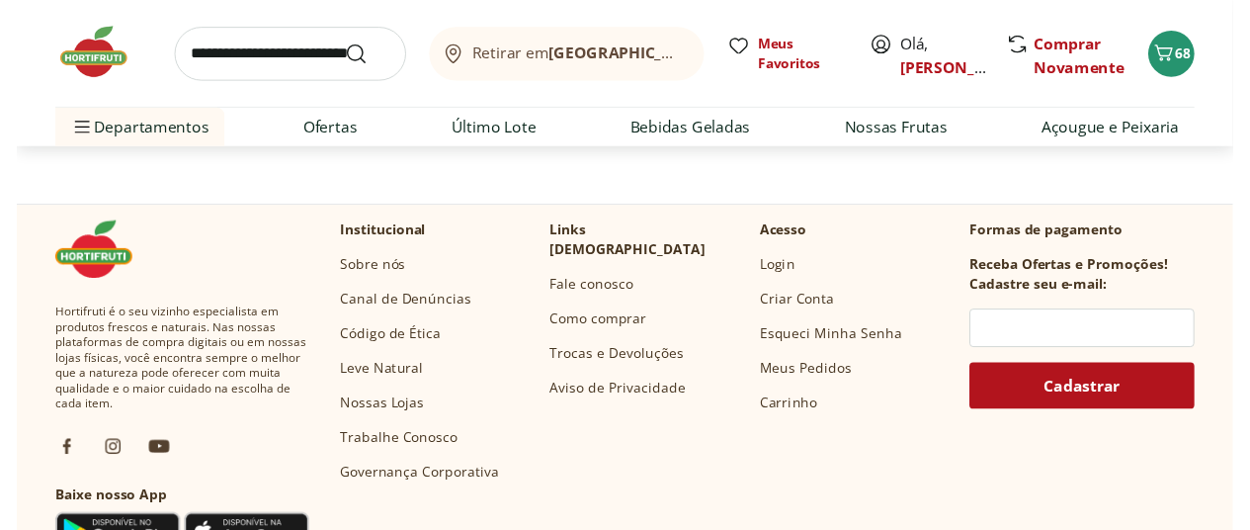
scroll to position [297, 0]
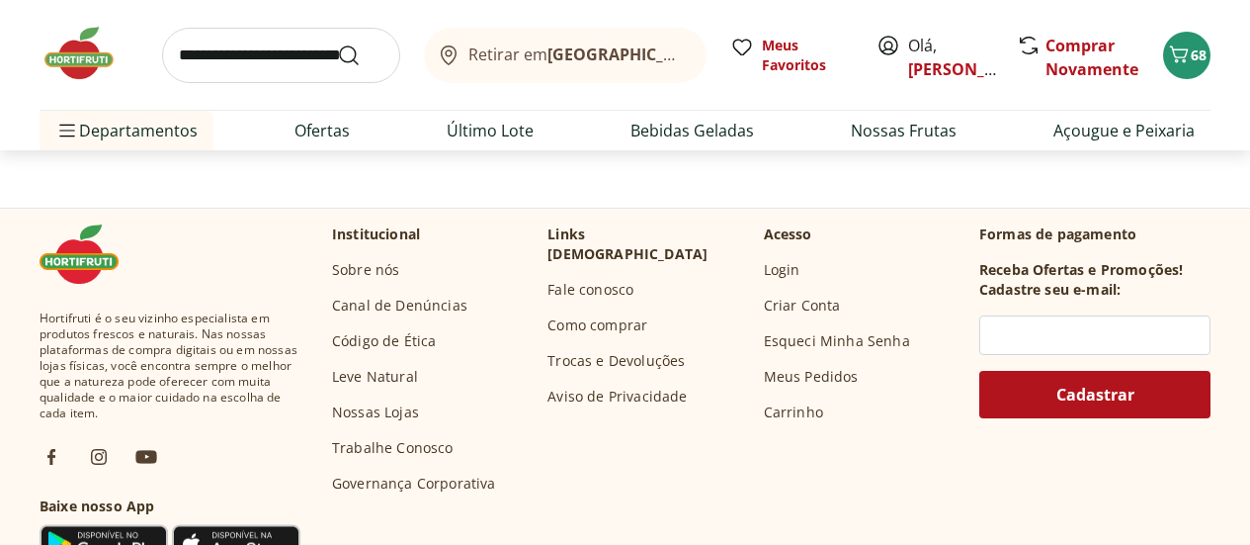
select select "**********"
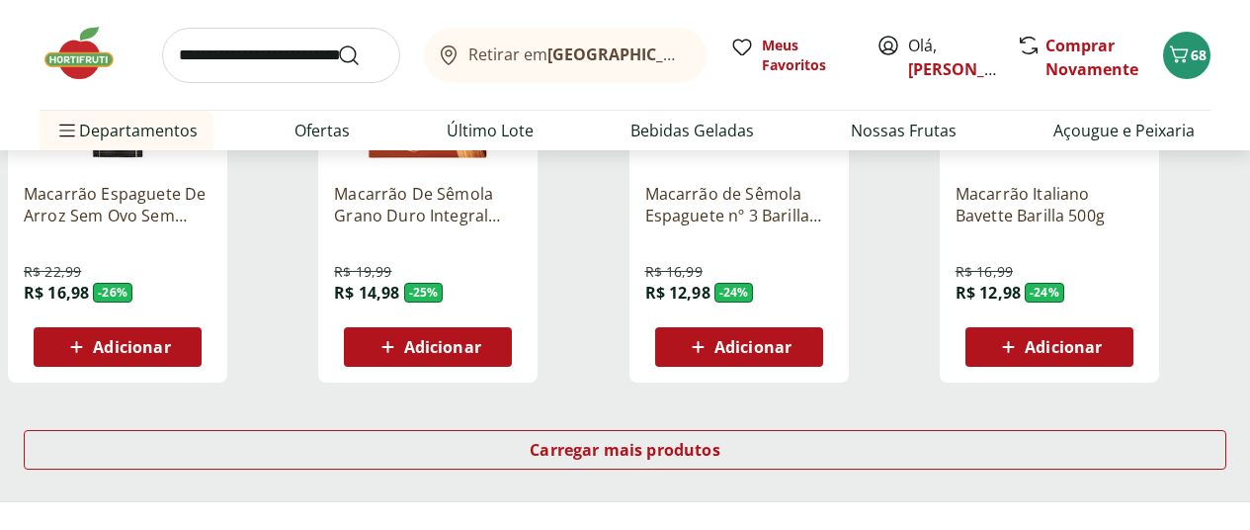
scroll to position [1384, 0]
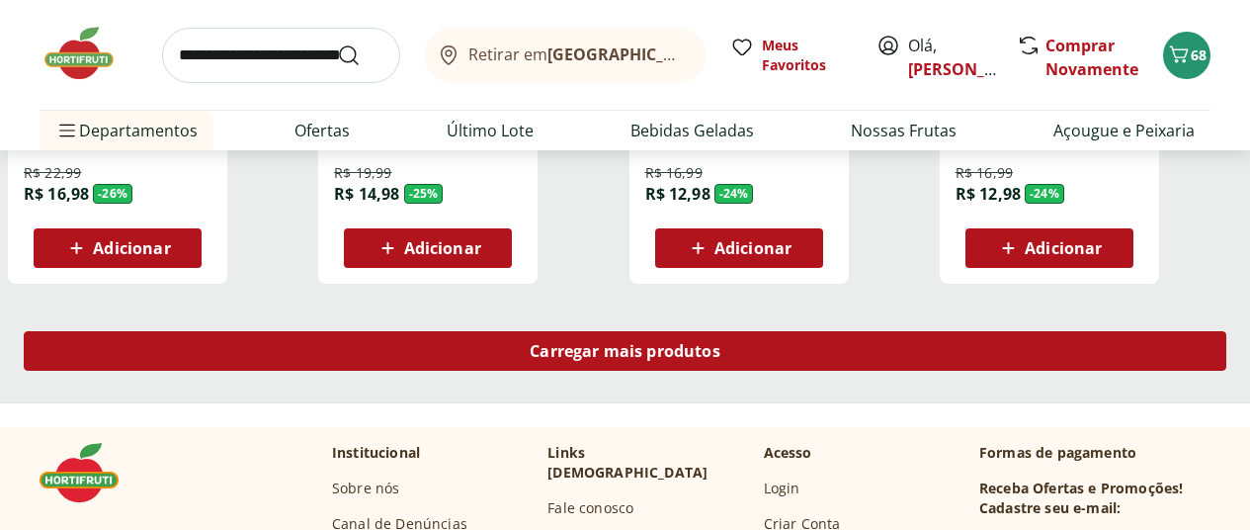
click at [721, 359] on span "Carregar mais produtos" at bounding box center [625, 351] width 191 height 16
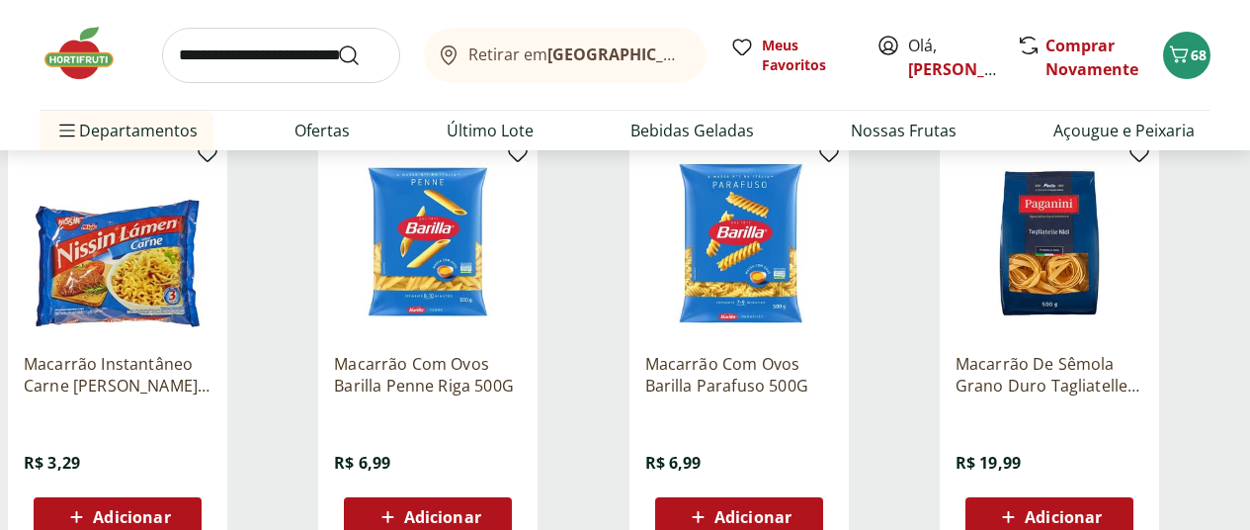
scroll to position [2076, 0]
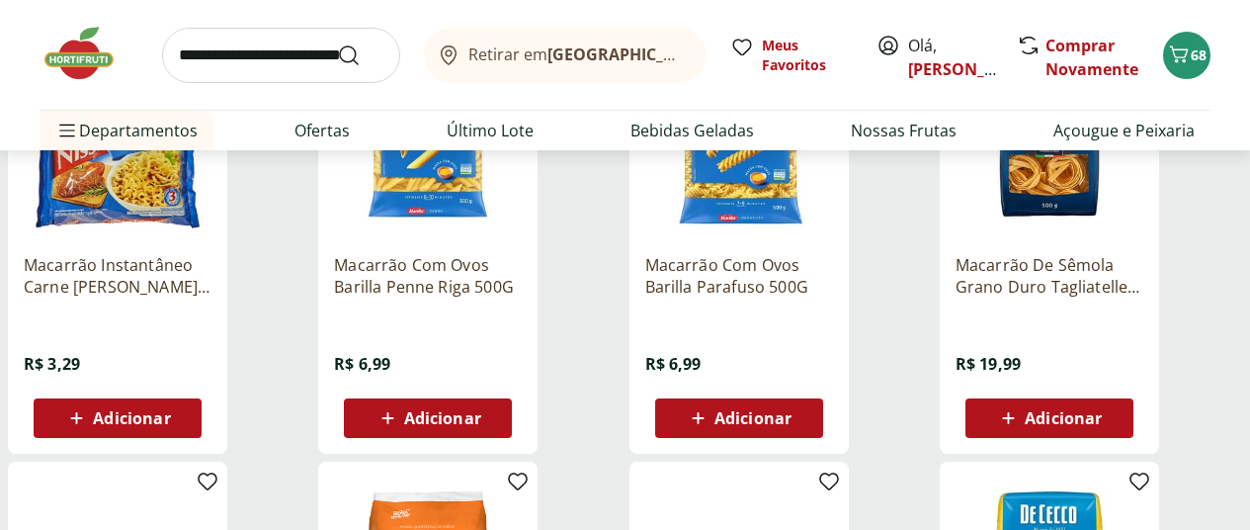
click at [711, 430] on icon at bounding box center [698, 418] width 25 height 24
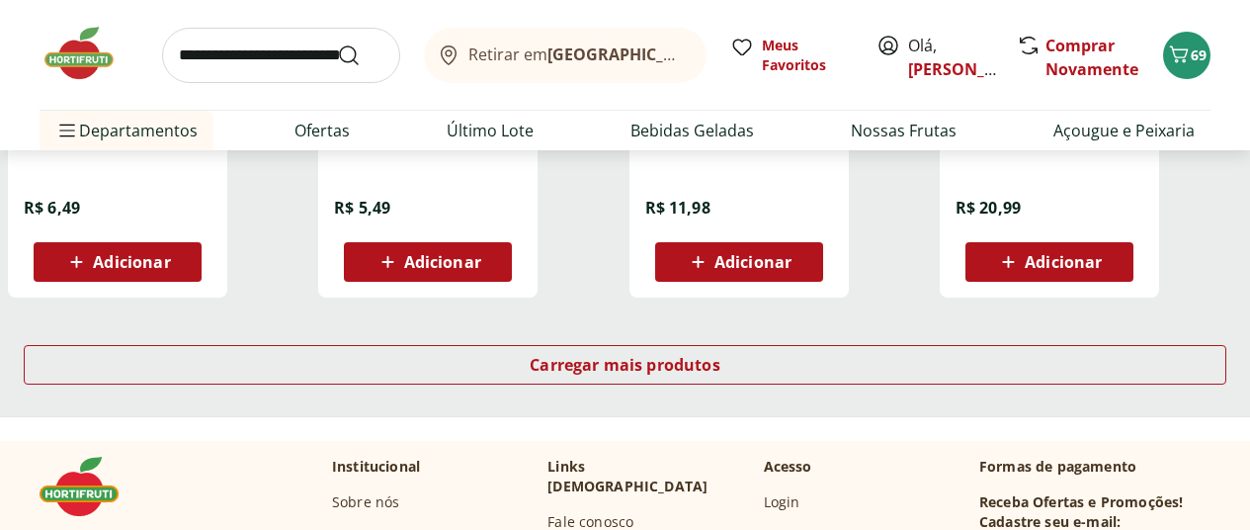
scroll to position [2669, 0]
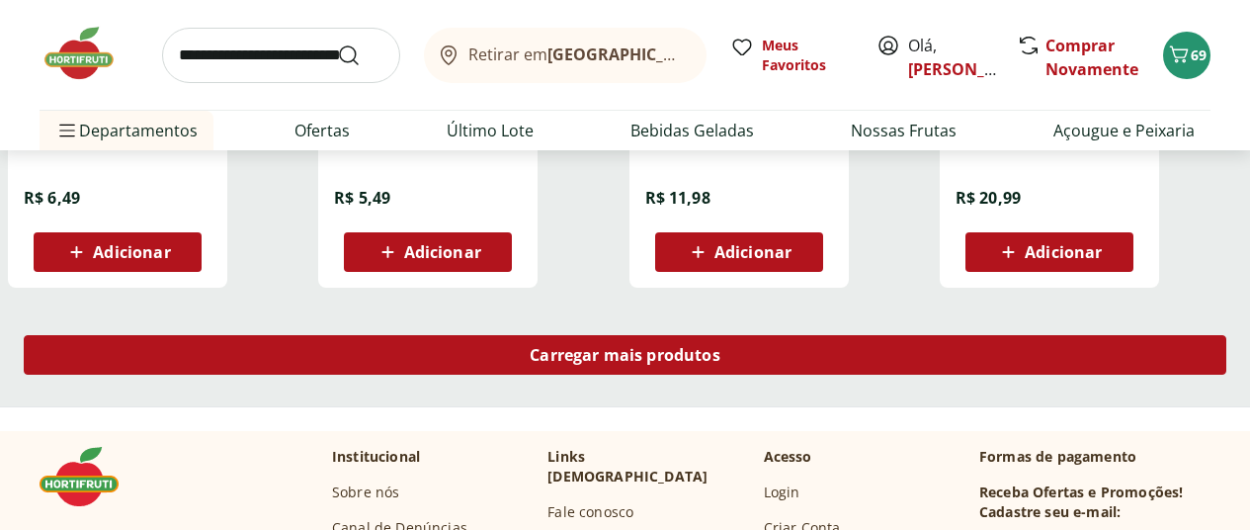
click at [721, 362] on span "Carregar mais produtos" at bounding box center [625, 355] width 191 height 16
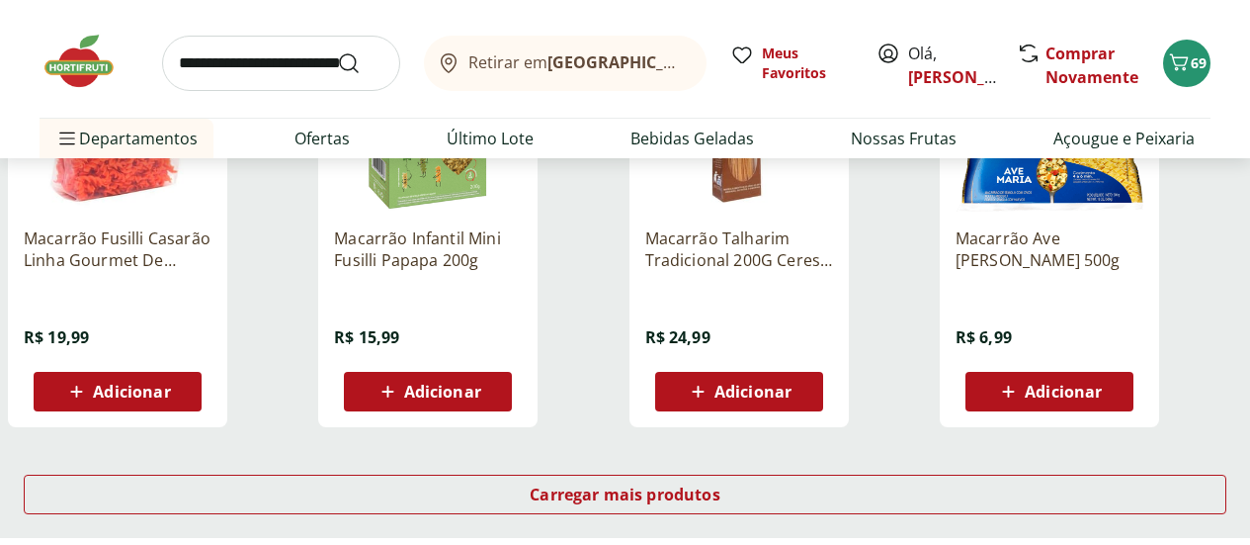
scroll to position [3855, 0]
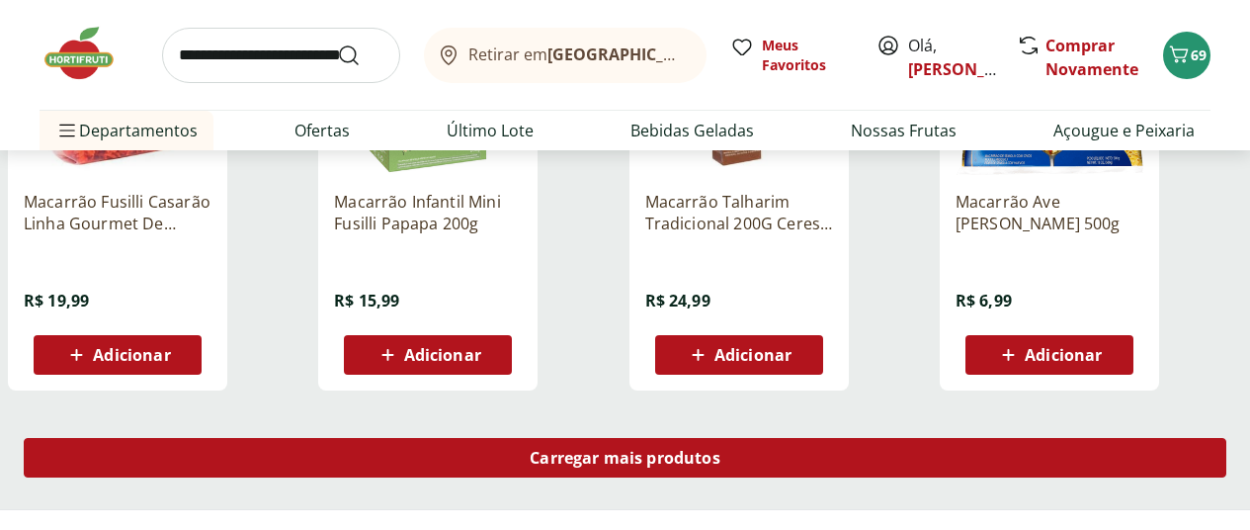
click at [721, 466] on span "Carregar mais produtos" at bounding box center [625, 458] width 191 height 16
